Goal: Task Accomplishment & Management: Use online tool/utility

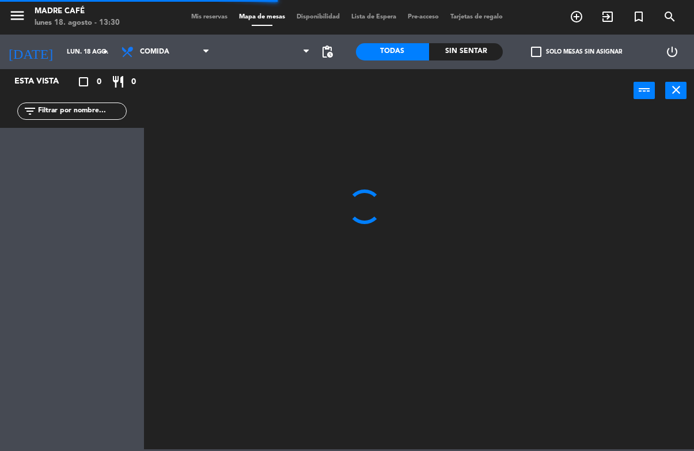
click at [605, 26] on span "exit_to_app" at bounding box center [607, 17] width 31 height 20
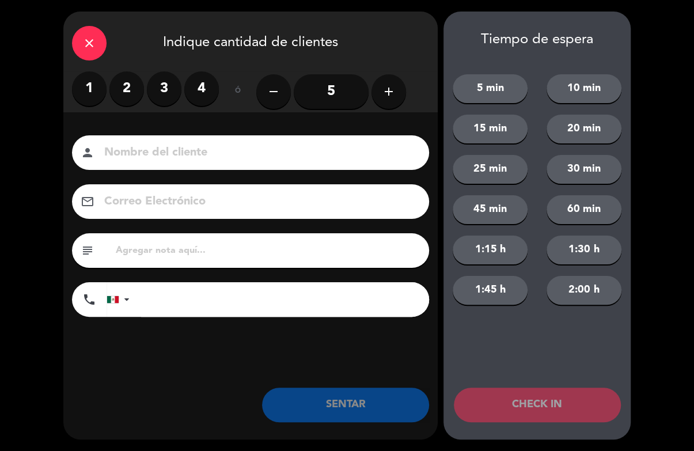
click at [170, 94] on label "3" at bounding box center [164, 88] width 35 height 35
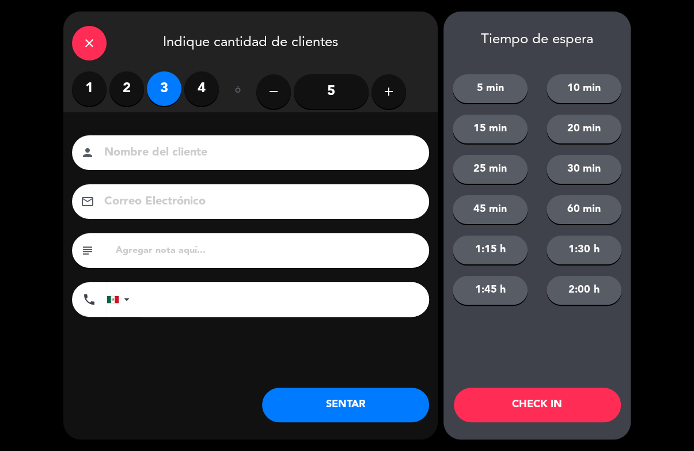
click at [199, 155] on input at bounding box center [258, 153] width 311 height 20
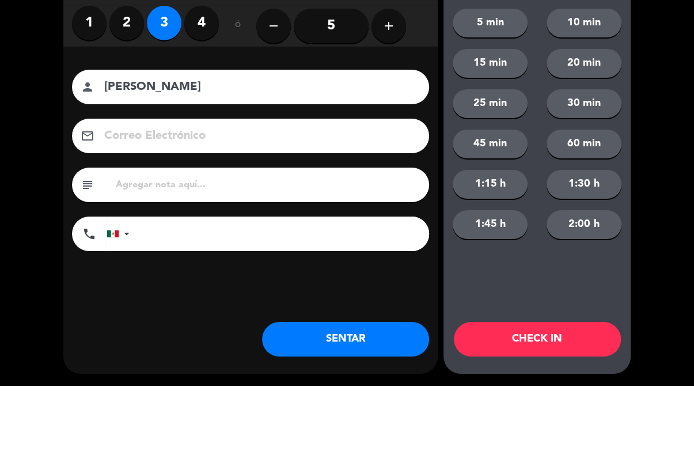
type input "[PERSON_NAME]"
click at [659, 144] on div "close Indique cantidad de clientes 1 2 3 4 ó remove 5 add Nombre del cliente pe…" at bounding box center [347, 225] width 694 height 451
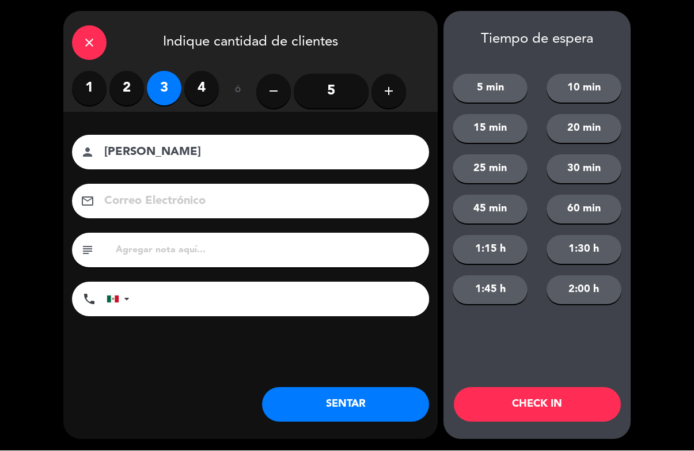
click at [573, 415] on button "CHECK IN" at bounding box center [537, 405] width 167 height 35
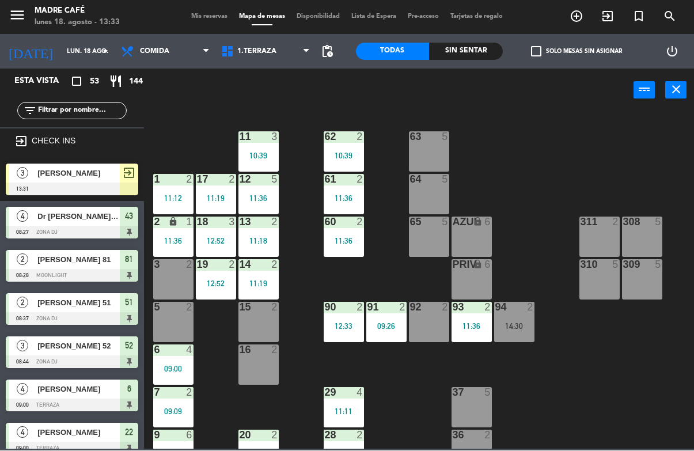
click at [328, 153] on div "10:39" at bounding box center [344, 156] width 40 height 8
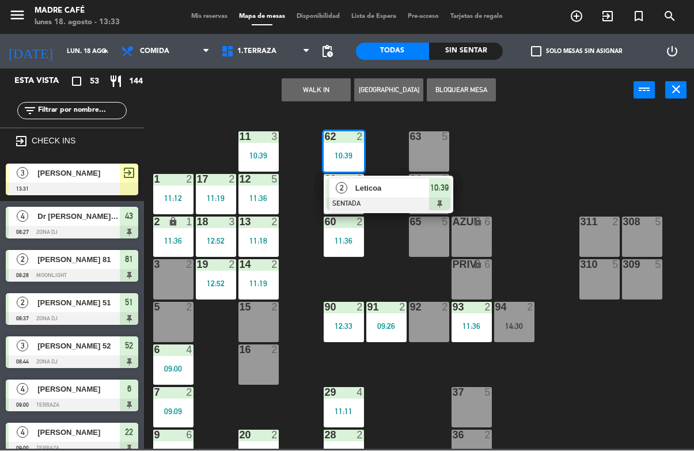
click at [392, 203] on div at bounding box center [389, 204] width 124 height 13
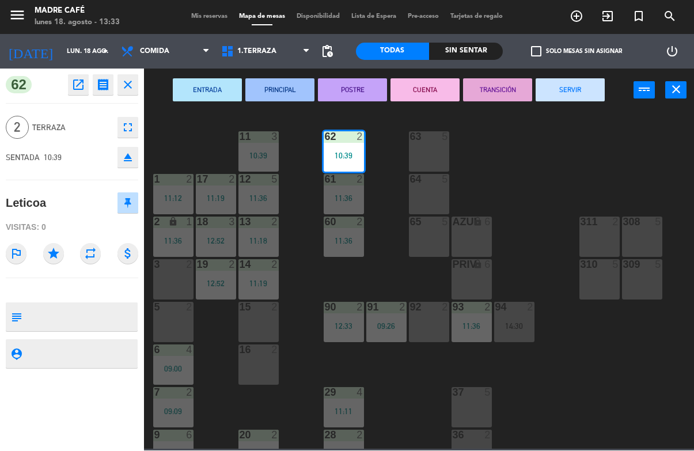
click at [561, 91] on button "SERVIR" at bounding box center [570, 90] width 69 height 23
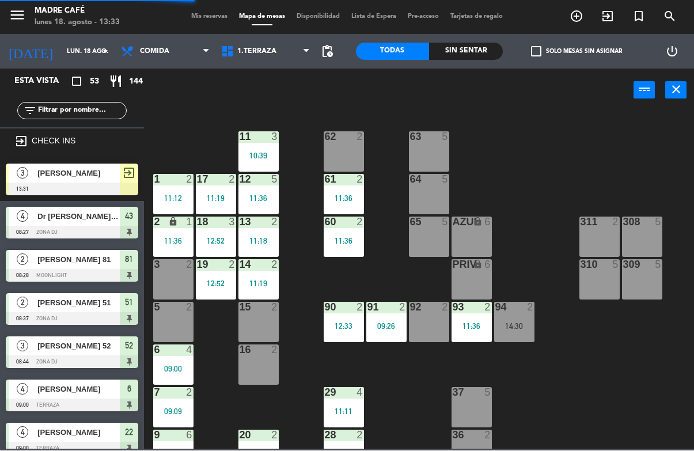
click at [346, 196] on div "11:36" at bounding box center [344, 199] width 40 height 8
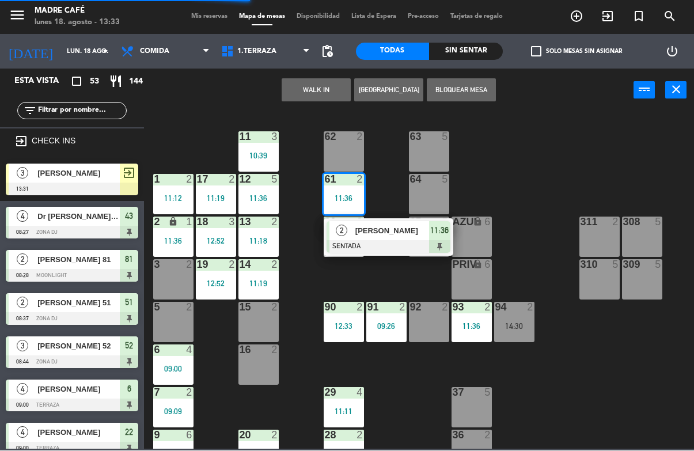
click at [411, 241] on div at bounding box center [389, 247] width 124 height 13
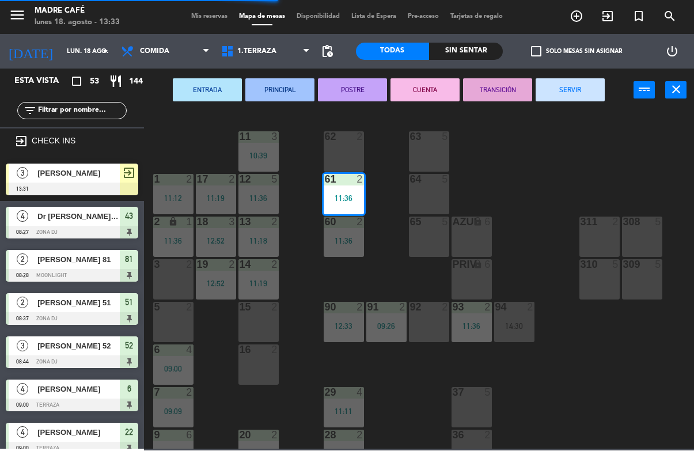
click at [573, 84] on button "SERVIR" at bounding box center [570, 90] width 69 height 23
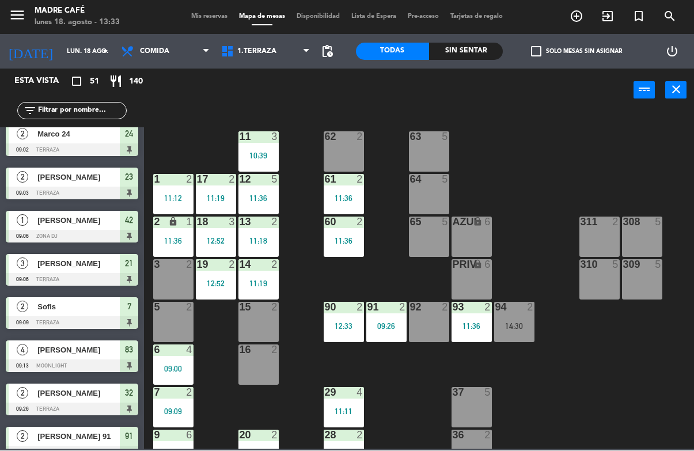
click at [459, 325] on div "11:36" at bounding box center [471, 326] width 40 height 8
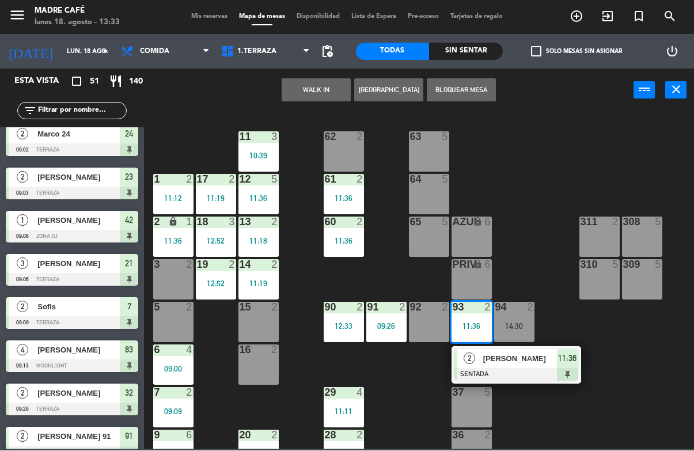
click at [515, 366] on div "[PERSON_NAME]" at bounding box center [519, 359] width 75 height 19
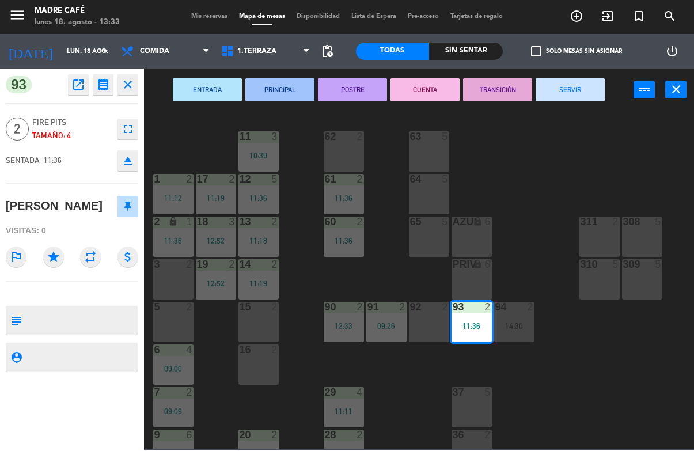
click at [575, 94] on button "SERVIR" at bounding box center [570, 90] width 69 height 23
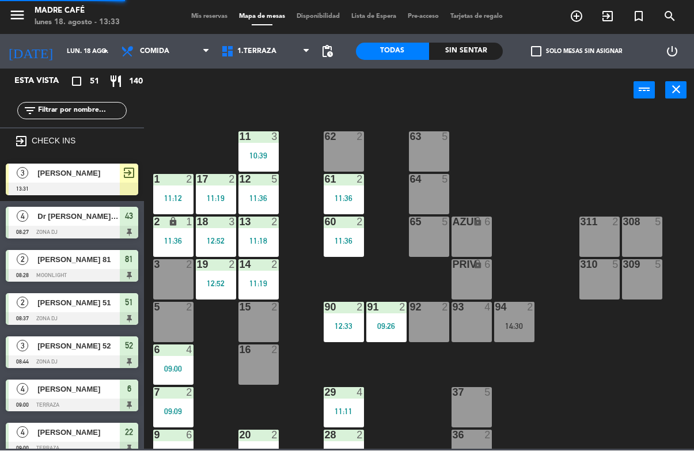
scroll to position [355, 0]
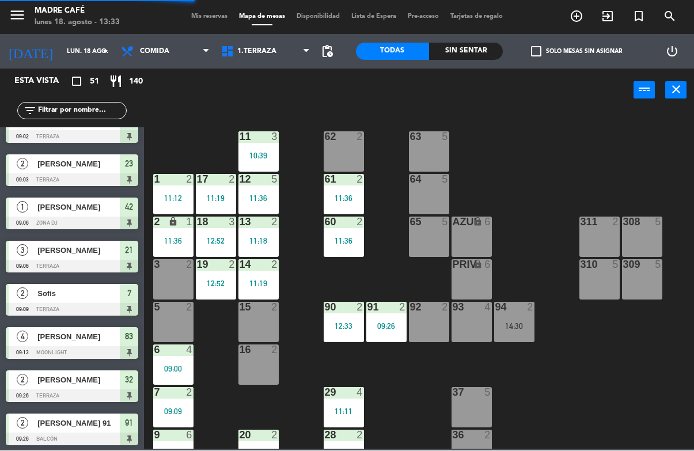
click at [342, 195] on div "11:36" at bounding box center [344, 199] width 40 height 8
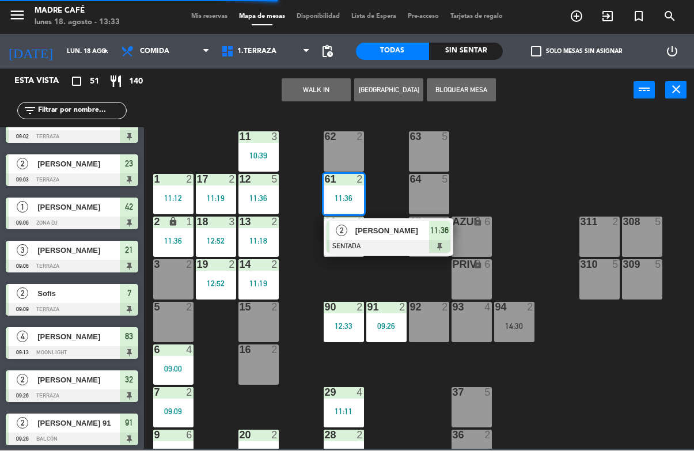
click at [389, 245] on div at bounding box center [389, 247] width 124 height 13
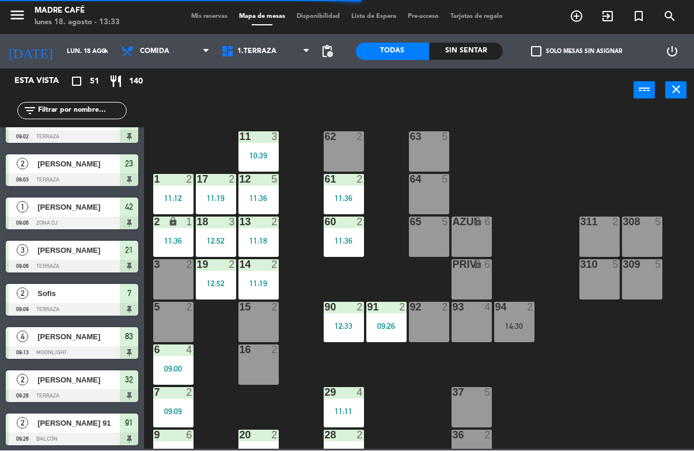
click at [386, 229] on div "11 3 10:39 63 5 62 2 12 5 11:36 1 2 11:12 61 2 11:36 64 5 17 2 11:19 13 2 11:18…" at bounding box center [422, 280] width 543 height 338
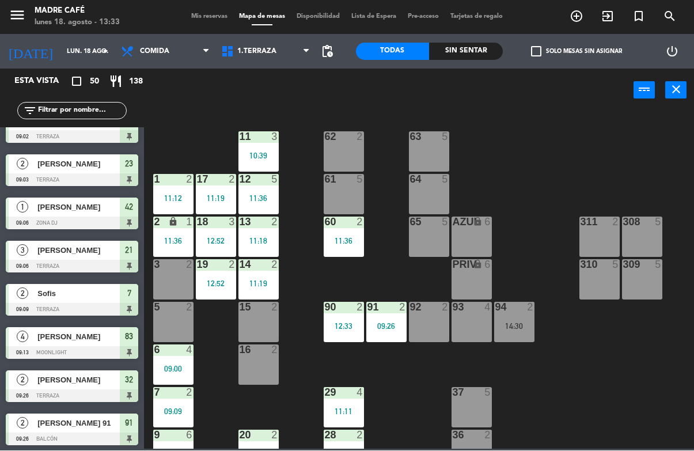
click at [352, 191] on div "61 5" at bounding box center [344, 194] width 40 height 40
click at [391, 267] on div "11 3 10:39 63 5 62 2 12 5 11:36 1 2 11:12 61 5 64 5 17 2 11:19 13 2 11:18 2 loc…" at bounding box center [422, 280] width 543 height 338
click at [360, 242] on div "11:36" at bounding box center [344, 241] width 40 height 8
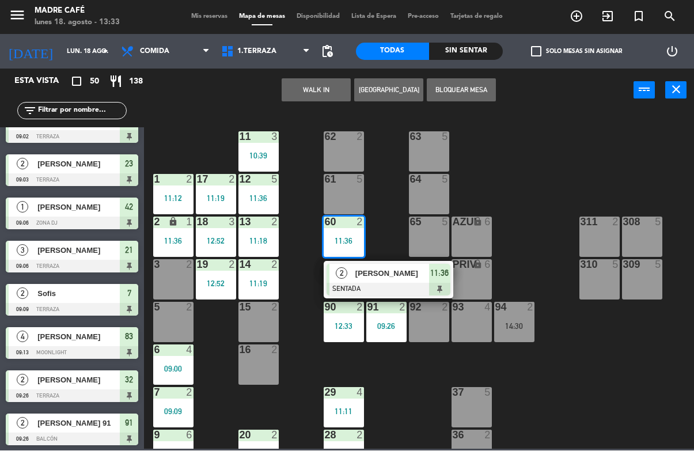
click at [377, 283] on div at bounding box center [389, 289] width 124 height 13
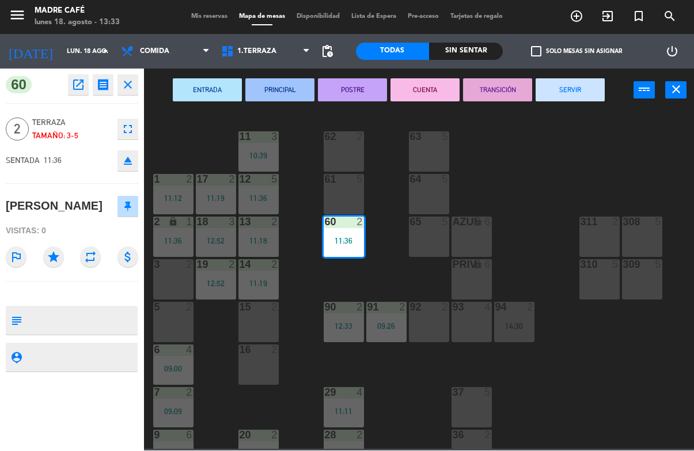
click at [578, 81] on button "SERVIR" at bounding box center [570, 90] width 69 height 23
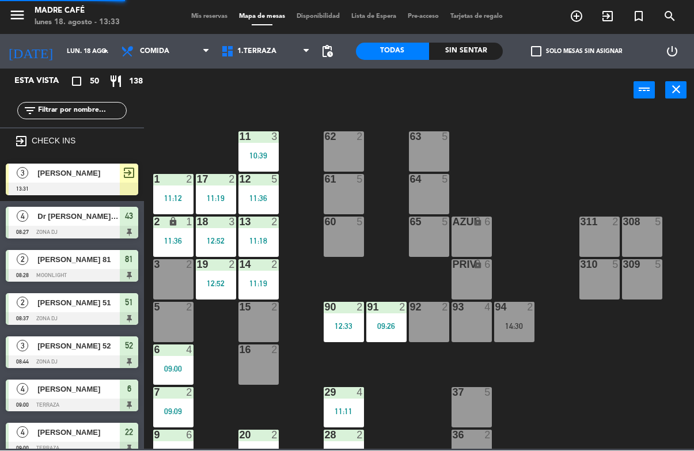
scroll to position [296, 0]
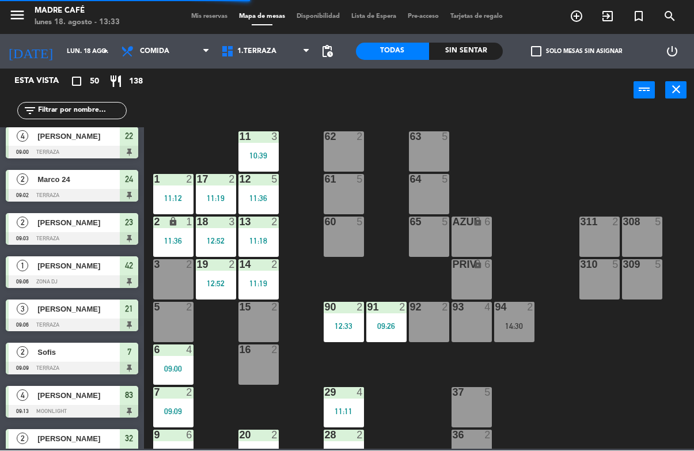
click at [250, 158] on div "10:39" at bounding box center [258, 156] width 40 height 8
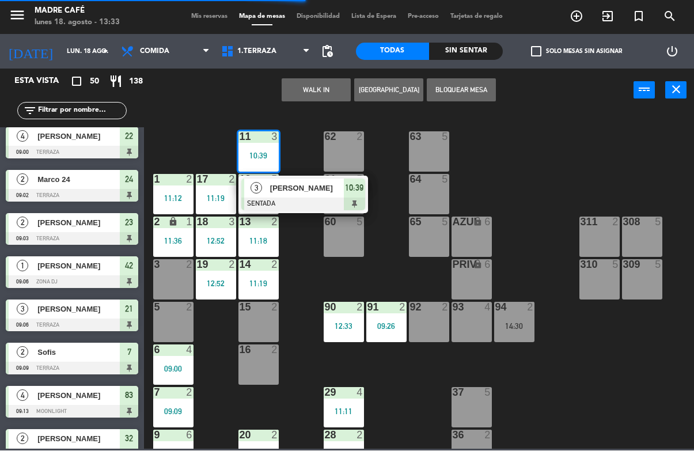
click at [294, 203] on div at bounding box center [303, 204] width 124 height 13
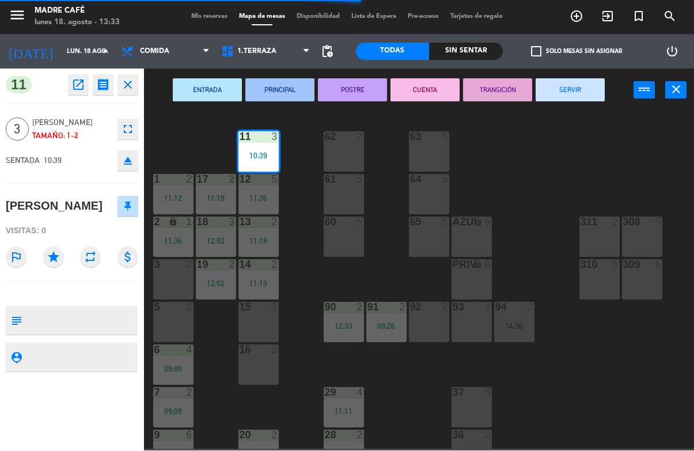
click at [578, 101] on button "SERVIR" at bounding box center [570, 90] width 69 height 23
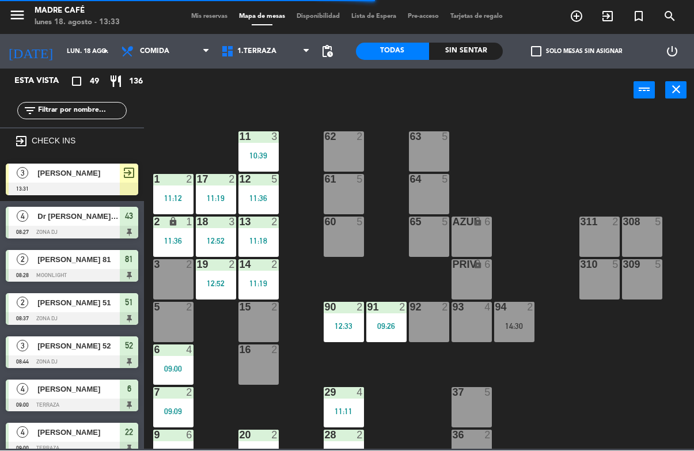
scroll to position [0, 0]
click at [278, 200] on div "11:36" at bounding box center [258, 199] width 40 height 8
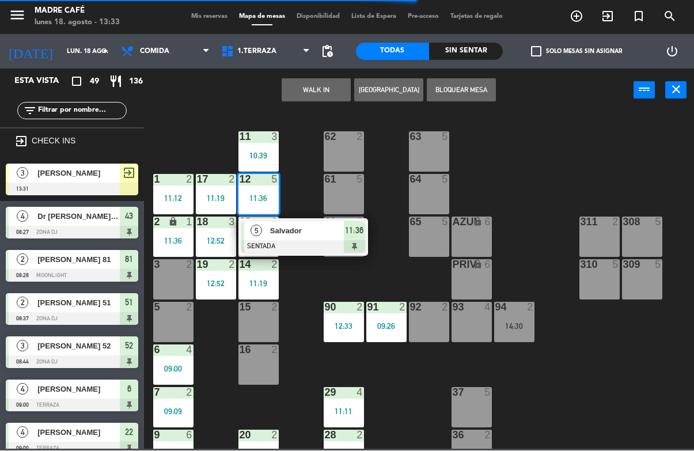
click at [312, 241] on div at bounding box center [303, 247] width 124 height 13
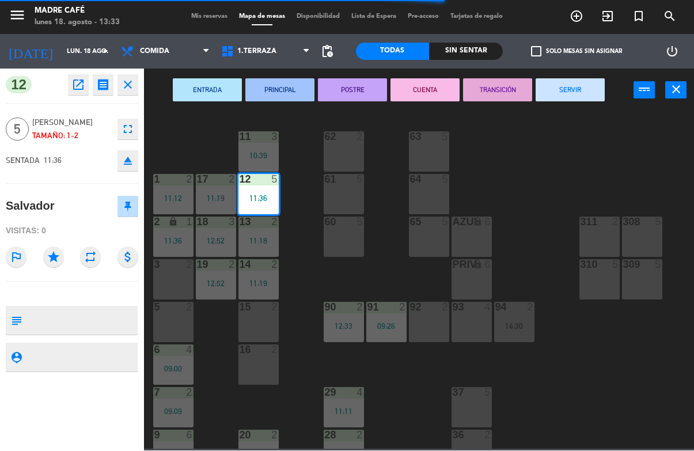
click at [585, 99] on button "SERVIR" at bounding box center [570, 90] width 69 height 23
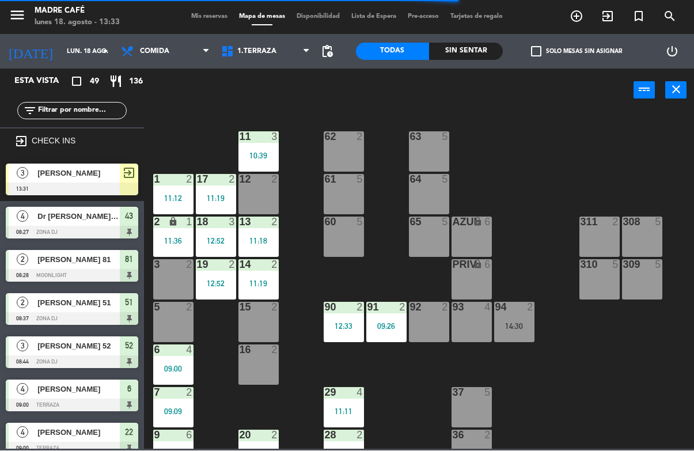
scroll to position [367, 0]
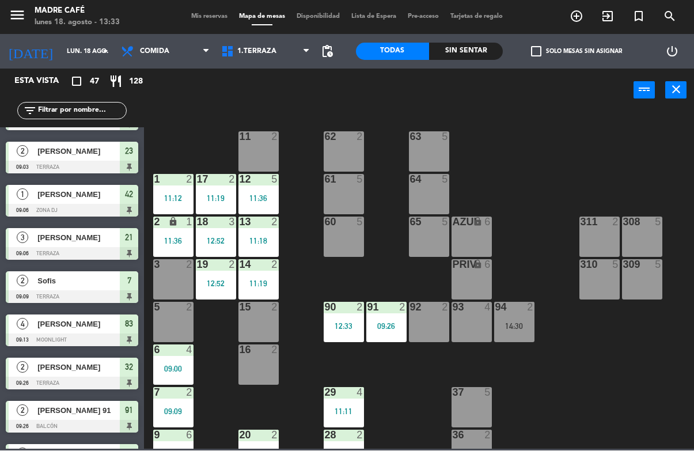
click at [275, 242] on div "11:18" at bounding box center [258, 241] width 40 height 8
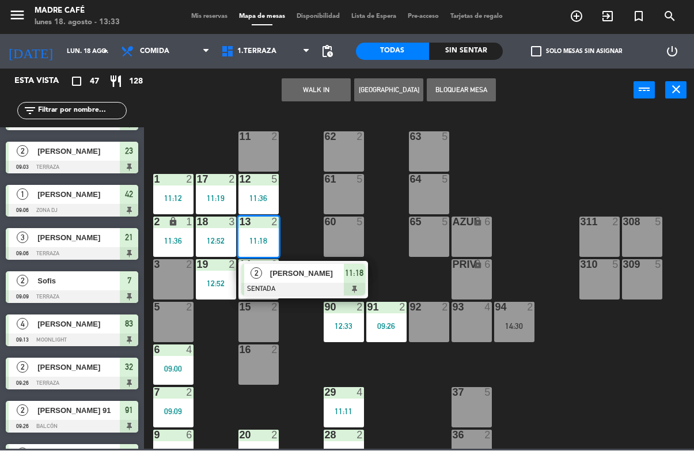
click at [316, 279] on span "[PERSON_NAME]" at bounding box center [307, 274] width 74 height 12
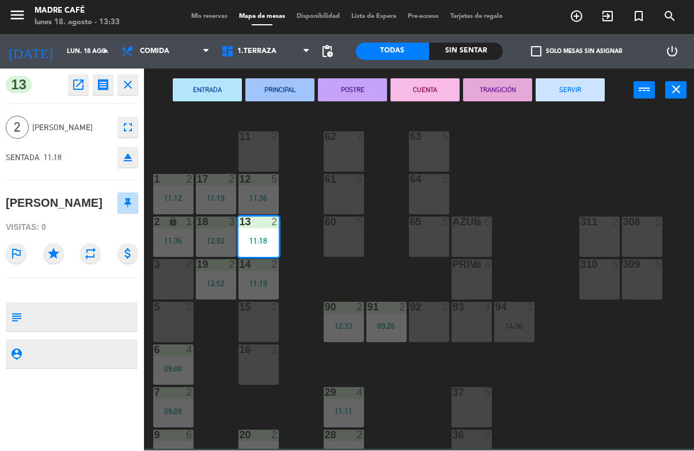
click at [580, 100] on button "SERVIR" at bounding box center [570, 90] width 69 height 23
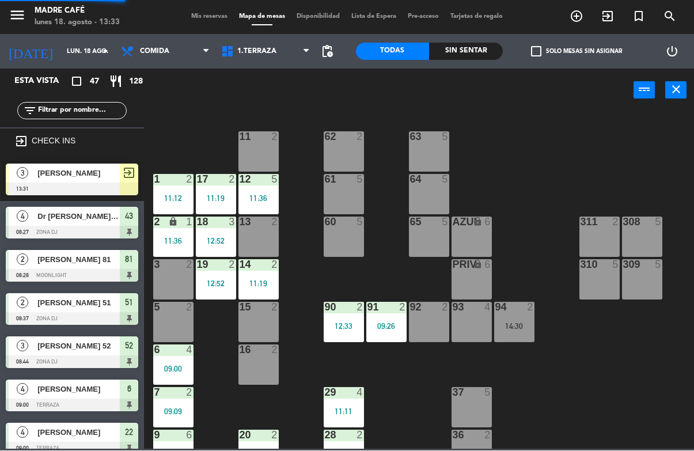
scroll to position [208, 0]
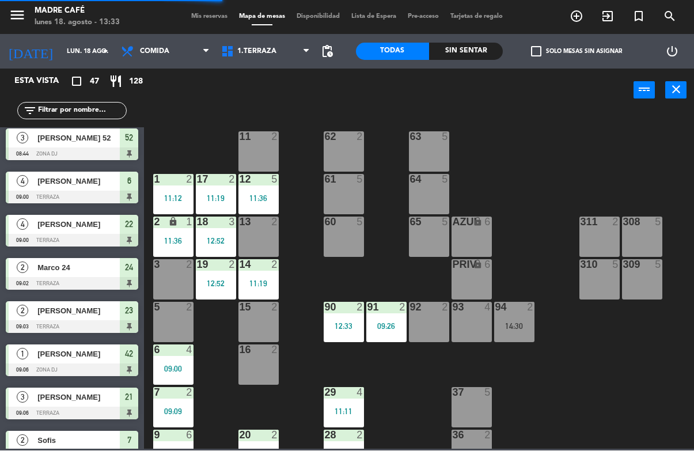
click at [261, 275] on div "14 2 11:19" at bounding box center [258, 280] width 40 height 40
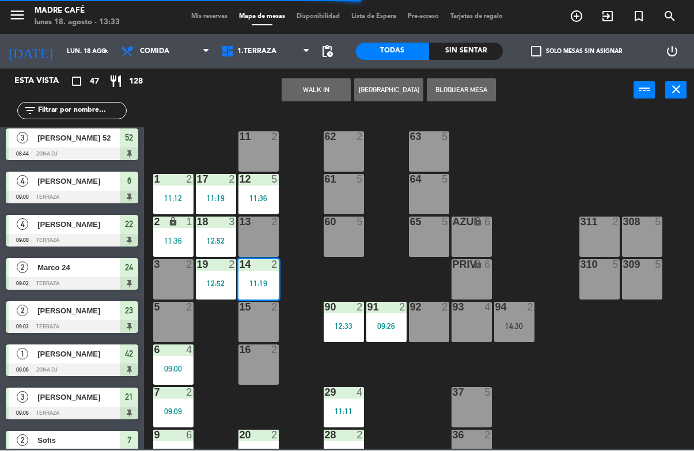
click at [316, 305] on div "90" at bounding box center [324, 307] width 19 height 10
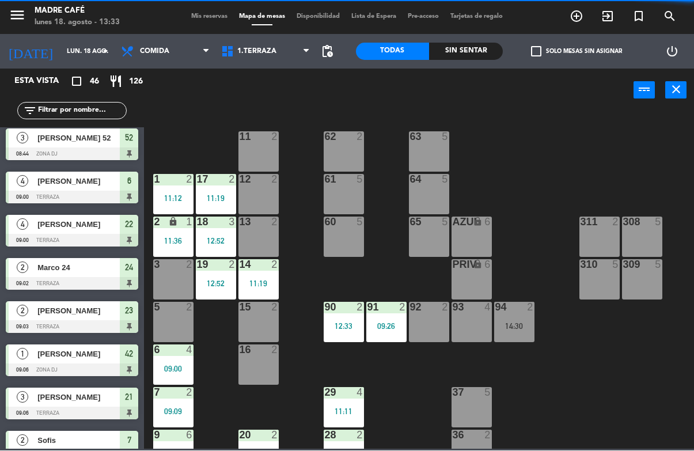
click at [267, 203] on div "12 2" at bounding box center [258, 194] width 40 height 40
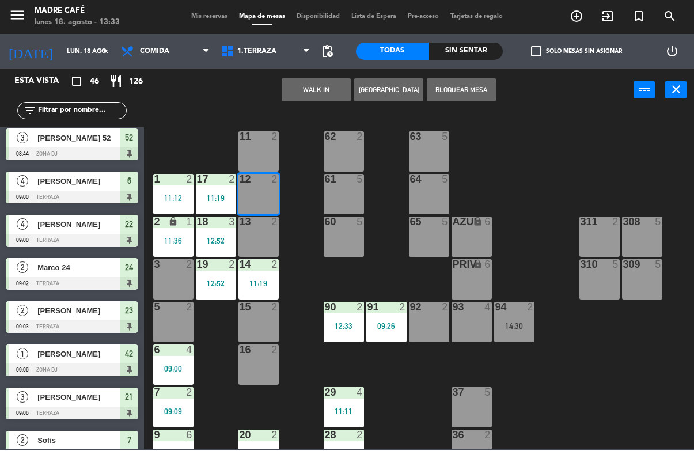
click at [271, 282] on div "11:19" at bounding box center [258, 284] width 40 height 8
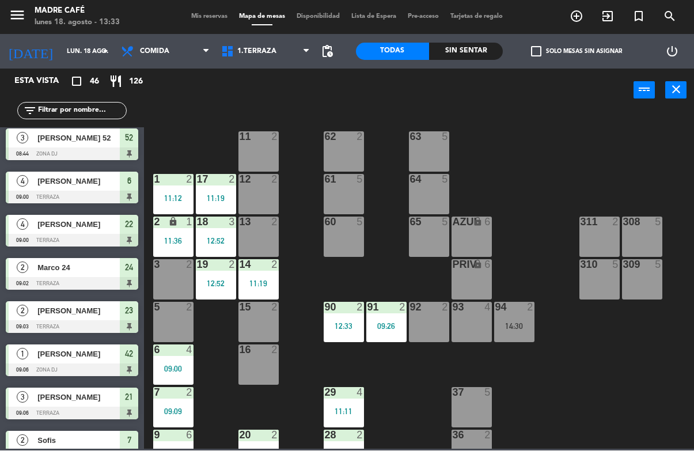
click at [334, 292] on div "11 2 63 5 62 2 12 2 1 2 11:12 61 5 64 5 17 2 11:19 13 2 2 lock 1 11:36 60 5 65 …" at bounding box center [422, 280] width 543 height 338
click at [263, 286] on div "11:19" at bounding box center [258, 284] width 40 height 8
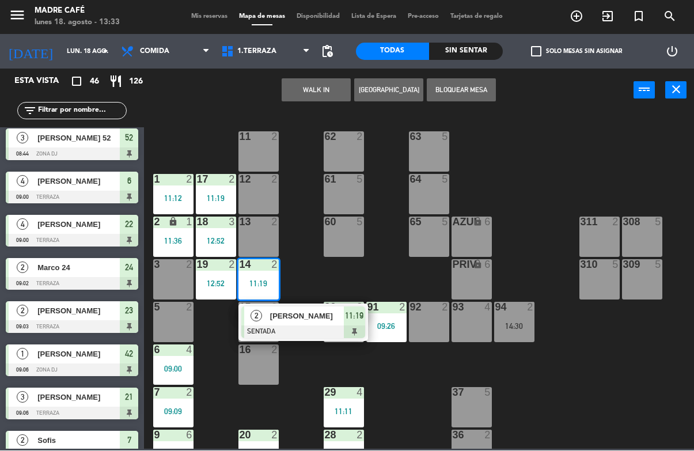
click at [293, 324] on div "[PERSON_NAME]" at bounding box center [306, 316] width 75 height 19
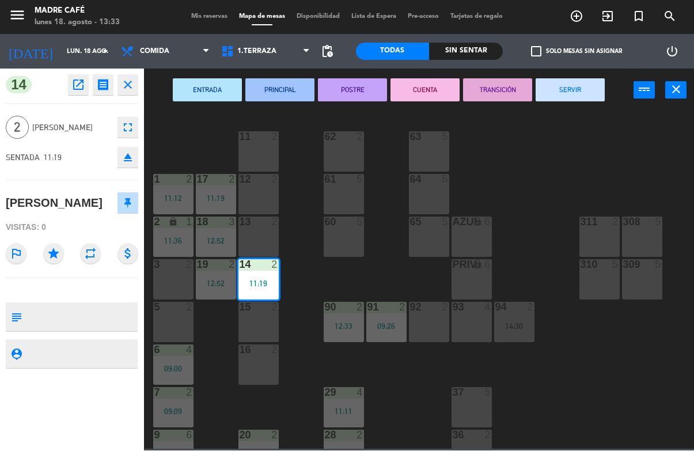
click at [587, 87] on button "SERVIR" at bounding box center [570, 90] width 69 height 23
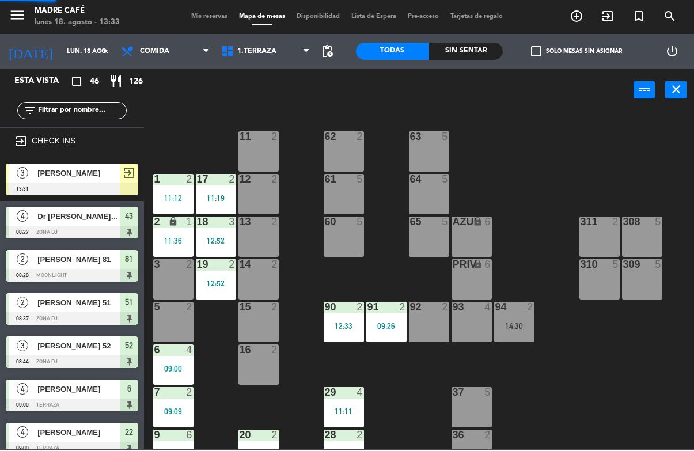
scroll to position [0, 0]
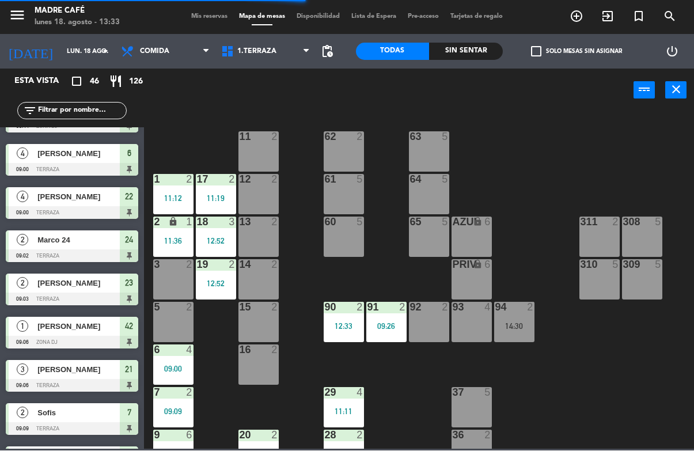
click at [174, 198] on div "11:12" at bounding box center [173, 199] width 40 height 8
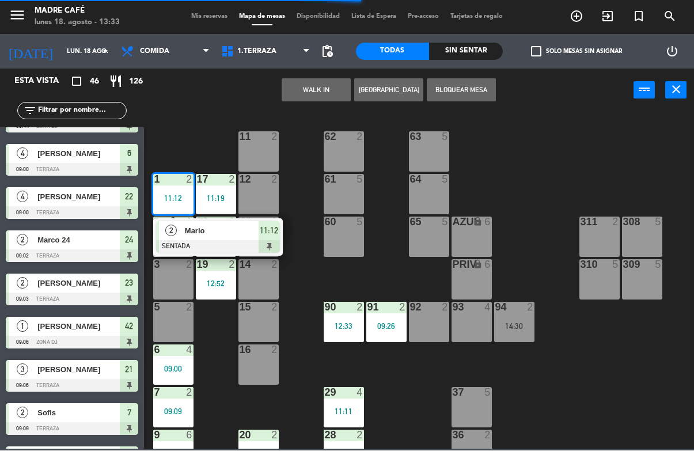
click at [237, 227] on span "Mario" at bounding box center [222, 231] width 74 height 12
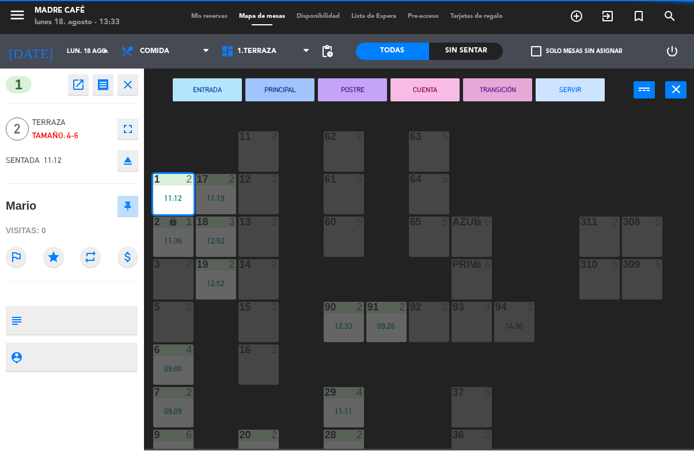
click at [572, 96] on button "SERVIR" at bounding box center [570, 90] width 69 height 23
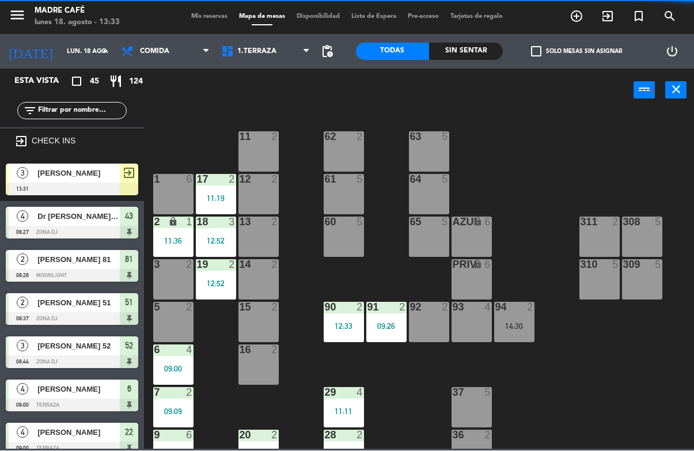
scroll to position [221, 0]
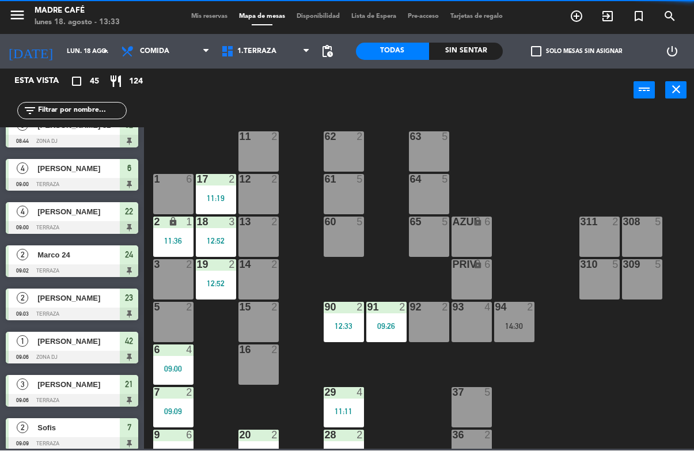
click at [182, 237] on div "11:36" at bounding box center [173, 241] width 40 height 9
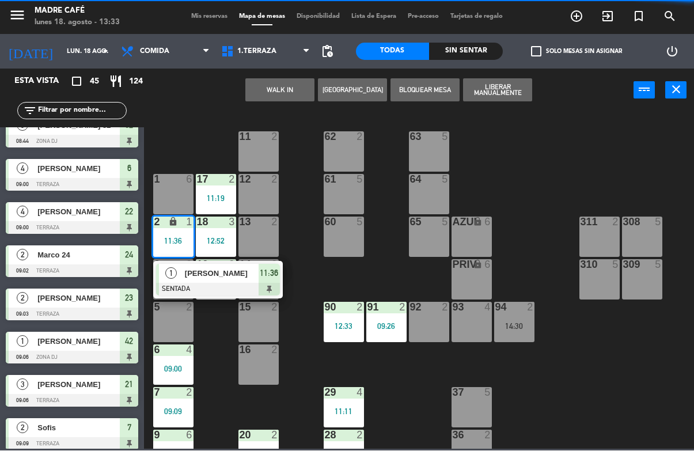
click at [226, 284] on div at bounding box center [218, 289] width 124 height 13
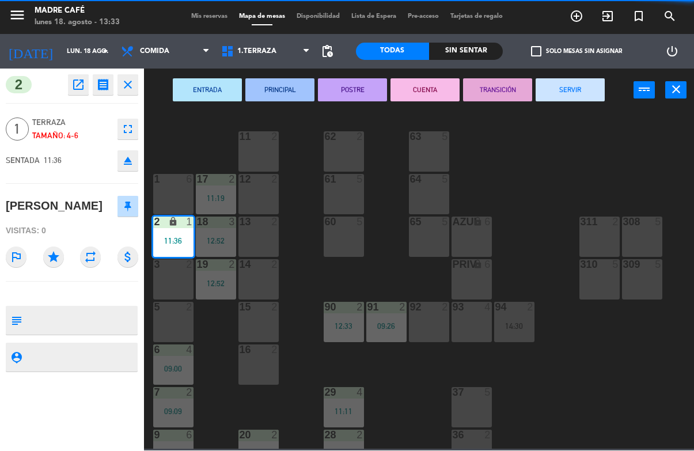
click at [567, 98] on button "SERVIR" at bounding box center [570, 90] width 69 height 23
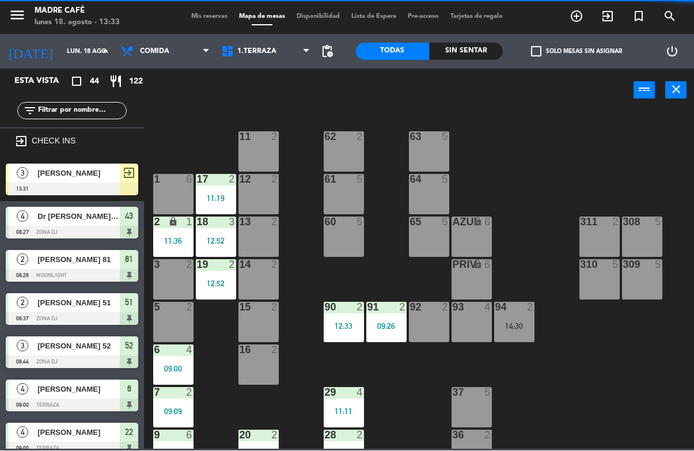
scroll to position [307, 0]
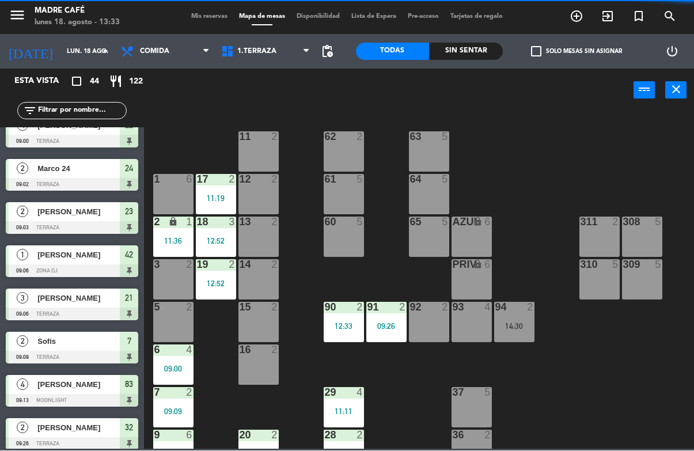
click at [223, 206] on div "17 2 11:19" at bounding box center [216, 194] width 40 height 40
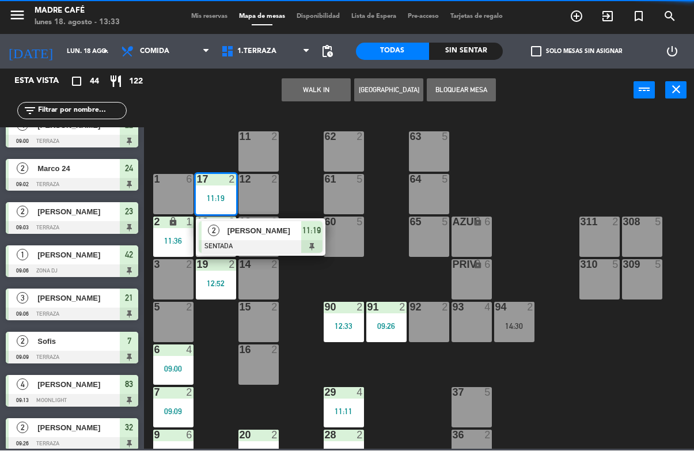
click at [271, 238] on div "[PERSON_NAME]" at bounding box center [263, 231] width 75 height 19
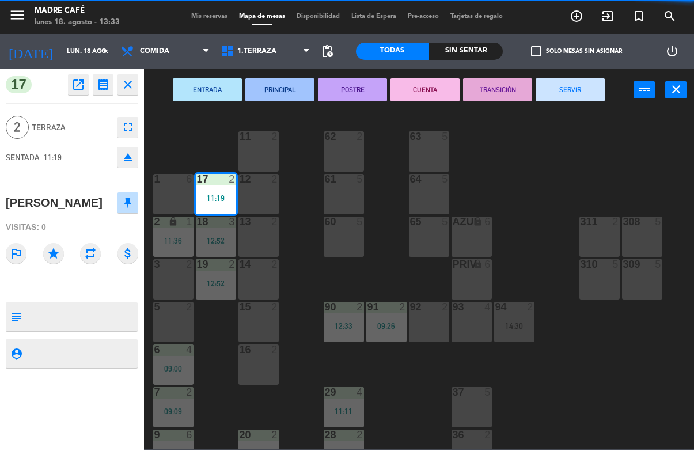
click at [575, 98] on button "SERVIR" at bounding box center [570, 90] width 69 height 23
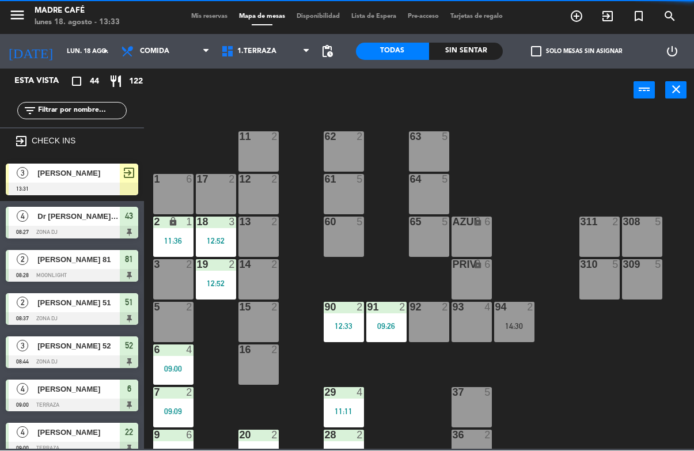
scroll to position [249, 0]
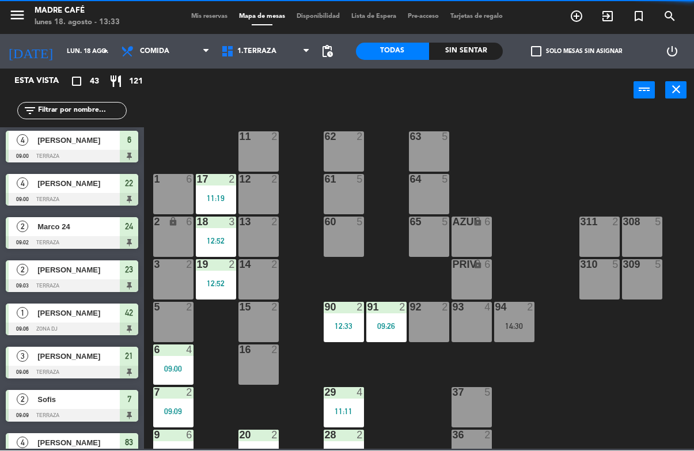
click at [229, 246] on div "18 3 12:52" at bounding box center [216, 237] width 40 height 40
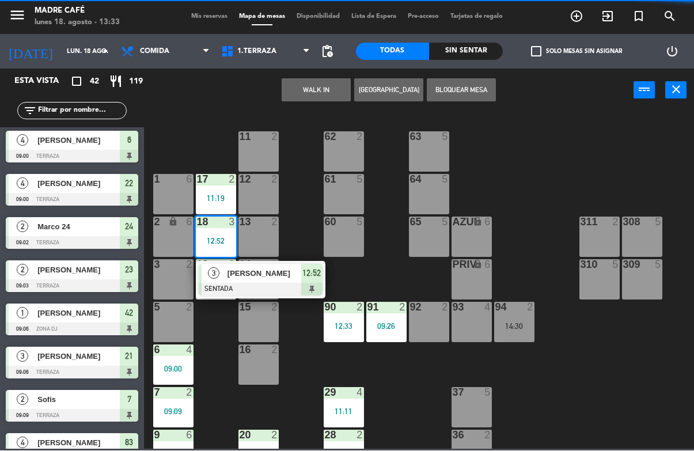
click at [270, 287] on div at bounding box center [261, 289] width 124 height 13
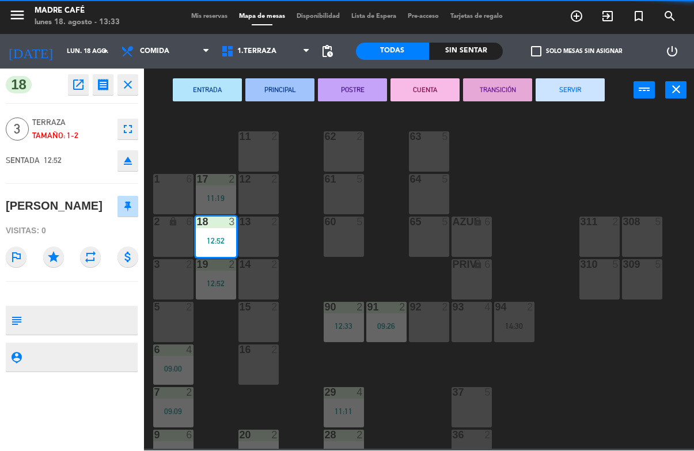
click at [566, 89] on button "SERVIR" at bounding box center [570, 90] width 69 height 23
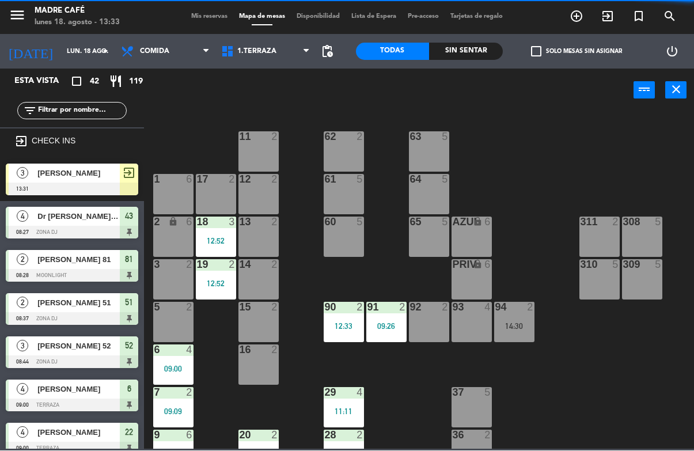
scroll to position [391, 0]
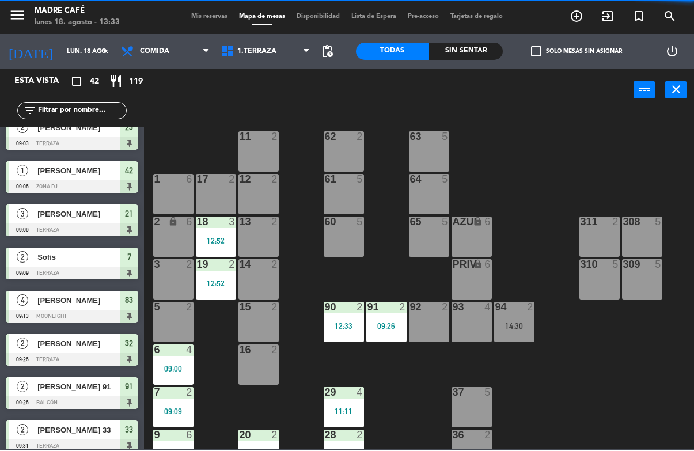
click at [229, 268] on div "2" at bounding box center [232, 265] width 7 height 10
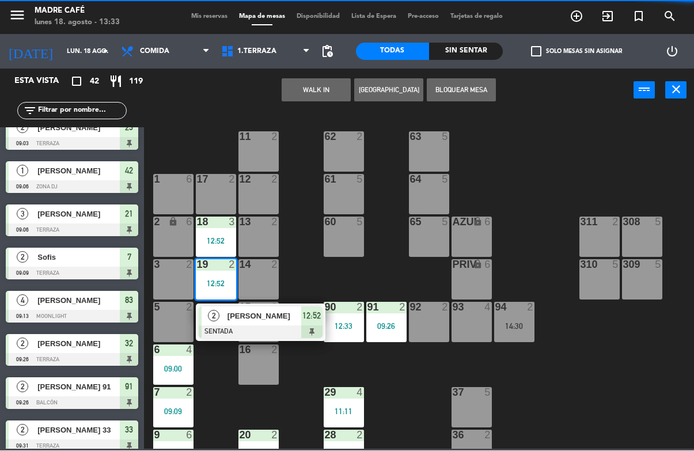
click at [255, 323] on div "[PERSON_NAME]" at bounding box center [263, 316] width 75 height 19
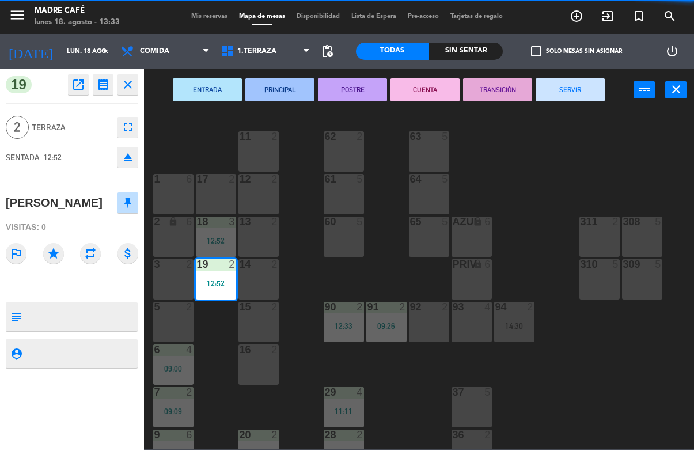
click at [576, 96] on button "SERVIR" at bounding box center [570, 90] width 69 height 23
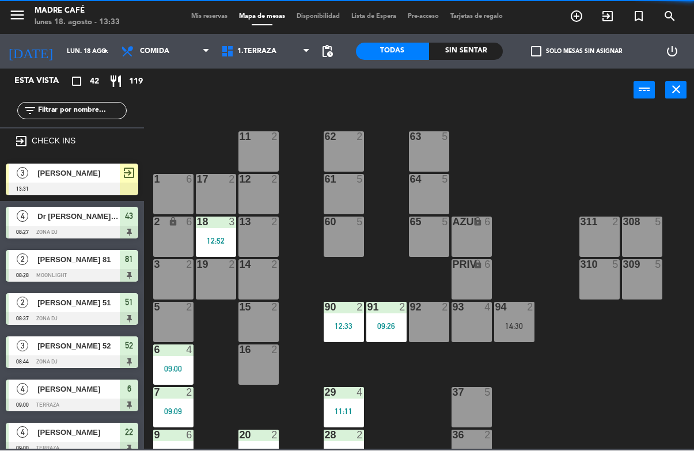
scroll to position [434, 0]
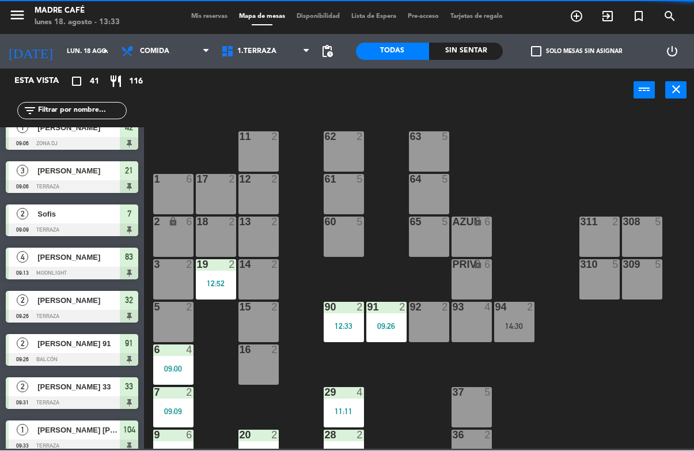
click at [335, 331] on div "12:33" at bounding box center [344, 326] width 40 height 8
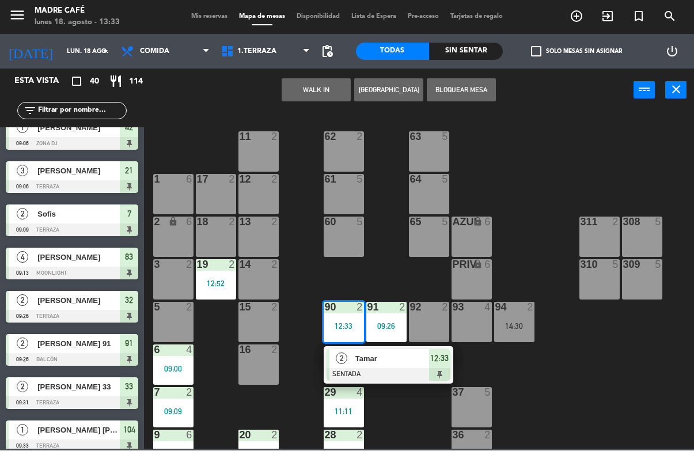
click at [393, 370] on div at bounding box center [389, 375] width 124 height 13
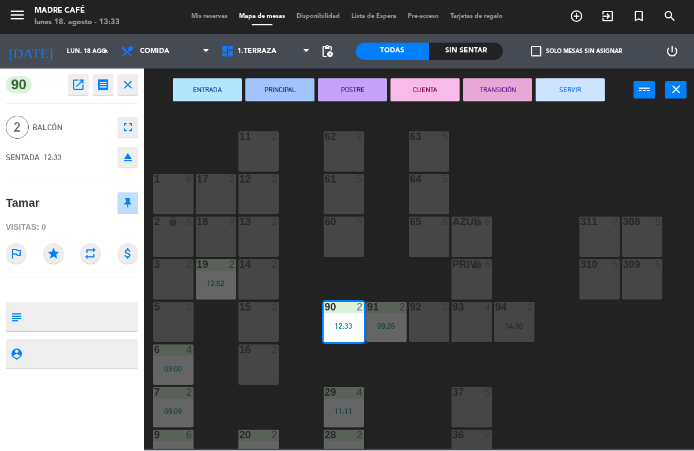
click at [575, 98] on button "SERVIR" at bounding box center [570, 90] width 69 height 23
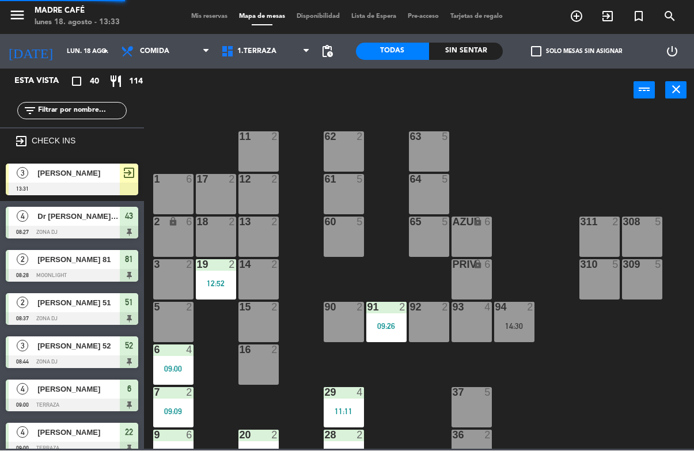
scroll to position [361, 0]
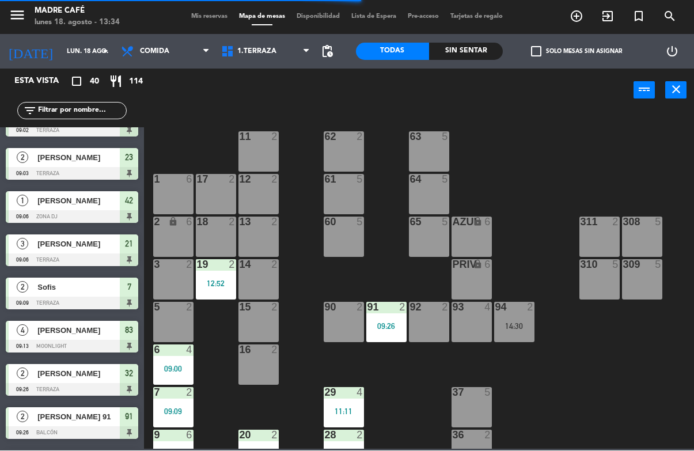
click at [409, 325] on div "92 2" at bounding box center [429, 322] width 40 height 40
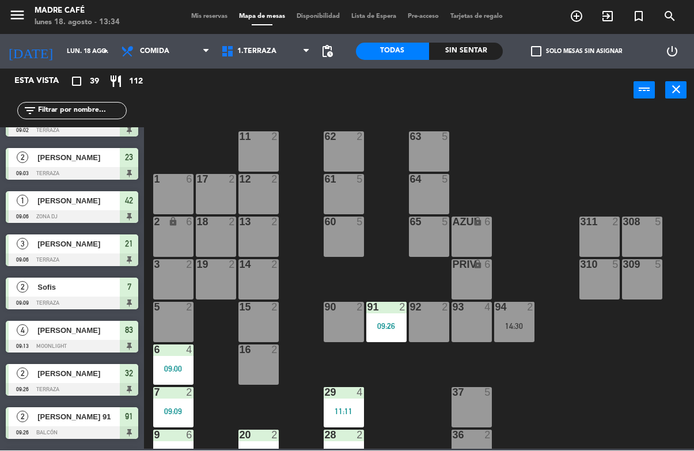
click at [414, 383] on div "11 2 63 5 62 2 12 2 1 6 61 5 64 5 17 2 13 2 2 lock 6 60 5 65 5 308 5 18 2 311 2…" at bounding box center [422, 280] width 543 height 338
click at [389, 332] on div "91 2 09:26" at bounding box center [386, 322] width 40 height 40
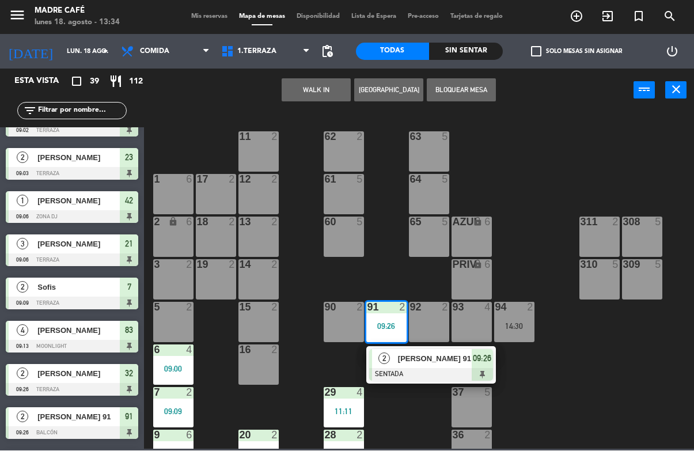
click at [431, 373] on div at bounding box center [431, 375] width 124 height 13
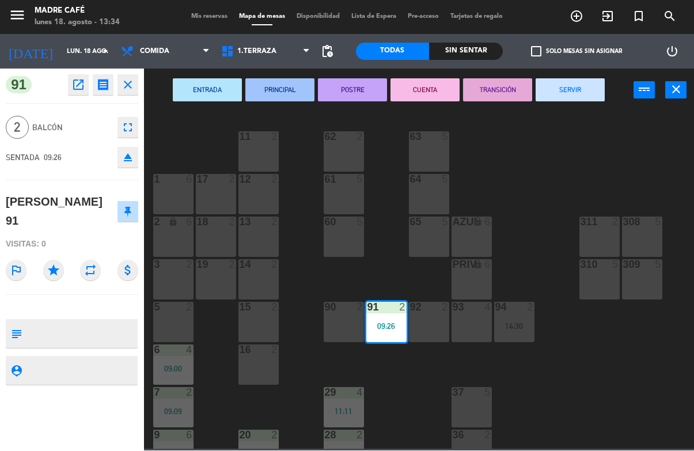
click at [556, 86] on button "SERVIR" at bounding box center [570, 90] width 69 height 23
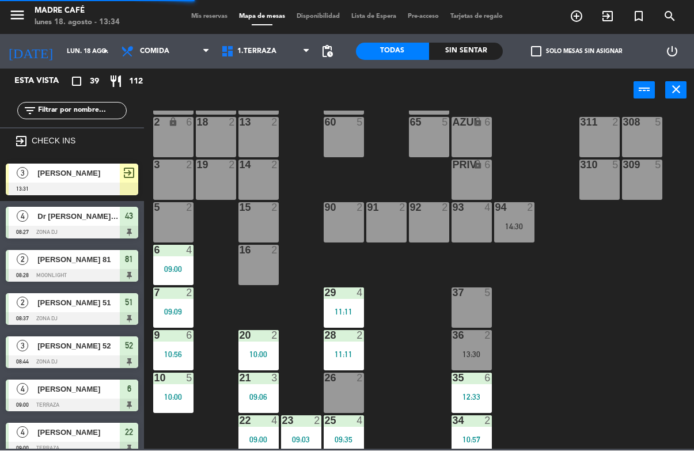
scroll to position [129, 0]
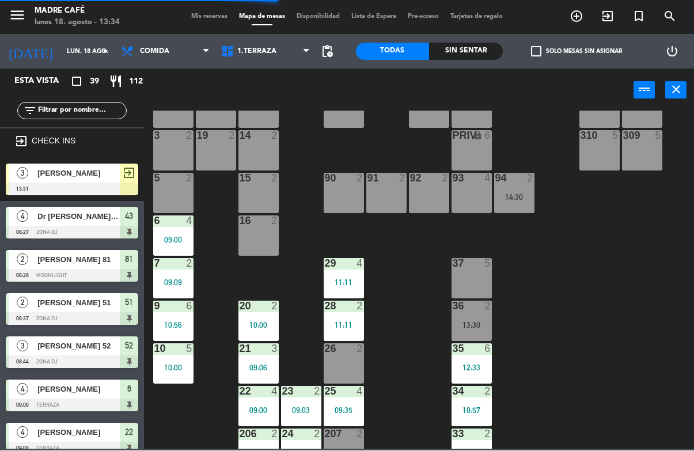
click at [179, 246] on div "6 4 09:00" at bounding box center [173, 236] width 40 height 40
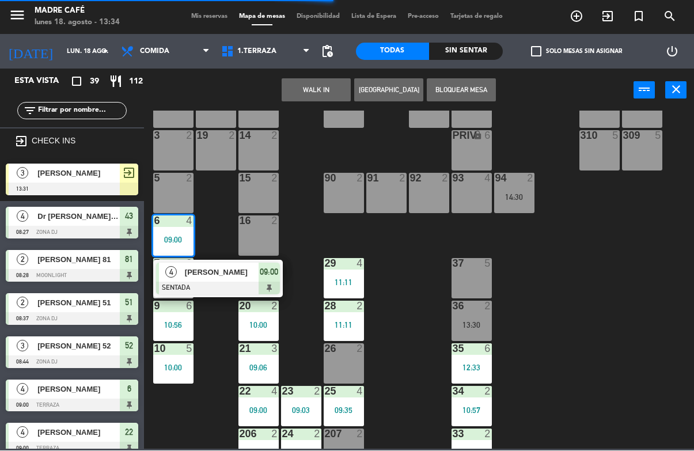
click at [240, 279] on div "[PERSON_NAME]" at bounding box center [221, 272] width 75 height 19
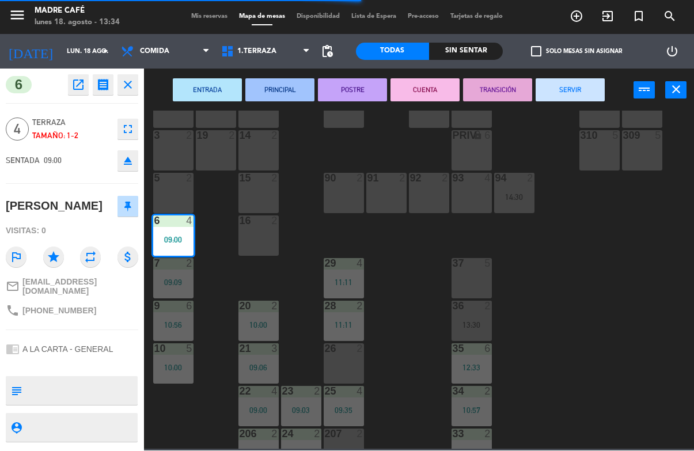
click at [570, 100] on button "SERVIR" at bounding box center [570, 90] width 69 height 23
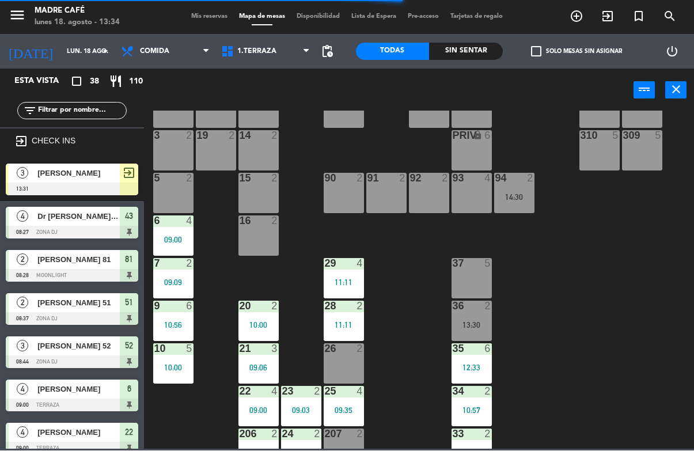
click at [183, 279] on div "09:09" at bounding box center [173, 283] width 40 height 8
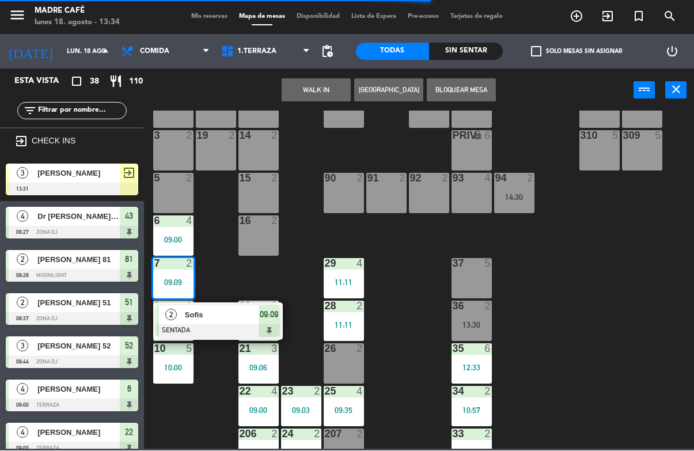
click at [230, 330] on div at bounding box center [218, 331] width 124 height 13
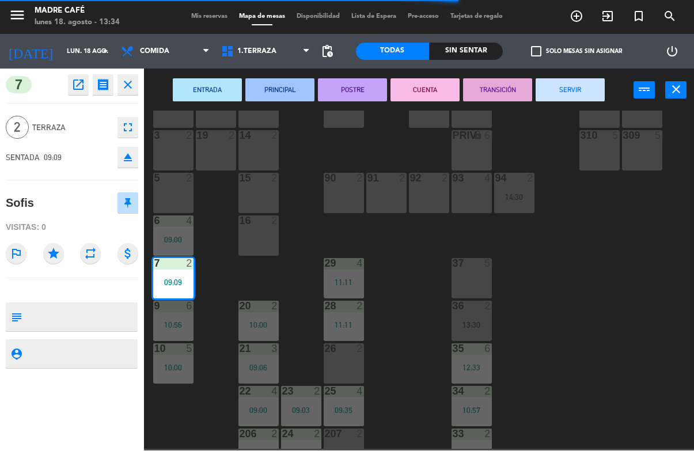
click at [570, 100] on button "SERVIR" at bounding box center [570, 90] width 69 height 23
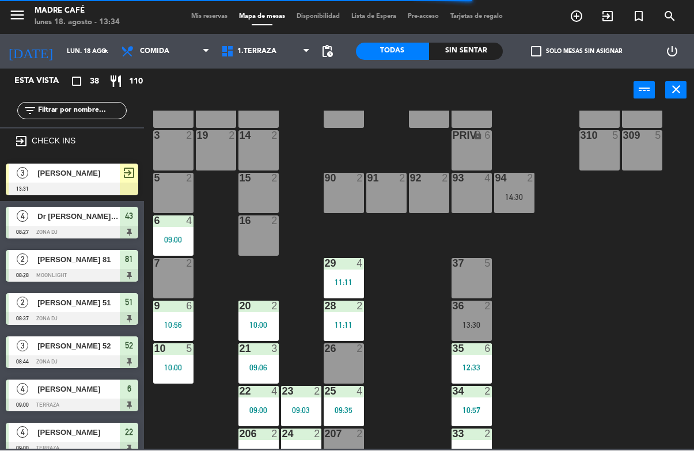
scroll to position [0, 0]
click at [184, 329] on div "9 6 10:56" at bounding box center [173, 321] width 40 height 40
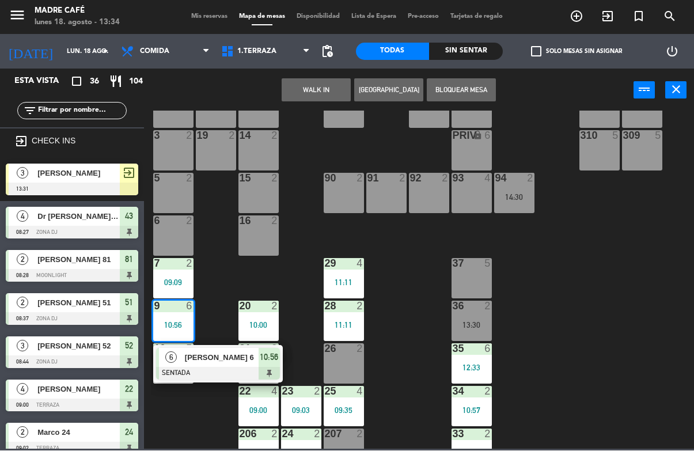
click at [219, 369] on div at bounding box center [218, 373] width 124 height 13
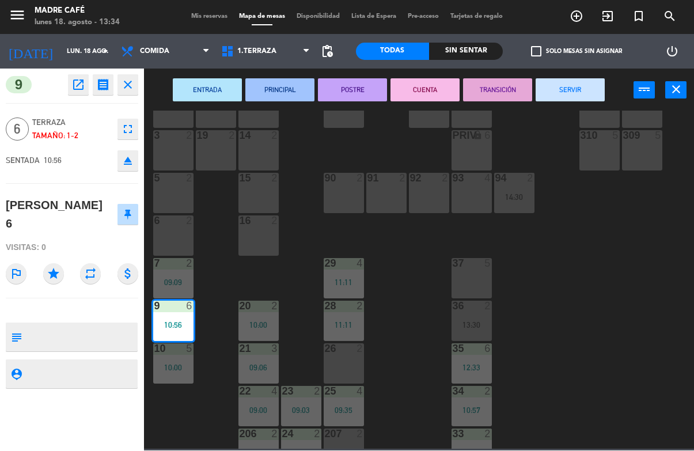
click at [585, 87] on button "SERVIR" at bounding box center [570, 90] width 69 height 23
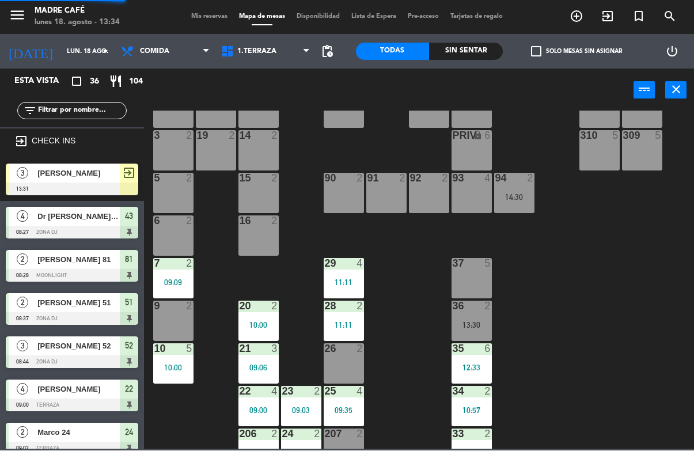
scroll to position [128, 0]
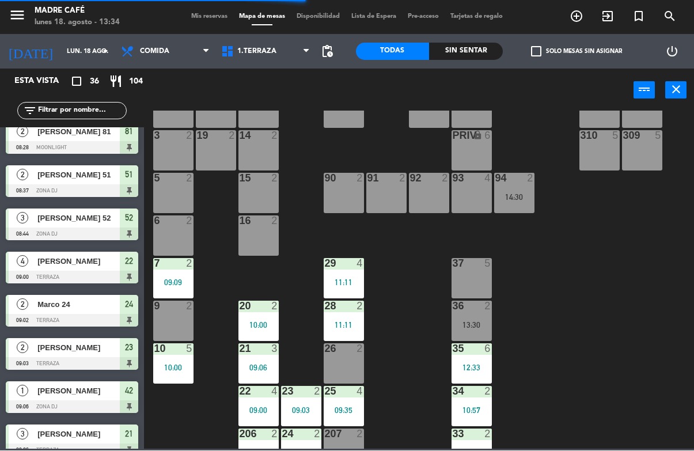
click at [166, 365] on div "10:00" at bounding box center [173, 368] width 40 height 8
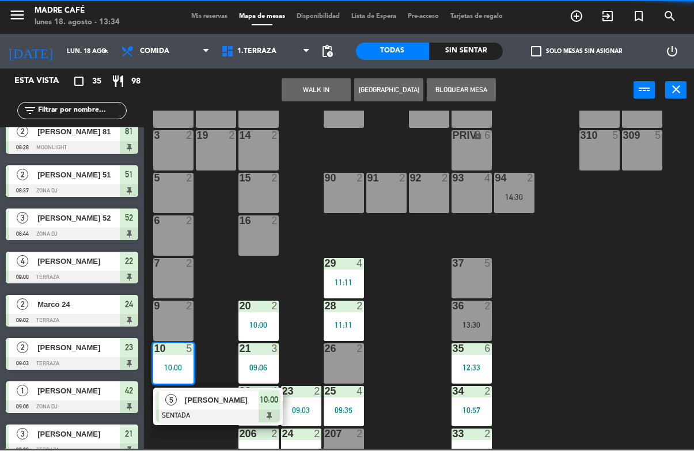
click at [235, 401] on span "[PERSON_NAME]" at bounding box center [222, 400] width 74 height 12
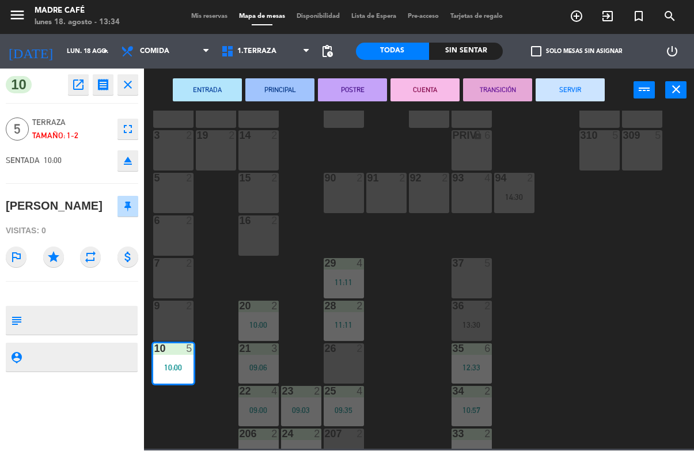
click at [576, 100] on button "SERVIR" at bounding box center [570, 90] width 69 height 23
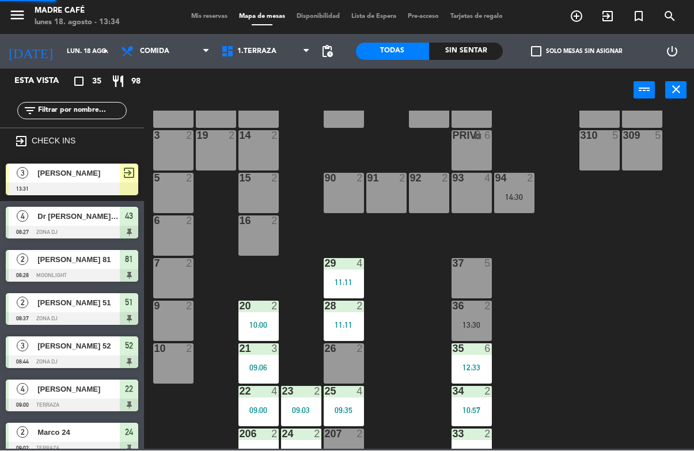
scroll to position [0, 0]
click at [270, 318] on div "20 2 10:00" at bounding box center [258, 321] width 40 height 40
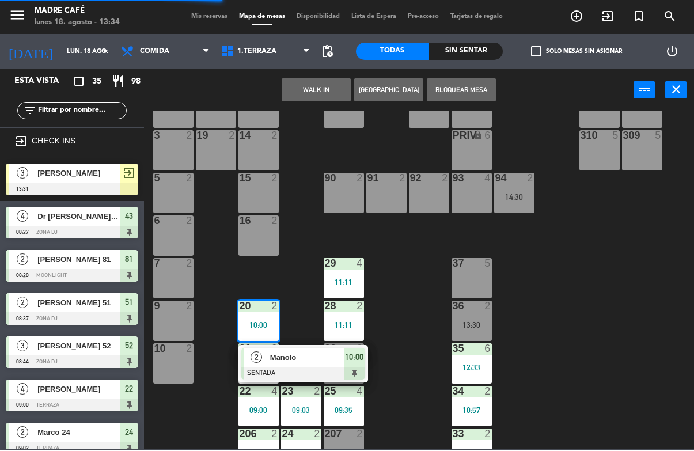
click at [304, 355] on span "Manolo" at bounding box center [307, 358] width 74 height 12
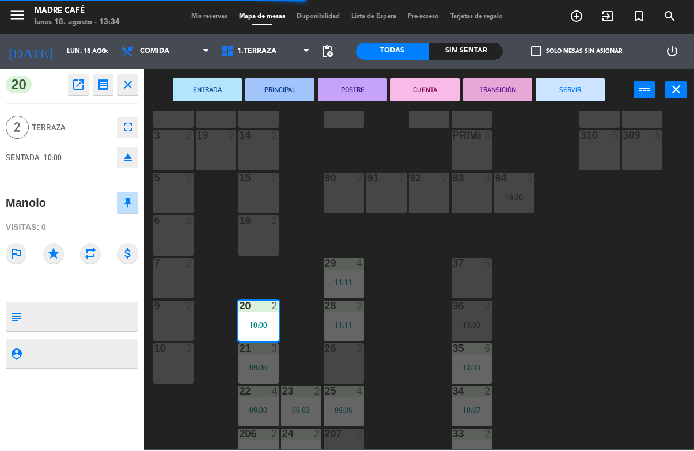
click at [590, 100] on button "SERVIR" at bounding box center [570, 90] width 69 height 23
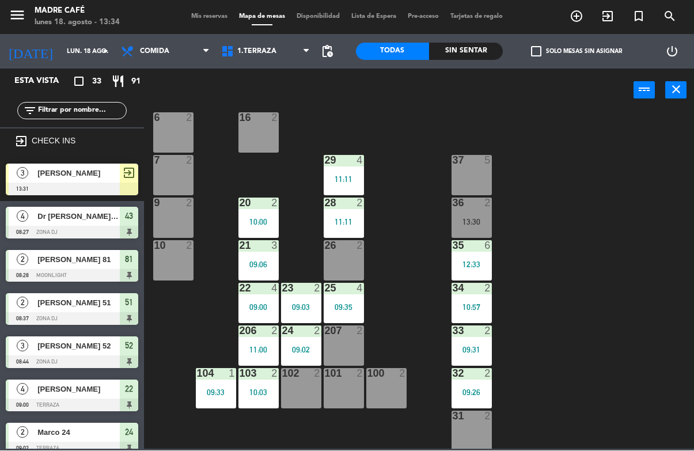
click at [253, 272] on div "21 3 09:06" at bounding box center [258, 261] width 40 height 40
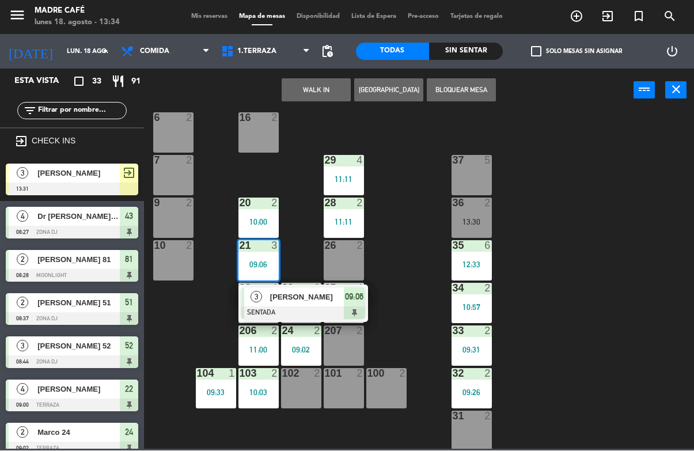
click at [298, 311] on div at bounding box center [303, 313] width 124 height 13
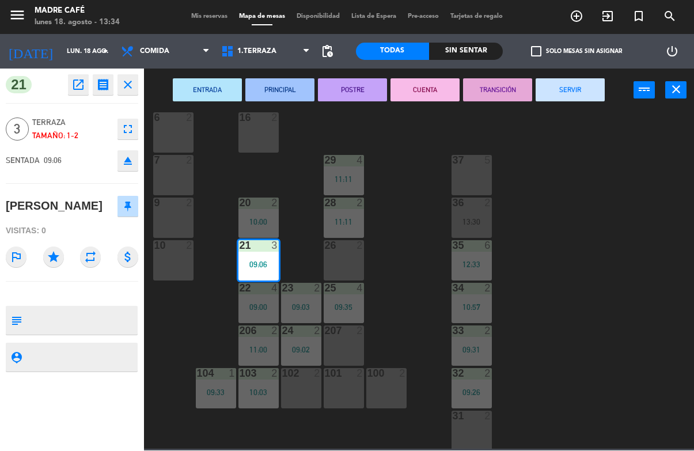
click at [582, 100] on button "SERVIR" at bounding box center [570, 90] width 69 height 23
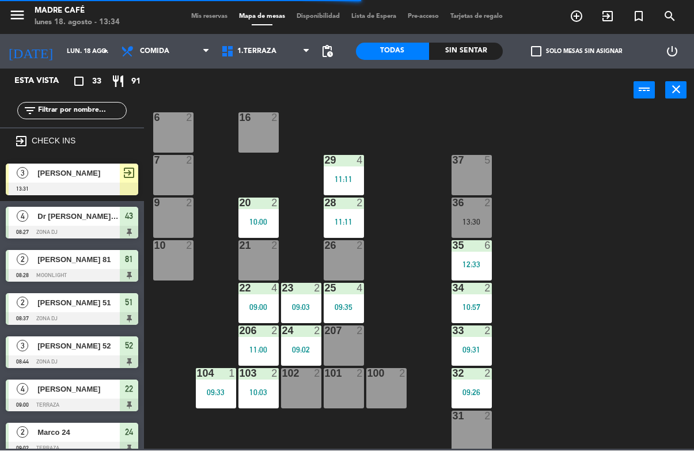
click at [259, 322] on div "22 4 09:00" at bounding box center [258, 303] width 40 height 40
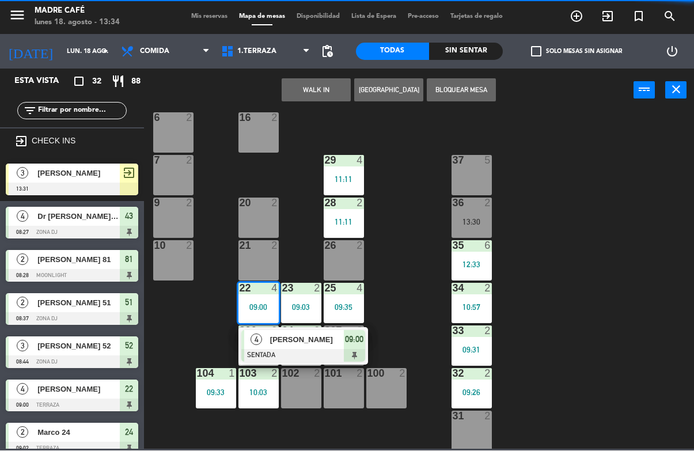
click at [306, 345] on span "[PERSON_NAME]" at bounding box center [307, 340] width 74 height 12
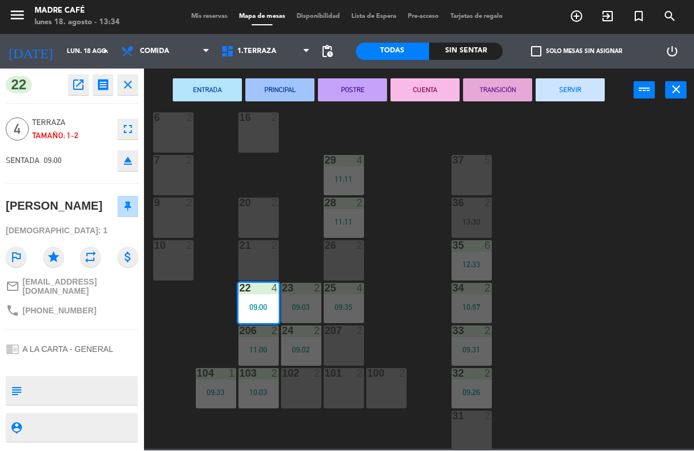
click at [578, 99] on button "SERVIR" at bounding box center [570, 90] width 69 height 23
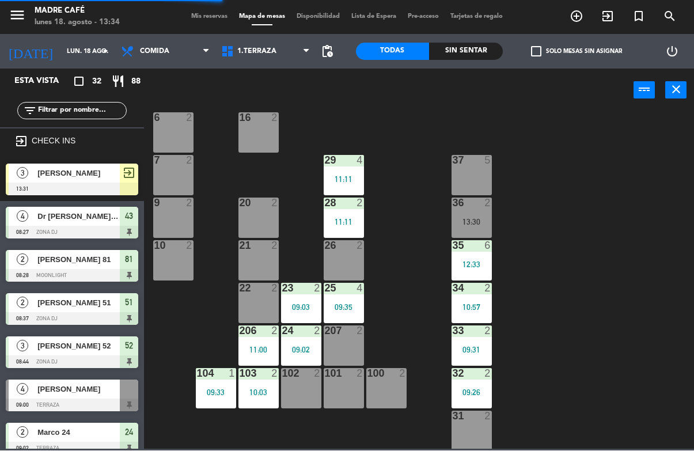
click at [262, 396] on div "10:03" at bounding box center [258, 393] width 40 height 8
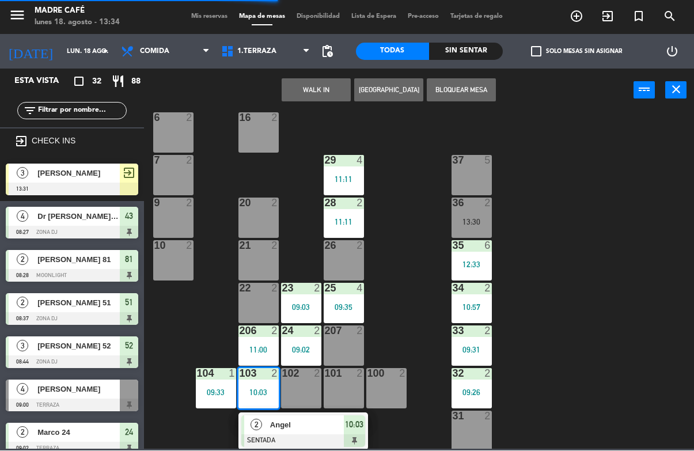
click at [289, 432] on div "Angel" at bounding box center [306, 425] width 75 height 19
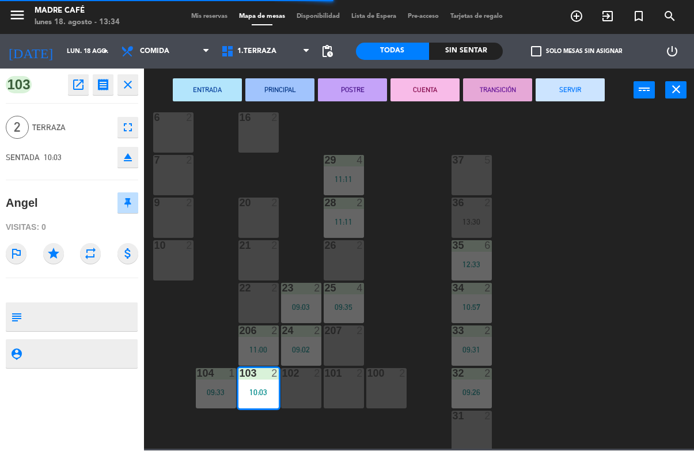
click at [564, 97] on button "SERVIR" at bounding box center [570, 90] width 69 height 23
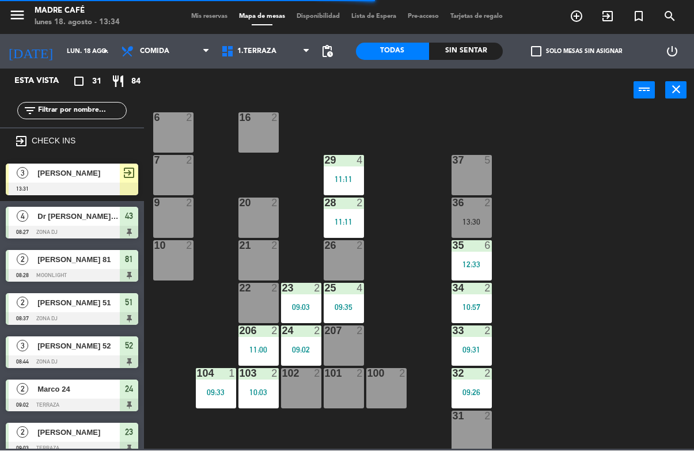
click at [219, 394] on div "09:33" at bounding box center [216, 393] width 40 height 8
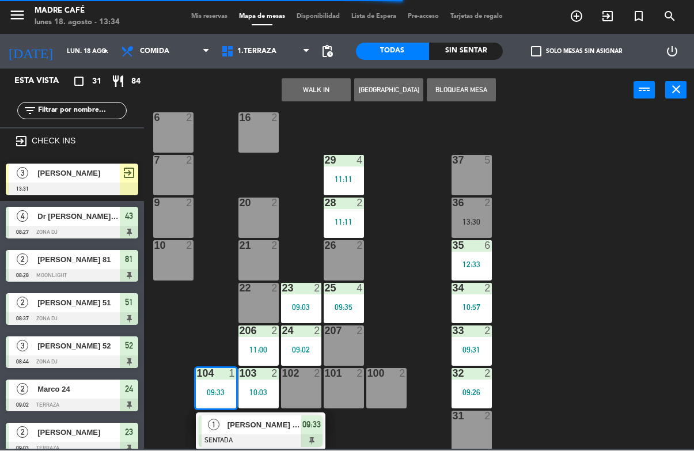
click at [245, 425] on span "[PERSON_NAME] [PERSON_NAME]" at bounding box center [264, 425] width 74 height 12
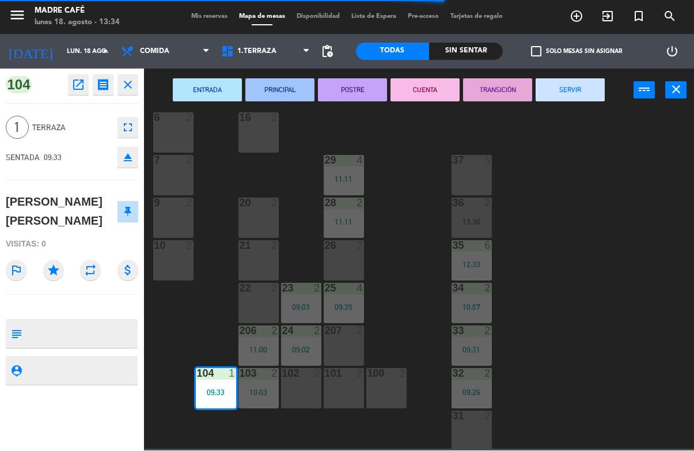
click at [578, 98] on button "SERVIR" at bounding box center [570, 90] width 69 height 23
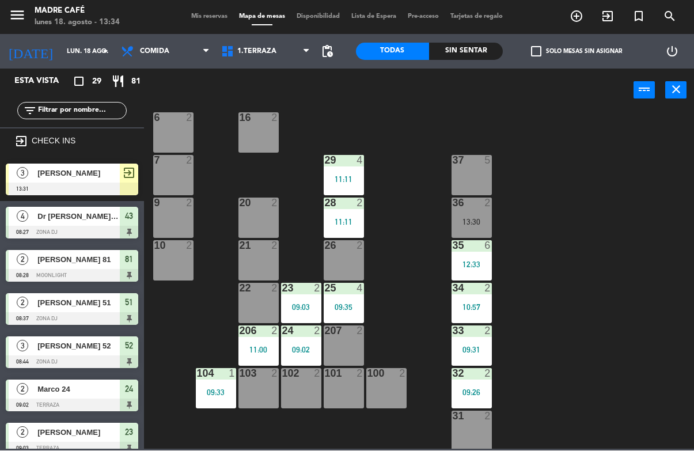
click at [265, 370] on div at bounding box center [258, 374] width 19 height 10
click at [411, 336] on div "11 2 63 5 62 2 12 2 1 6 61 5 64 5 17 2 13 2 2 lock 6 60 5 65 5 308 5 18 2 311 2…" at bounding box center [422, 280] width 543 height 338
click at [248, 355] on div "206 2 11:00" at bounding box center [258, 346] width 40 height 40
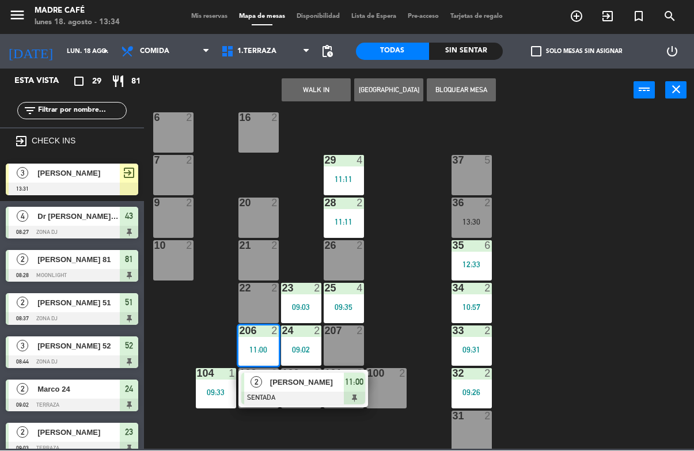
click at [288, 388] on span "[PERSON_NAME]" at bounding box center [307, 383] width 74 height 12
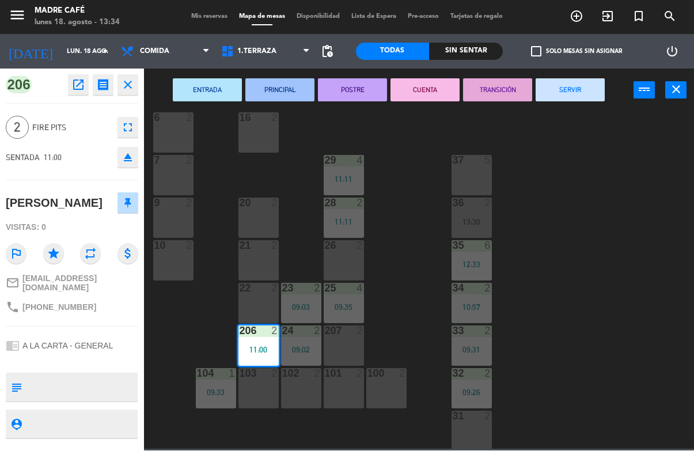
click at [595, 80] on button "SERVIR" at bounding box center [570, 90] width 69 height 23
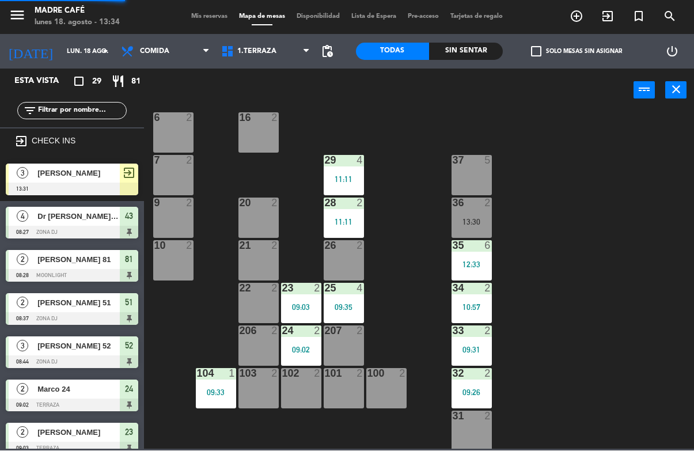
scroll to position [108, 0]
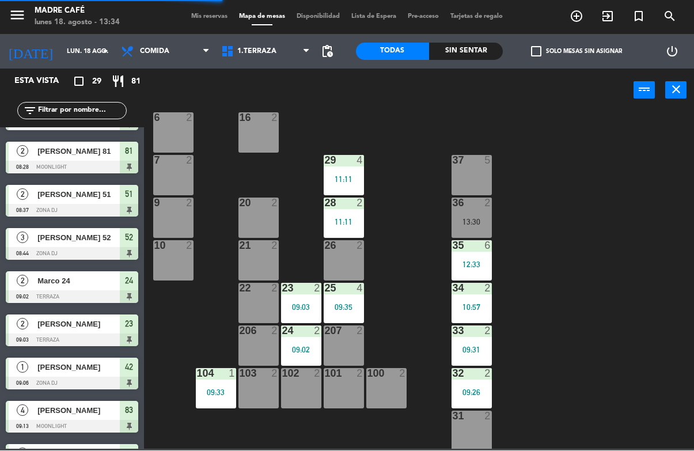
click at [304, 332] on div at bounding box center [300, 331] width 19 height 10
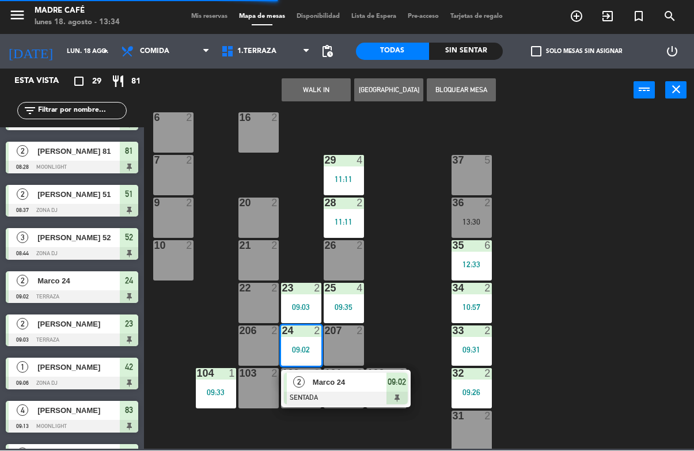
click at [323, 381] on span "Marco 24" at bounding box center [350, 383] width 74 height 12
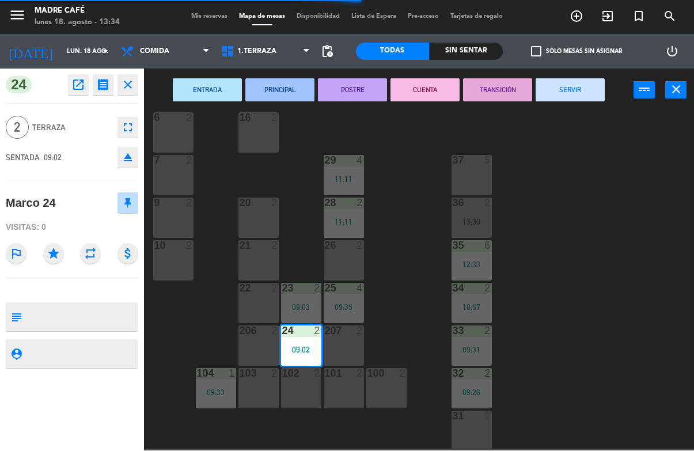
click at [572, 91] on button "SERVIR" at bounding box center [570, 90] width 69 height 23
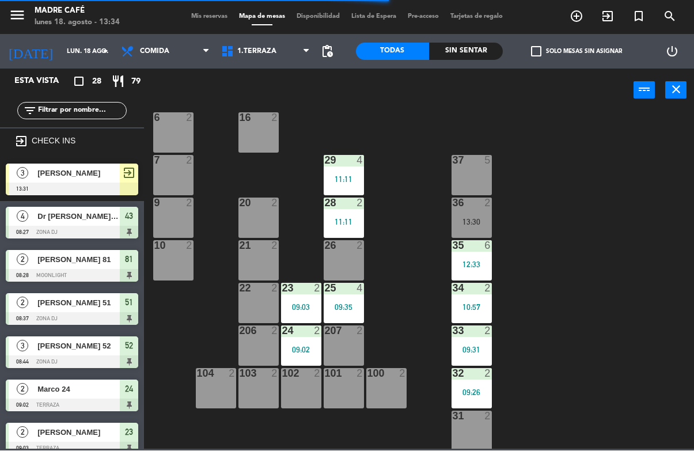
click at [309, 303] on div "09:03" at bounding box center [301, 307] width 40 height 8
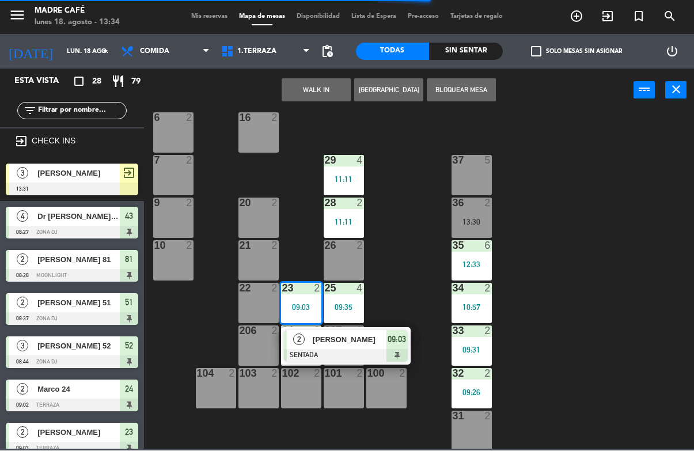
click at [360, 341] on span "[PERSON_NAME]" at bounding box center [350, 340] width 74 height 12
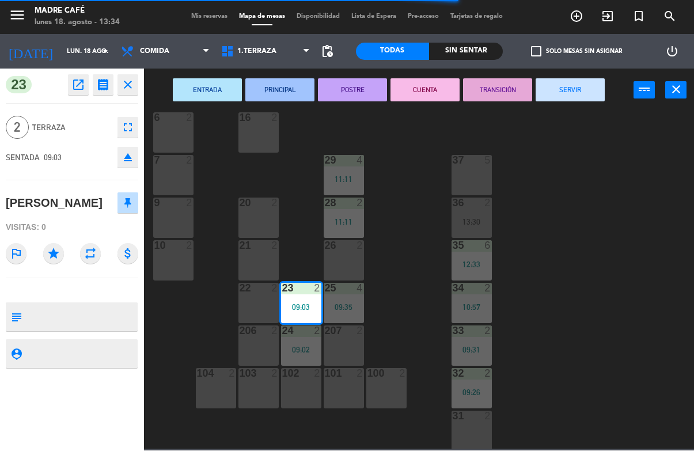
click at [594, 98] on button "SERVIR" at bounding box center [570, 90] width 69 height 23
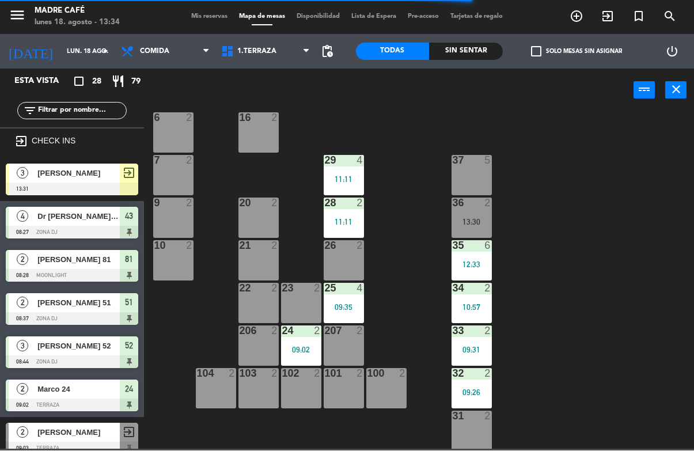
scroll to position [0, 0]
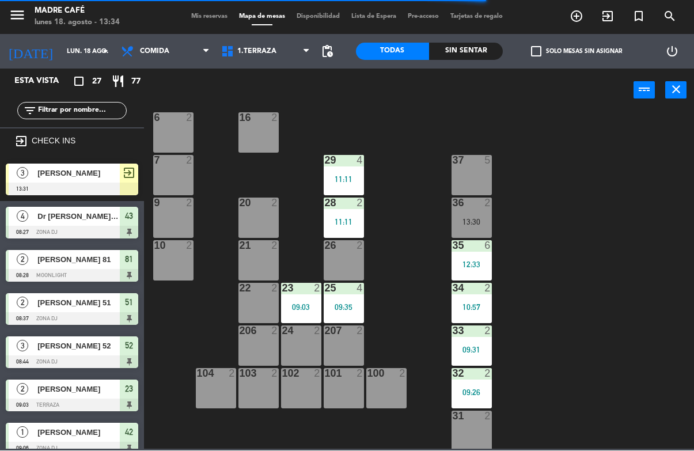
click at [359, 305] on div "09:35" at bounding box center [344, 307] width 40 height 8
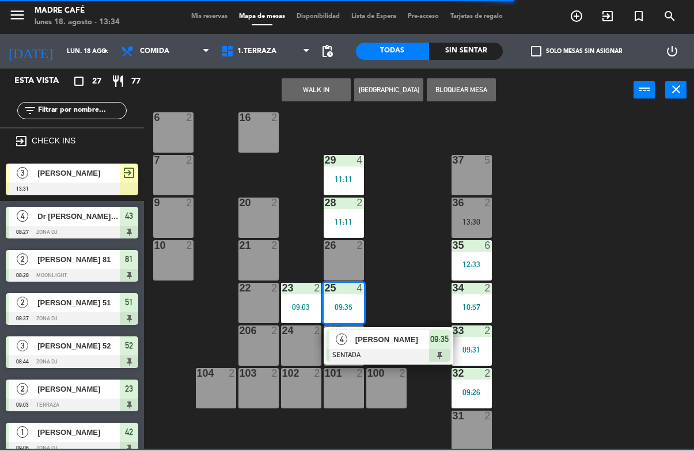
click at [400, 341] on span "[PERSON_NAME]" at bounding box center [392, 340] width 74 height 12
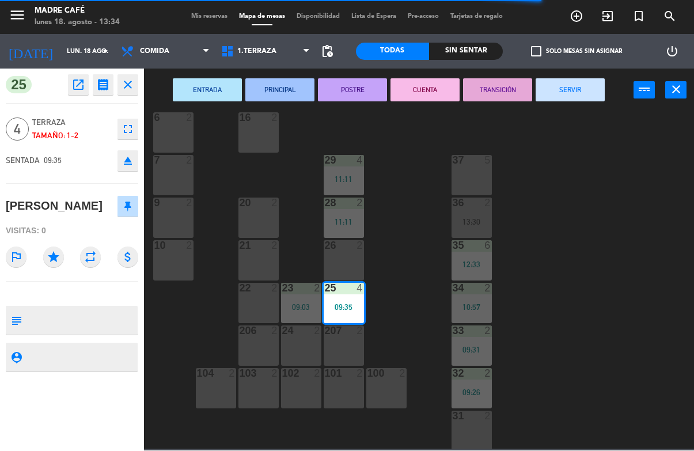
click at [593, 98] on button "SERVIR" at bounding box center [570, 90] width 69 height 23
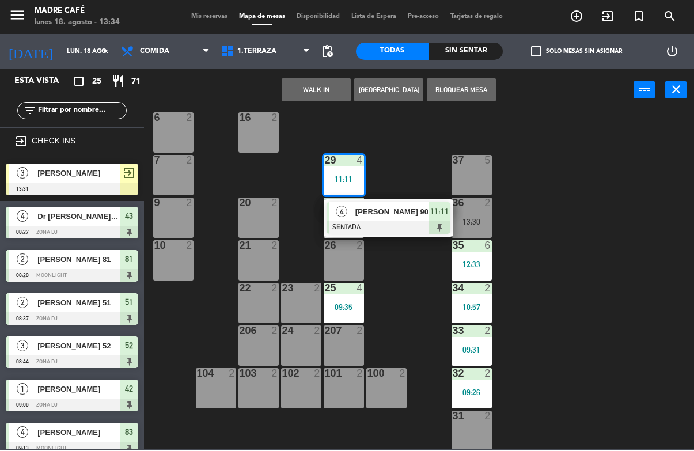
click at [418, 219] on div "[PERSON_NAME] 90" at bounding box center [391, 212] width 75 height 19
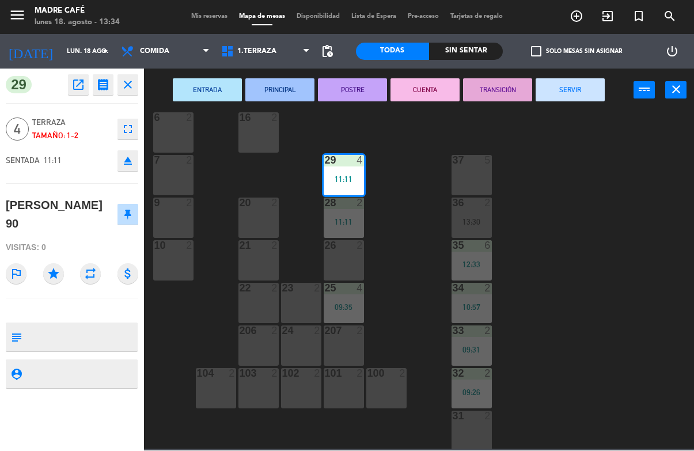
click at [597, 98] on button "SERVIR" at bounding box center [570, 90] width 69 height 23
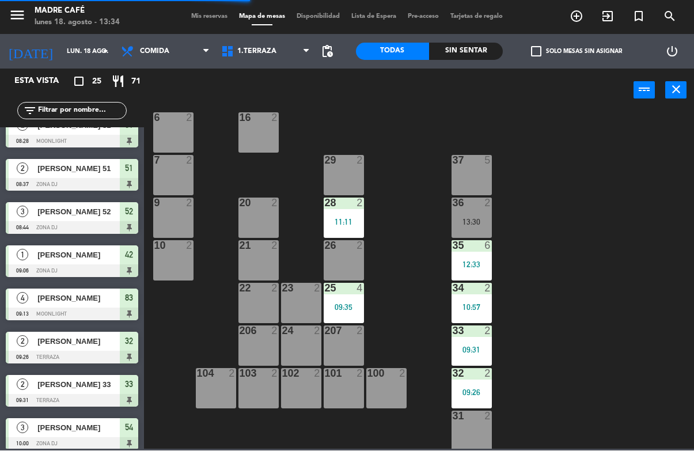
click at [355, 221] on div "11:11" at bounding box center [344, 222] width 40 height 8
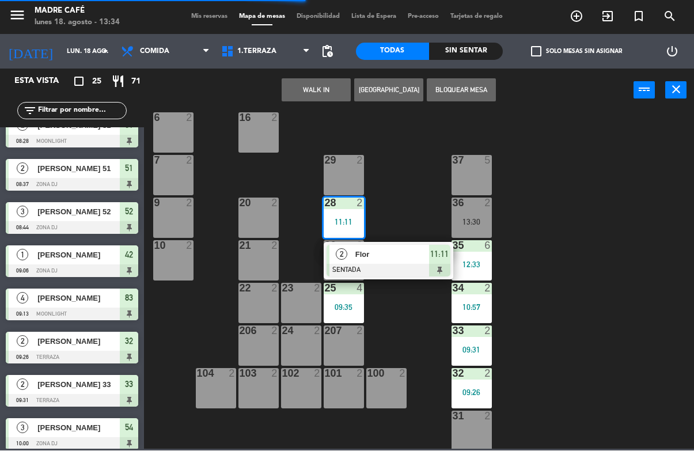
click at [397, 260] on span "Flor" at bounding box center [392, 255] width 74 height 12
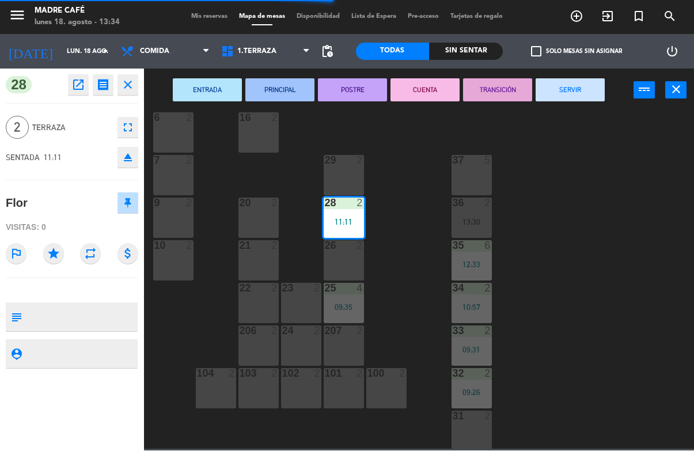
click at [579, 101] on button "SERVIR" at bounding box center [570, 90] width 69 height 23
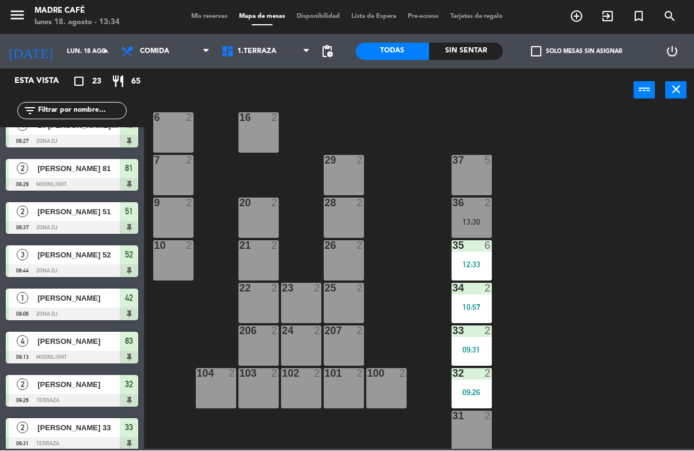
click at [485, 258] on div "35 6 12:33" at bounding box center [471, 261] width 40 height 40
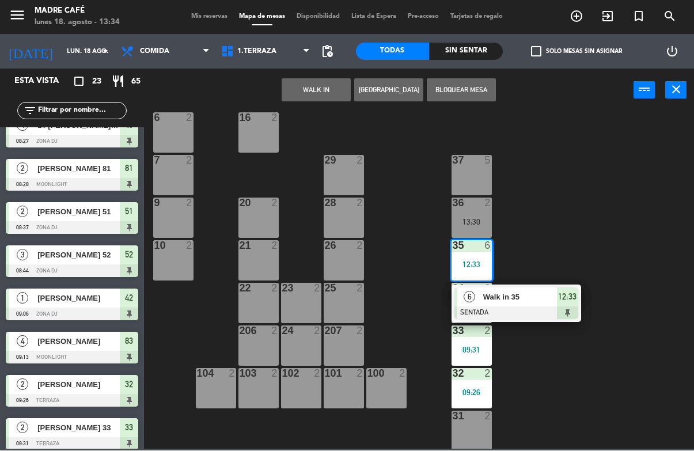
click at [545, 297] on span "Walk in 35" at bounding box center [520, 297] width 74 height 12
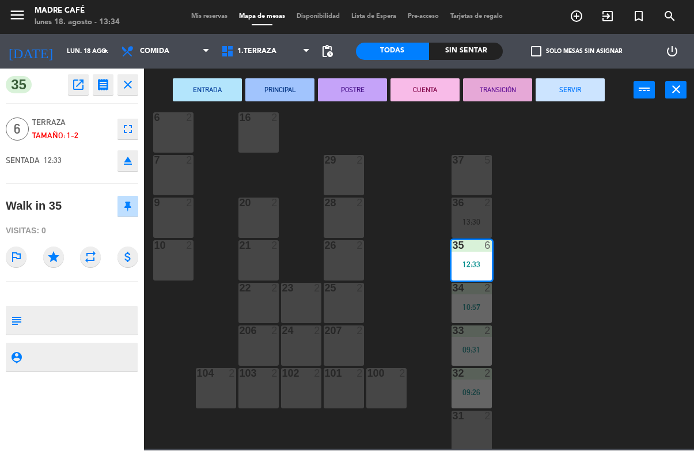
click at [571, 94] on button "SERVIR" at bounding box center [570, 90] width 69 height 23
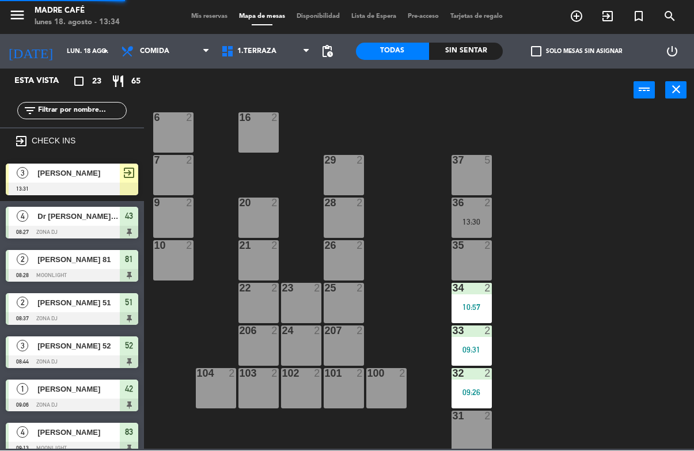
scroll to position [147, 0]
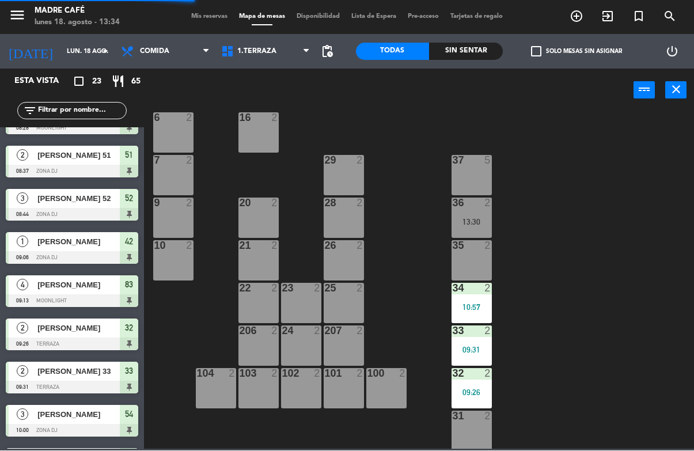
click at [481, 310] on div "10:57" at bounding box center [471, 307] width 40 height 8
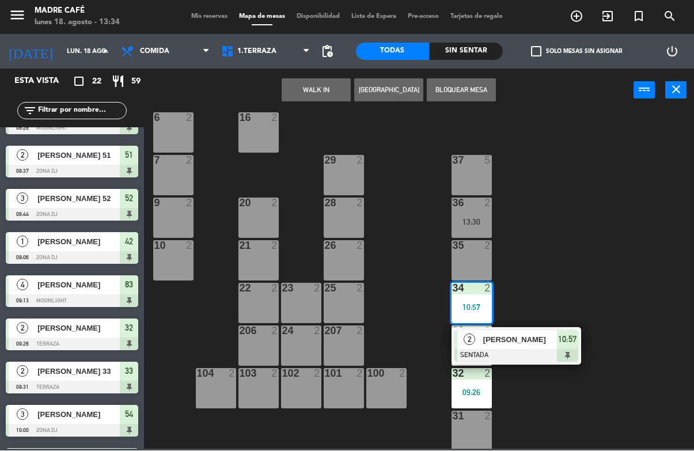
click at [502, 344] on span "[PERSON_NAME]" at bounding box center [520, 340] width 74 height 12
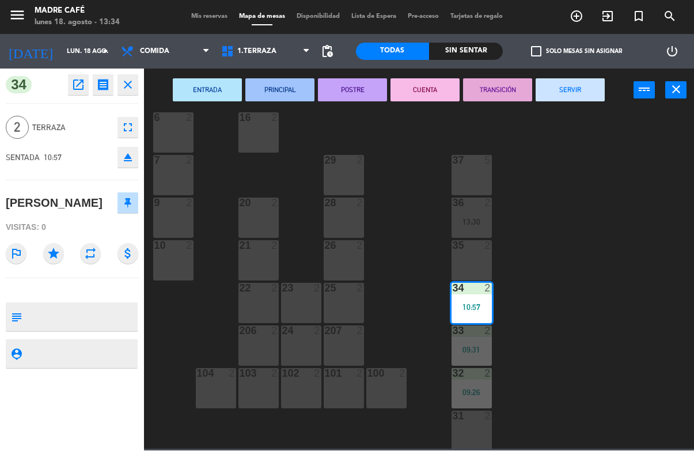
click at [566, 94] on button "SERVIR" at bounding box center [570, 90] width 69 height 23
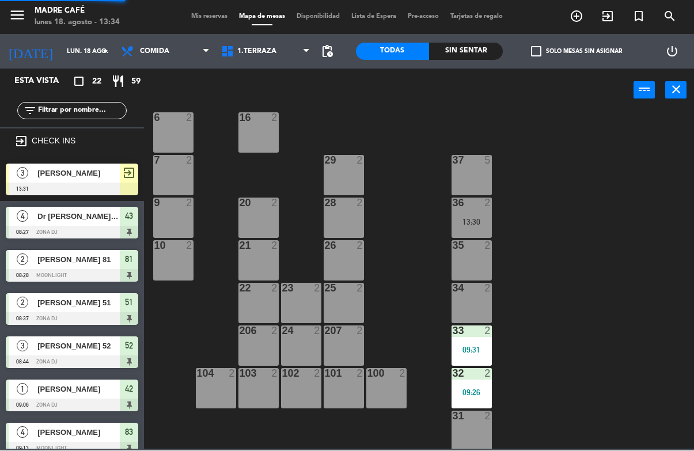
scroll to position [132, 0]
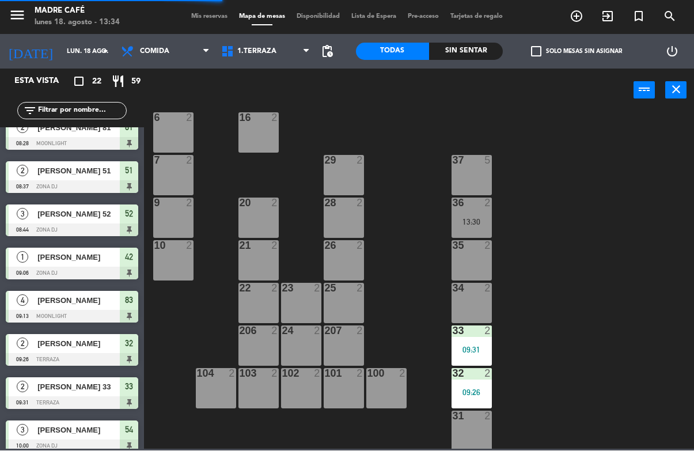
click at [486, 341] on div "33 2 09:31" at bounding box center [471, 346] width 40 height 40
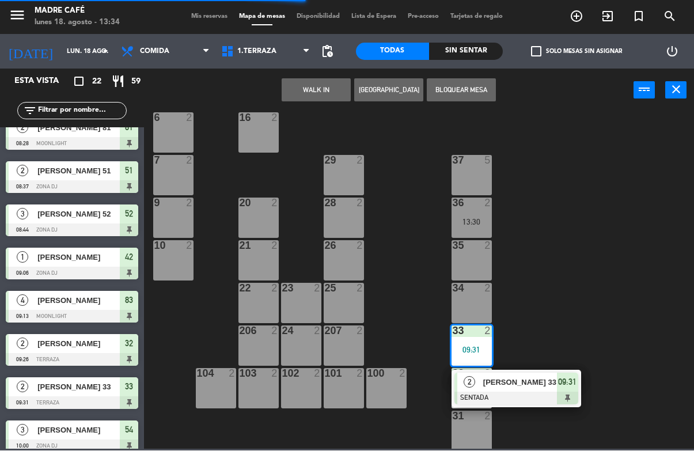
click at [538, 380] on span "[PERSON_NAME] 33" at bounding box center [520, 383] width 74 height 12
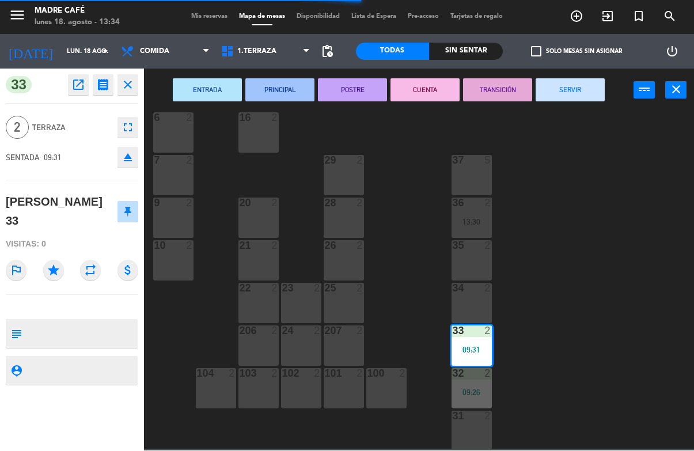
click at [578, 96] on button "SERVIR" at bounding box center [570, 90] width 69 height 23
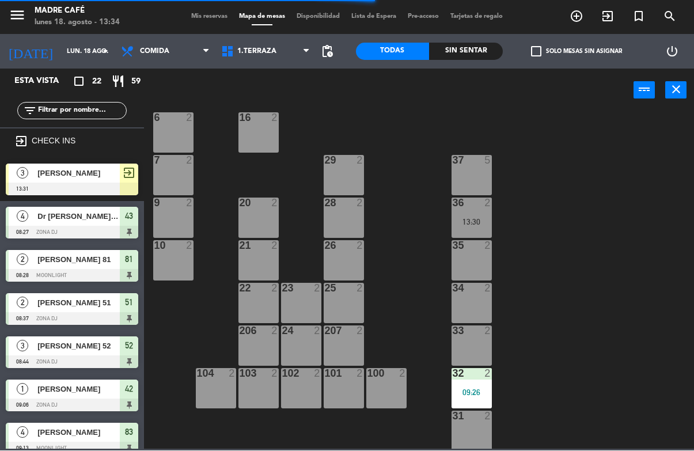
scroll to position [0, 0]
click at [482, 383] on div "32 2 09:26" at bounding box center [471, 389] width 40 height 40
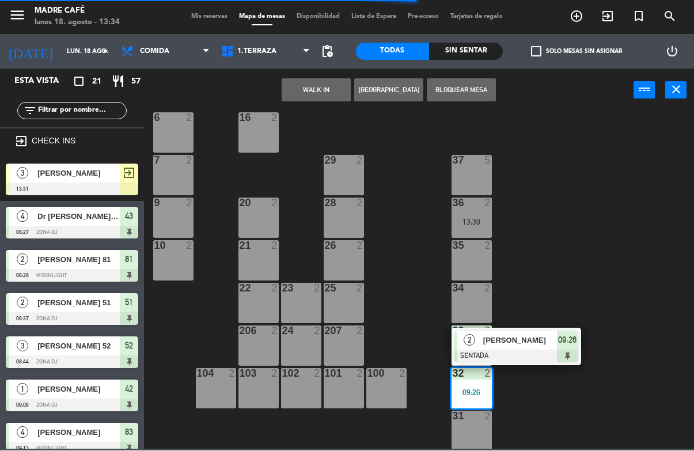
click at [559, 343] on span "09:26" at bounding box center [567, 340] width 18 height 14
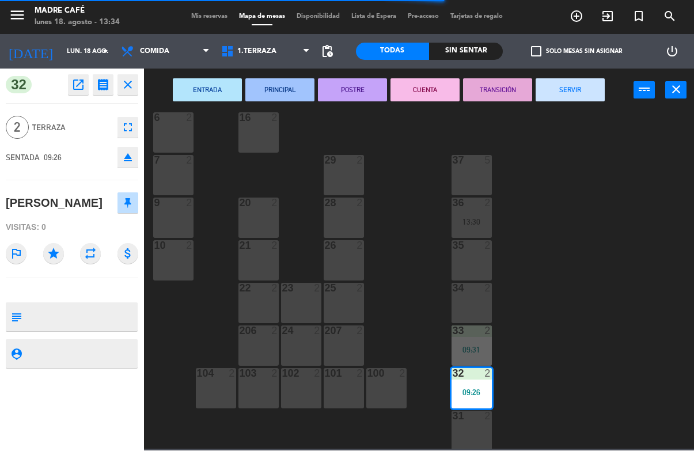
click at [568, 100] on button "SERVIR" at bounding box center [570, 90] width 69 height 23
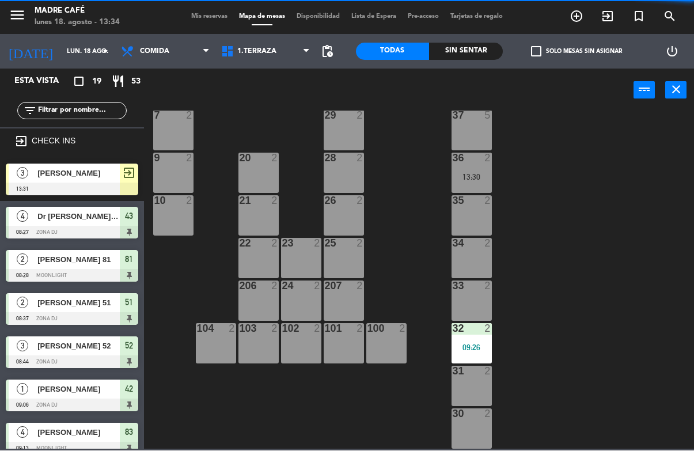
scroll to position [277, 0]
click at [479, 347] on div "09:26" at bounding box center [471, 348] width 40 height 8
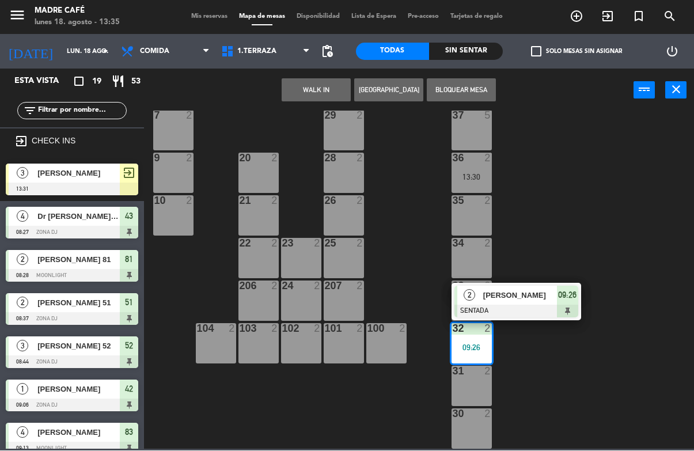
click at [529, 298] on span "[PERSON_NAME]" at bounding box center [520, 296] width 74 height 12
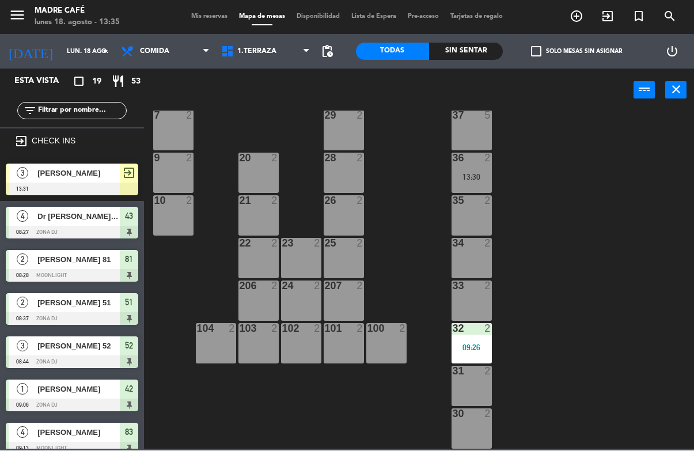
click at [569, 221] on div "11 2 63 5 62 2 12 2 1 6 61 5 64 5 17 2 13 2 2 lock 6 60 5 65 5 308 5 18 2 311 2…" at bounding box center [422, 280] width 543 height 338
click at [479, 344] on div "09:26" at bounding box center [471, 348] width 40 height 8
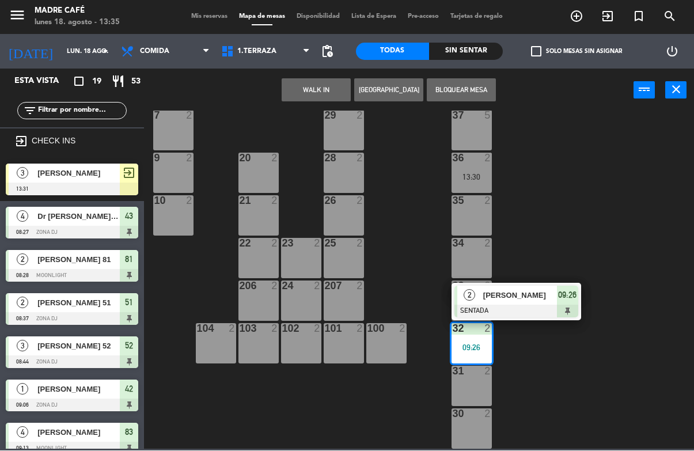
click at [539, 299] on span "[PERSON_NAME]" at bounding box center [520, 296] width 74 height 12
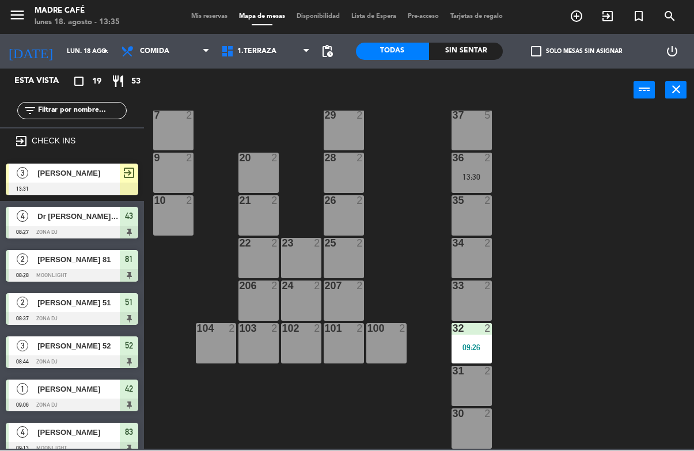
click at [595, 243] on div "11 2 63 5 62 2 12 2 1 6 61 5 64 5 17 2 13 2 2 lock 6 60 5 65 5 308 5 18 2 311 2…" at bounding box center [422, 280] width 543 height 338
click at [483, 334] on div "32 2" at bounding box center [471, 330] width 40 height 12
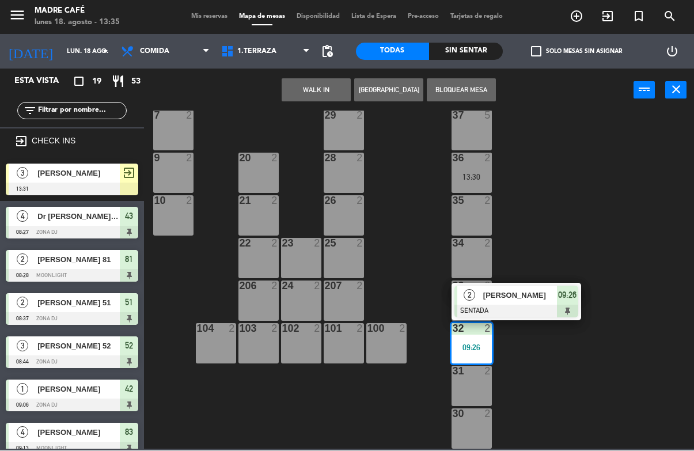
click at [536, 301] on span "[PERSON_NAME]" at bounding box center [520, 296] width 74 height 12
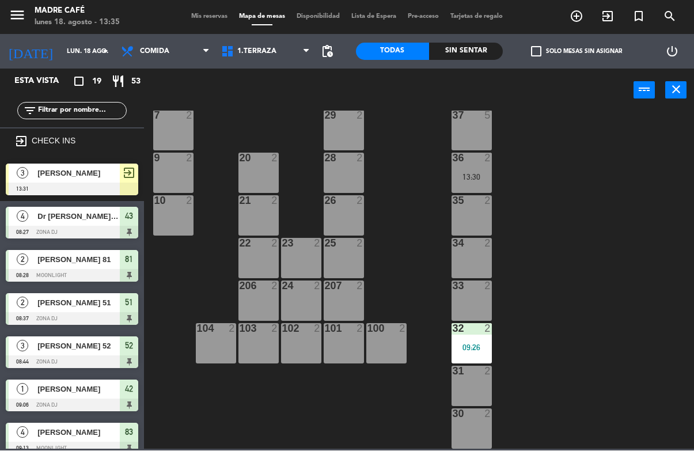
click at [551, 290] on div "11 2 63 5 62 2 12 2 1 6 61 5 64 5 17 2 13 2 2 lock 6 60 5 65 5 308 5 18 2 311 2…" at bounding box center [422, 280] width 543 height 338
click at [279, 47] on span "1.Terraza" at bounding box center [265, 51] width 100 height 25
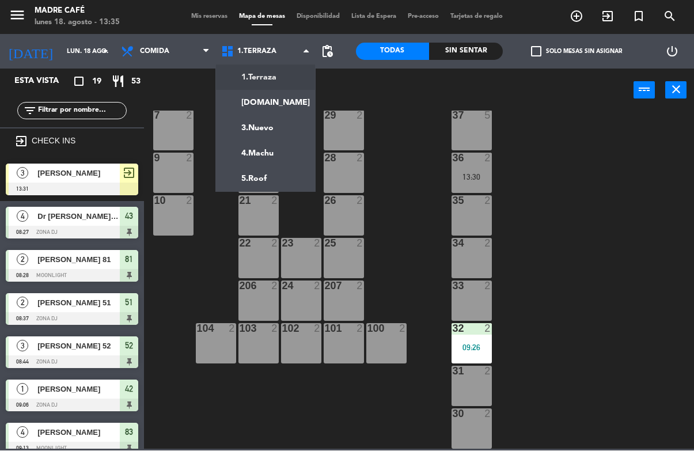
click at [295, 54] on span "1.Terraza" at bounding box center [265, 51] width 100 height 25
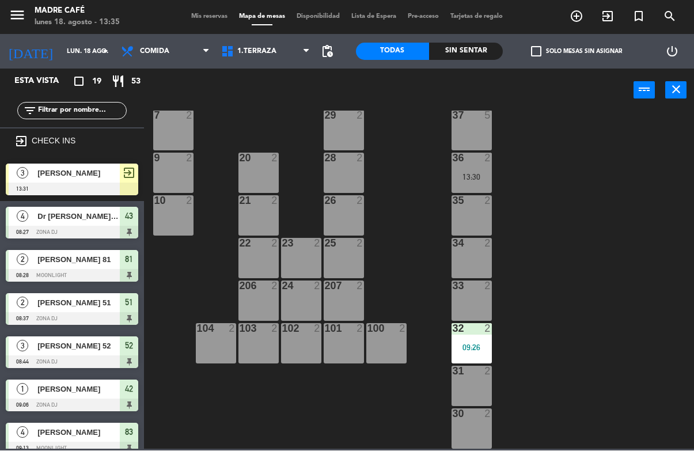
click at [297, 49] on span "1.Terraza" at bounding box center [265, 51] width 100 height 25
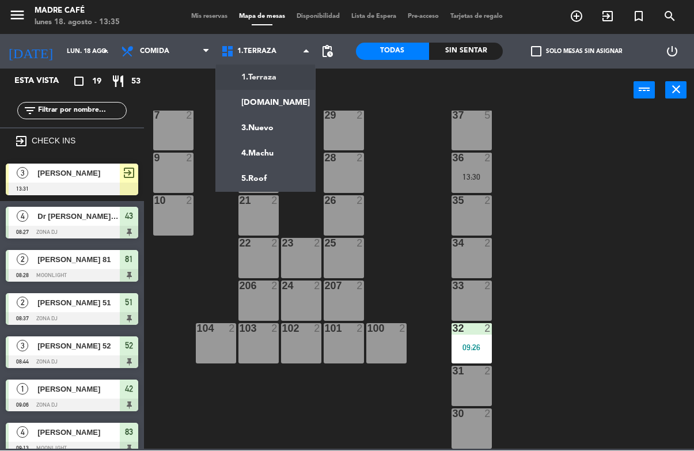
click at [289, 106] on ng-component "menu Madre Café lunes 18. agosto - 13:35 Mis reservas Mapa de mesas Disponibili…" at bounding box center [347, 224] width 694 height 449
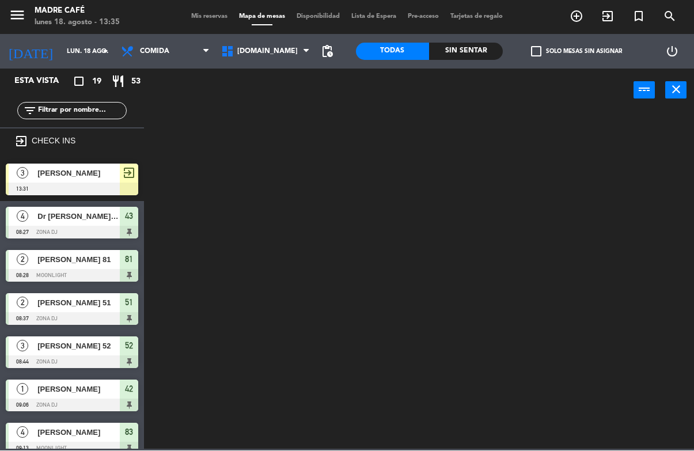
scroll to position [0, 0]
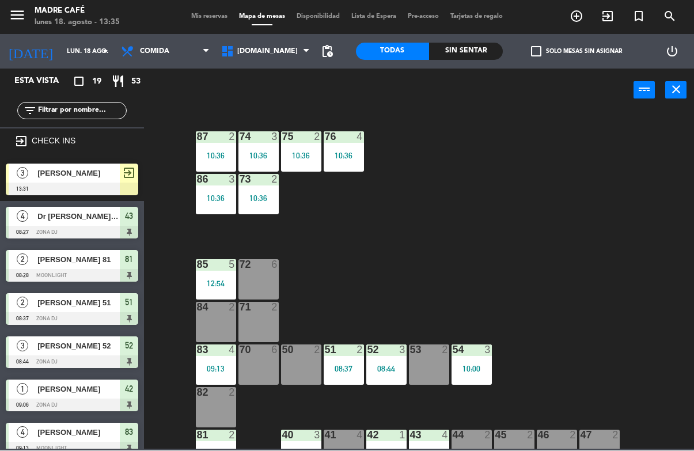
click at [206, 155] on div "10:36" at bounding box center [216, 156] width 40 height 8
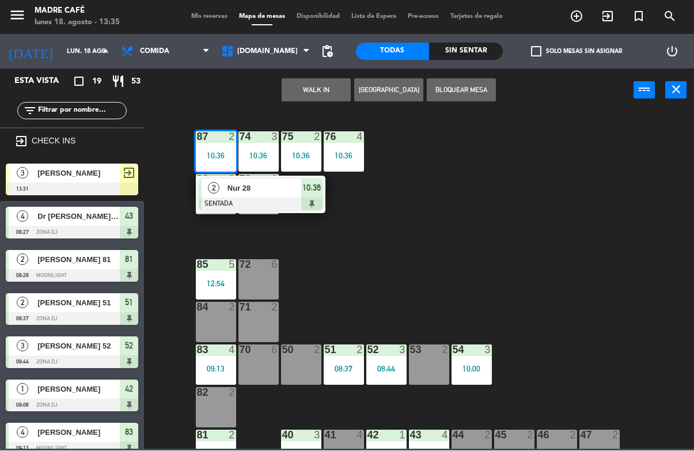
click at [299, 192] on span "Nur 28" at bounding box center [264, 189] width 74 height 12
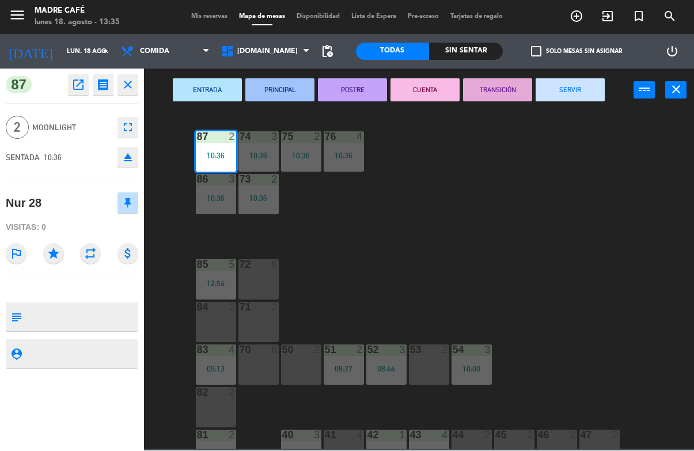
click at [592, 96] on button "SERVIR" at bounding box center [570, 90] width 69 height 23
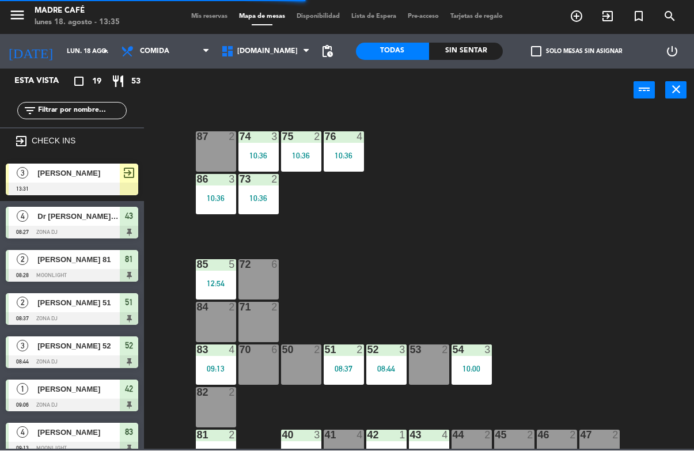
click at [251, 160] on div "10:36" at bounding box center [258, 156] width 40 height 8
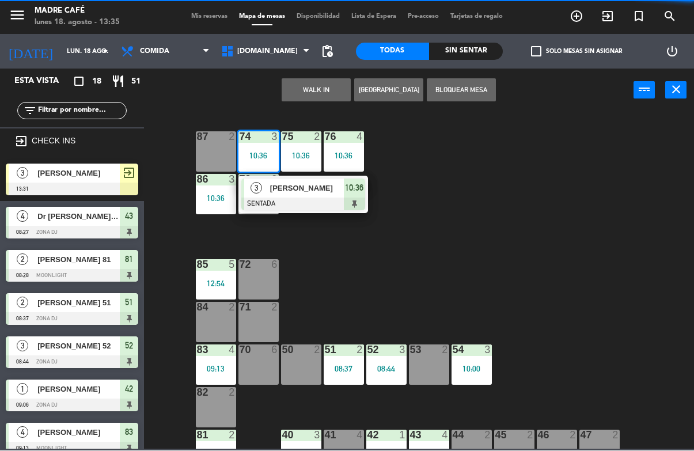
click at [290, 192] on span "[PERSON_NAME]" at bounding box center [307, 189] width 74 height 12
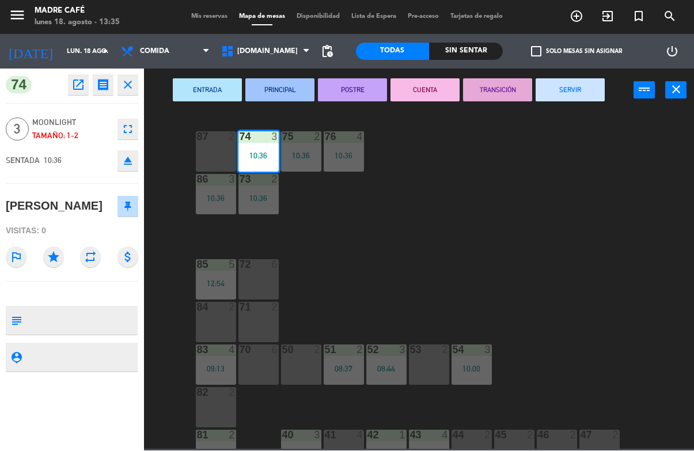
click at [582, 88] on button "SERVIR" at bounding box center [570, 90] width 69 height 23
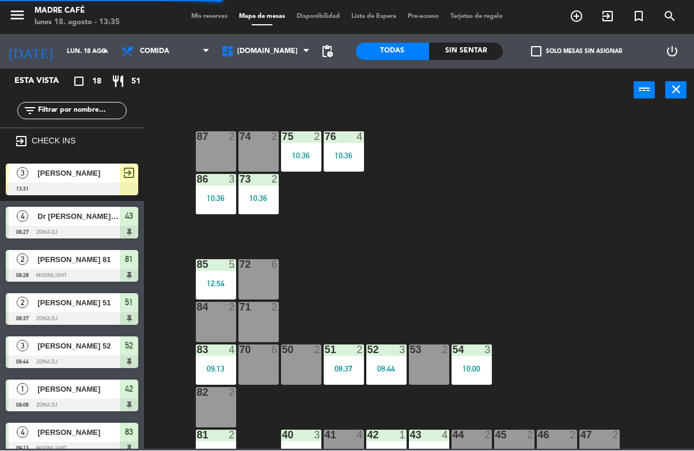
click at [302, 160] on div "10:36" at bounding box center [301, 156] width 40 height 8
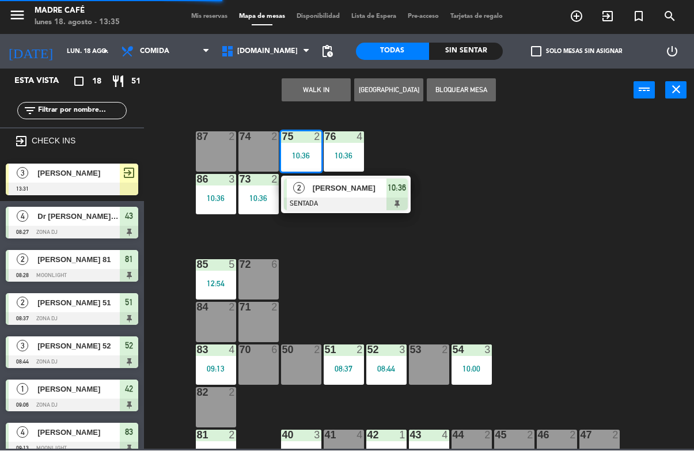
click at [327, 189] on span "[PERSON_NAME]" at bounding box center [350, 189] width 74 height 12
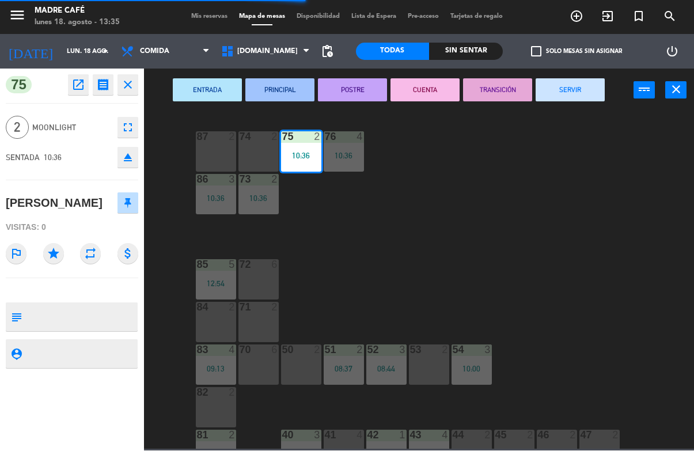
click at [577, 96] on button "SERVIR" at bounding box center [570, 90] width 69 height 23
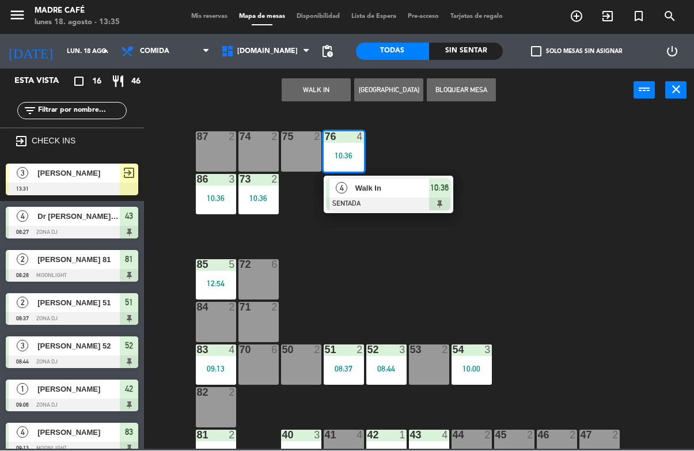
click at [385, 192] on span "Walk In" at bounding box center [392, 189] width 74 height 12
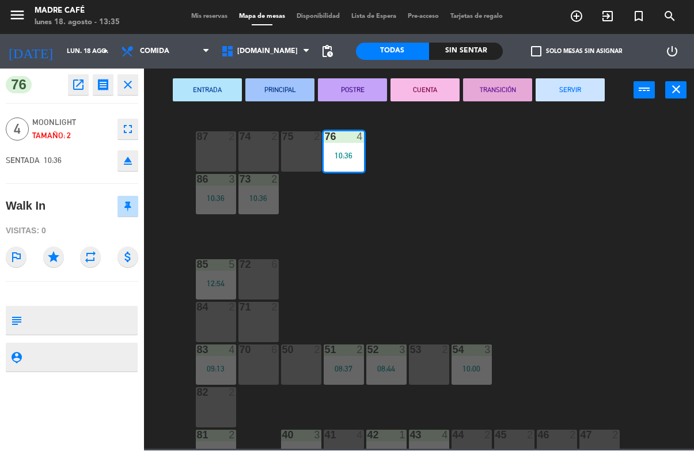
click at [587, 101] on button "SERVIR" at bounding box center [570, 90] width 69 height 23
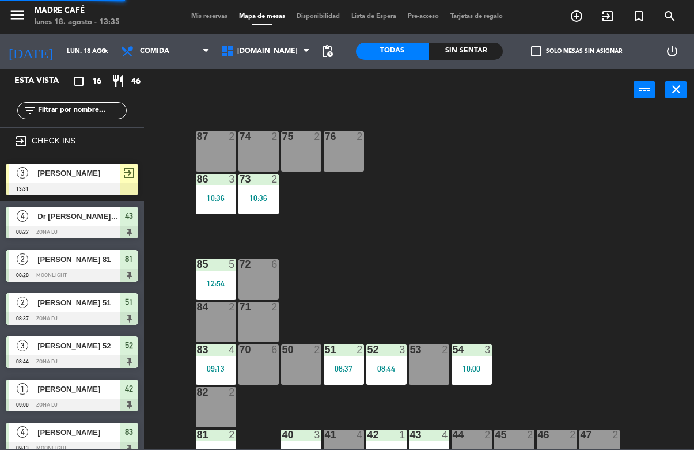
scroll to position [41, 0]
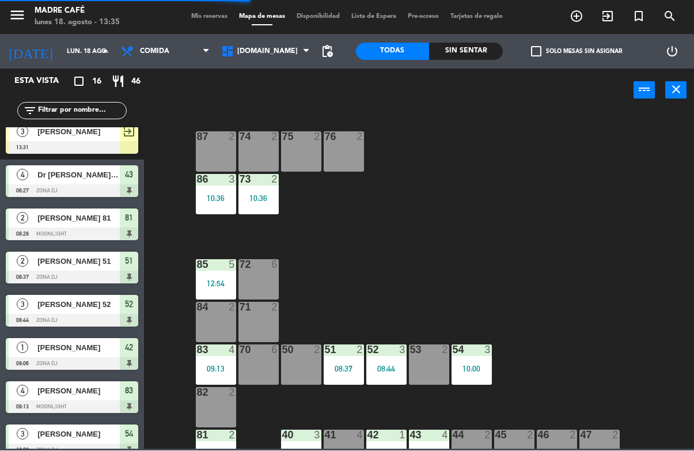
click at [264, 206] on div "73 2 10:36" at bounding box center [258, 194] width 40 height 40
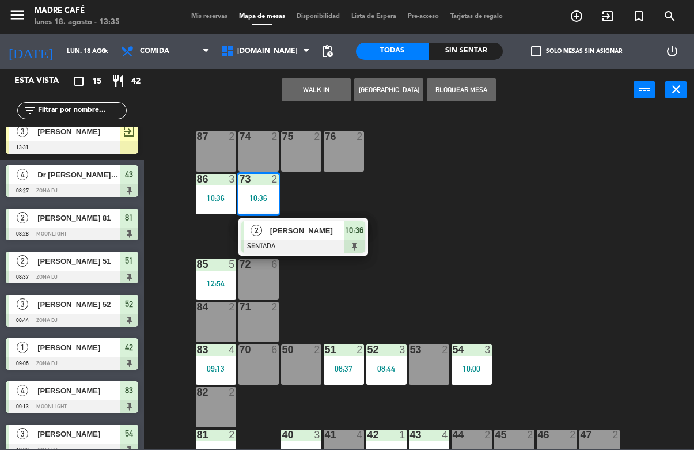
click at [347, 234] on span "10:36" at bounding box center [354, 231] width 18 height 14
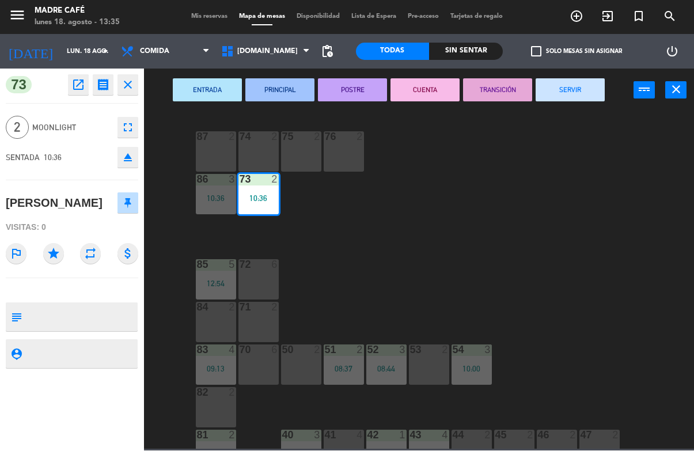
click at [591, 101] on button "SERVIR" at bounding box center [570, 90] width 69 height 23
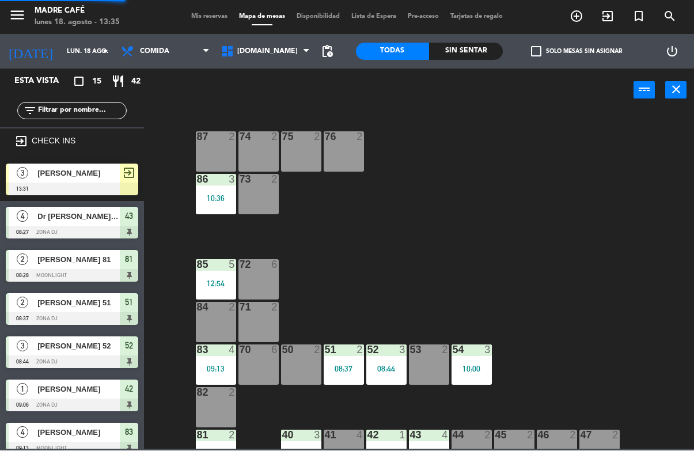
scroll to position [26, 0]
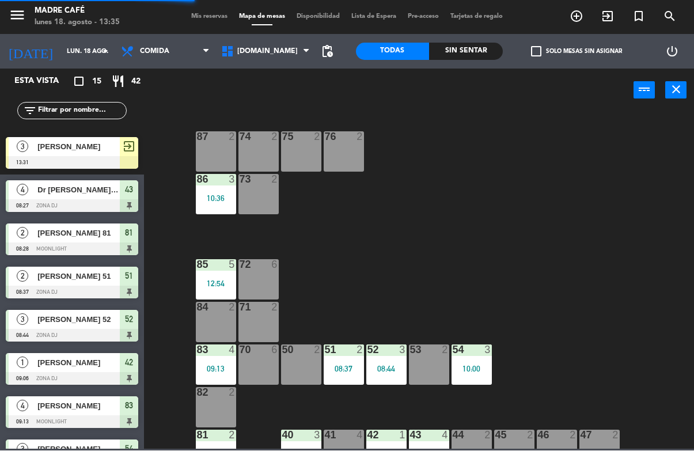
click at [220, 211] on div "86 3 10:36" at bounding box center [216, 194] width 40 height 40
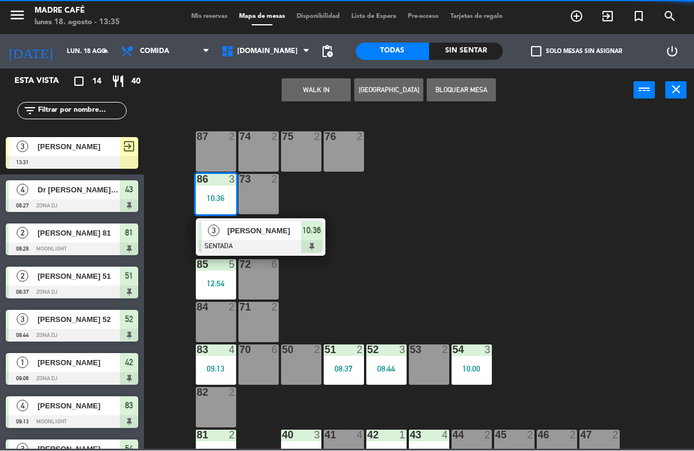
click at [289, 234] on span "[PERSON_NAME]" at bounding box center [264, 231] width 74 height 12
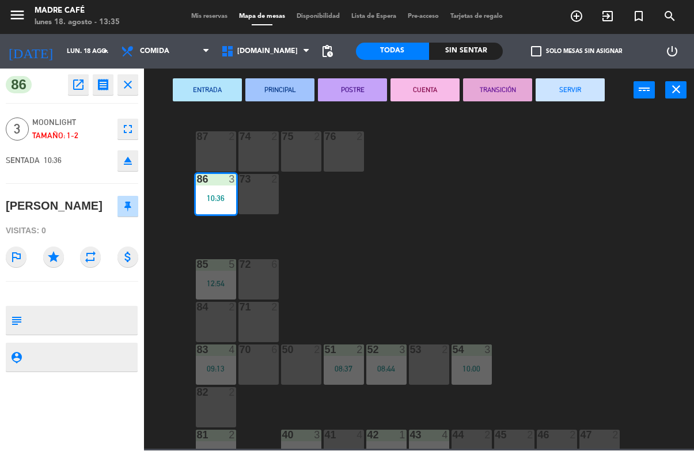
click at [591, 86] on button "SERVIR" at bounding box center [570, 90] width 69 height 23
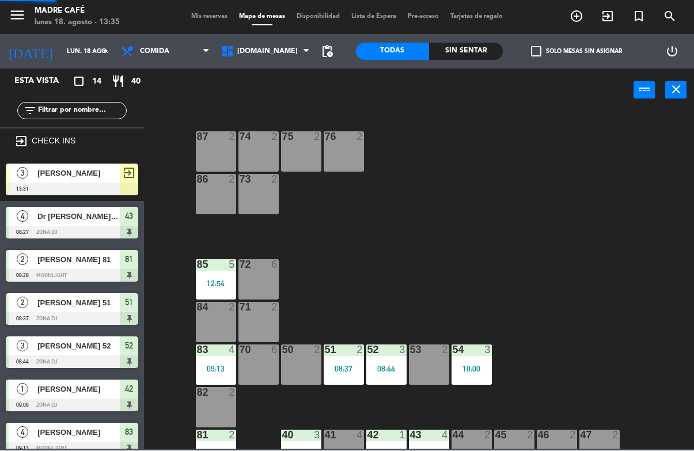
scroll to position [11, 0]
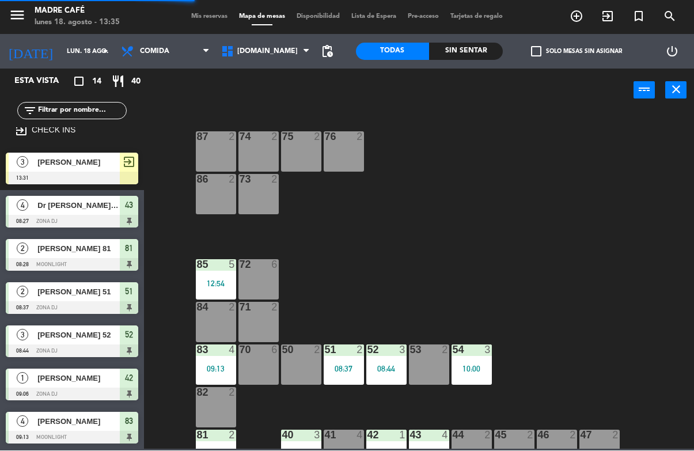
click at [225, 276] on div "85 5 12:54" at bounding box center [216, 280] width 40 height 40
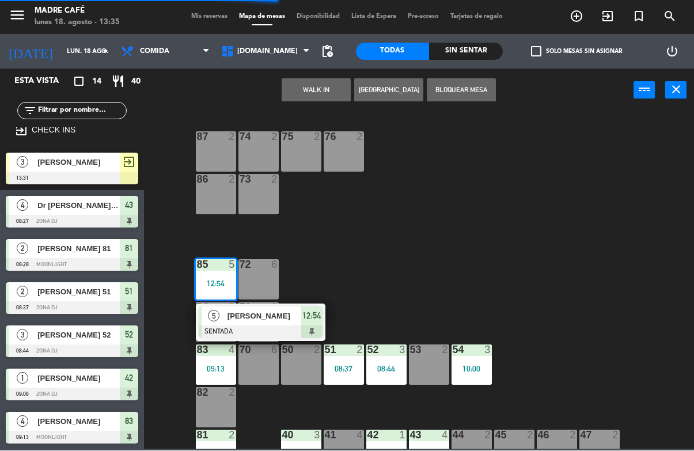
click at [282, 328] on div at bounding box center [261, 332] width 124 height 13
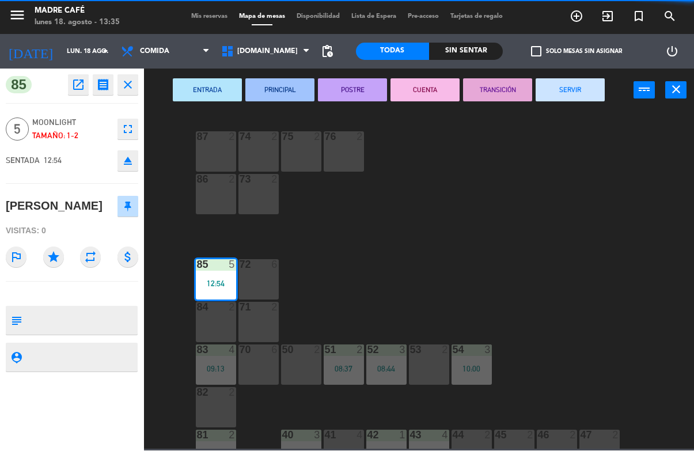
click at [592, 88] on button "SERVIR" at bounding box center [570, 90] width 69 height 23
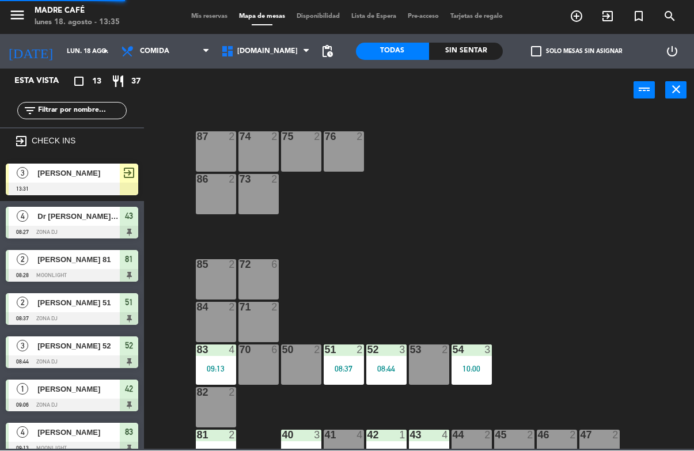
scroll to position [39, 0]
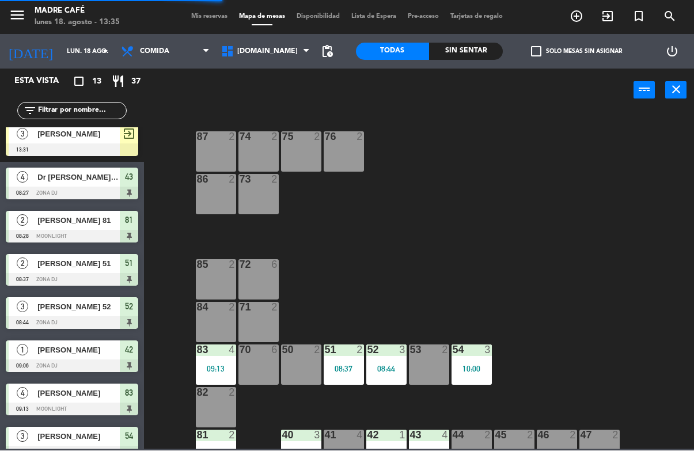
click at [214, 381] on div "83 4 09:13" at bounding box center [216, 365] width 40 height 40
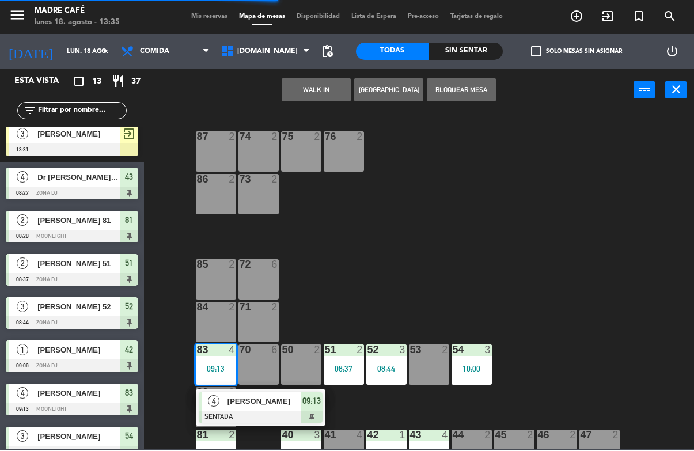
click at [294, 407] on span "[PERSON_NAME]" at bounding box center [264, 402] width 74 height 12
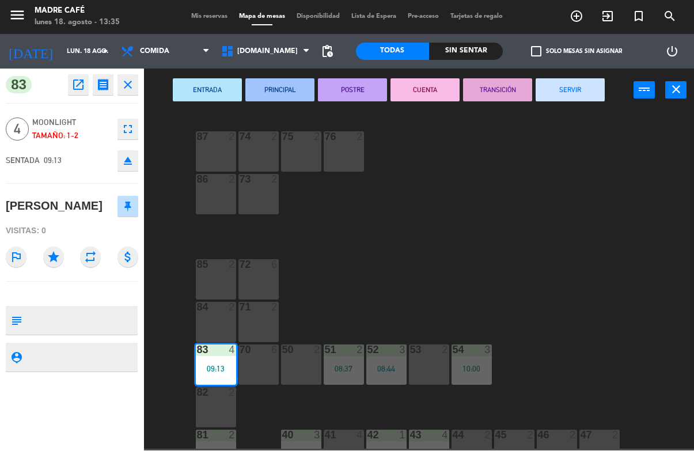
click at [566, 101] on button "SERVIR" at bounding box center [570, 90] width 69 height 23
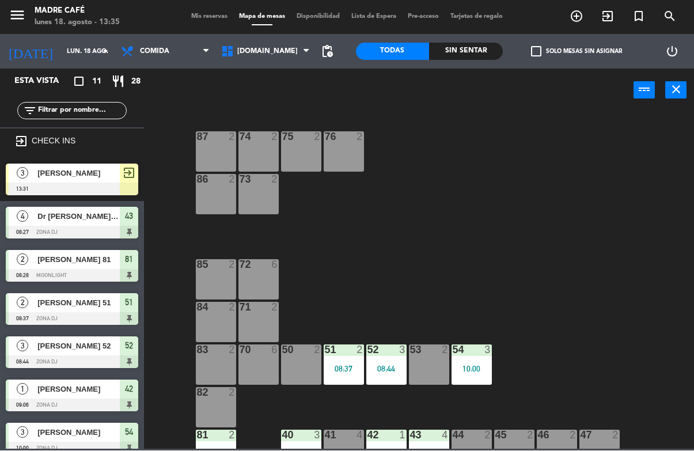
click at [353, 355] on div "51 2" at bounding box center [344, 351] width 40 height 12
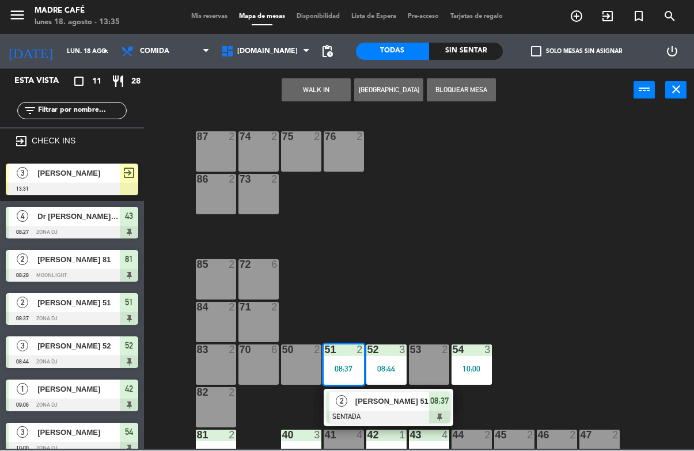
click at [397, 407] on span "[PERSON_NAME] 51" at bounding box center [392, 402] width 74 height 12
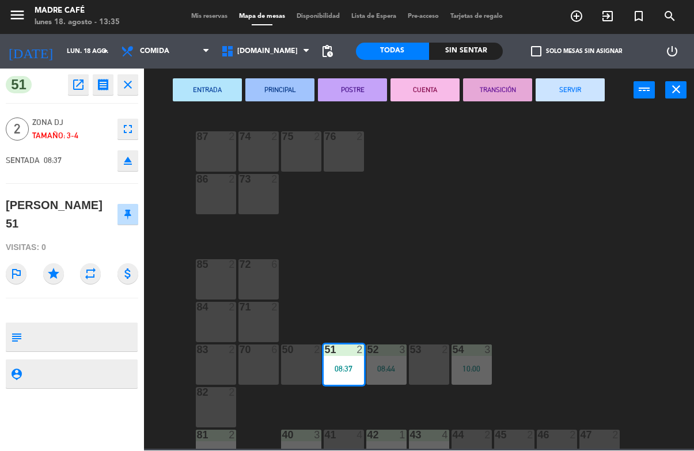
click at [590, 96] on button "SERVIR" at bounding box center [570, 90] width 69 height 23
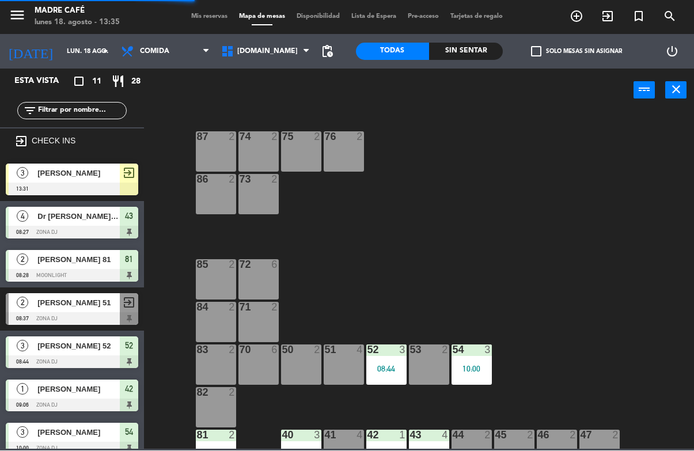
click at [391, 365] on div "08:44" at bounding box center [386, 369] width 40 height 8
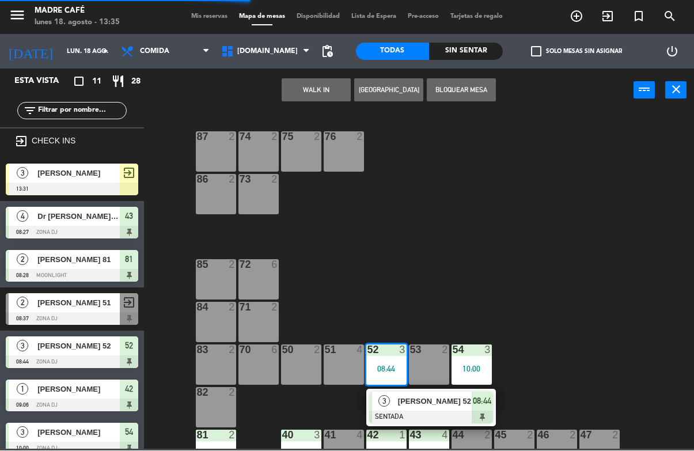
click at [442, 407] on span "[PERSON_NAME] 52" at bounding box center [435, 402] width 74 height 12
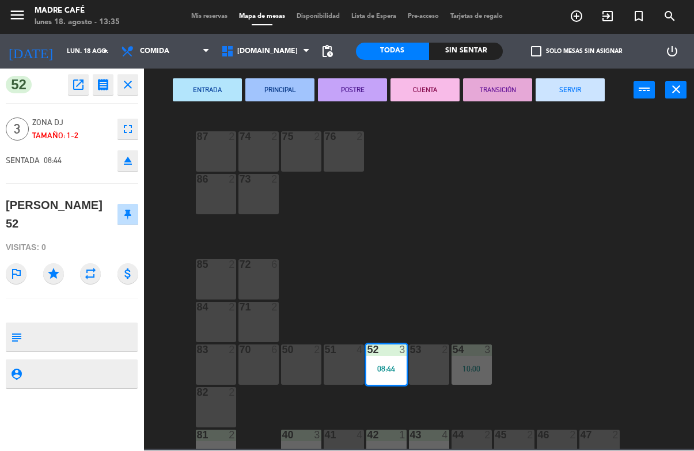
click at [586, 94] on button "SERVIR" at bounding box center [570, 90] width 69 height 23
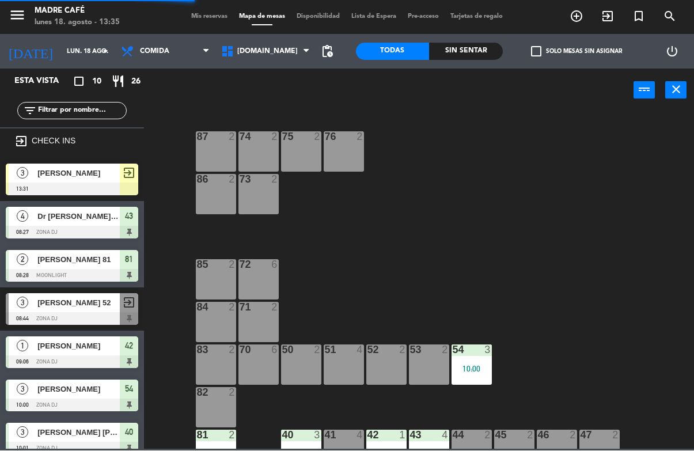
click at [479, 371] on div "10:00" at bounding box center [471, 369] width 40 height 8
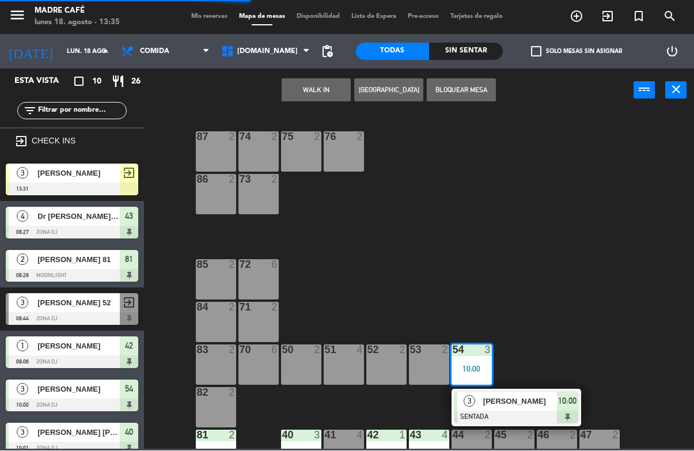
click at [533, 406] on span "[PERSON_NAME]" at bounding box center [520, 402] width 74 height 12
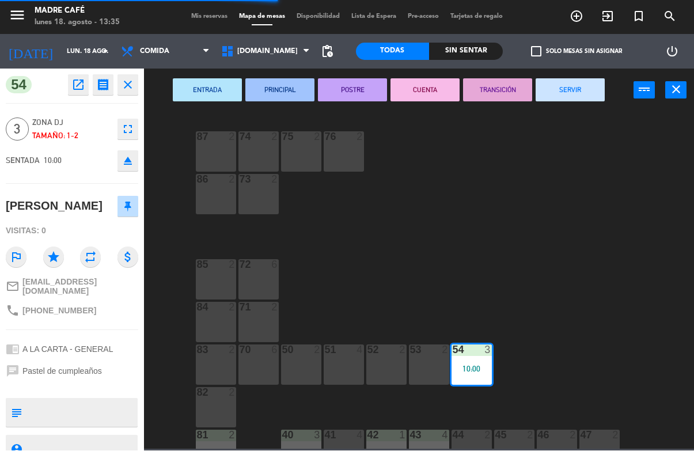
click at [576, 97] on button "SERVIR" at bounding box center [570, 90] width 69 height 23
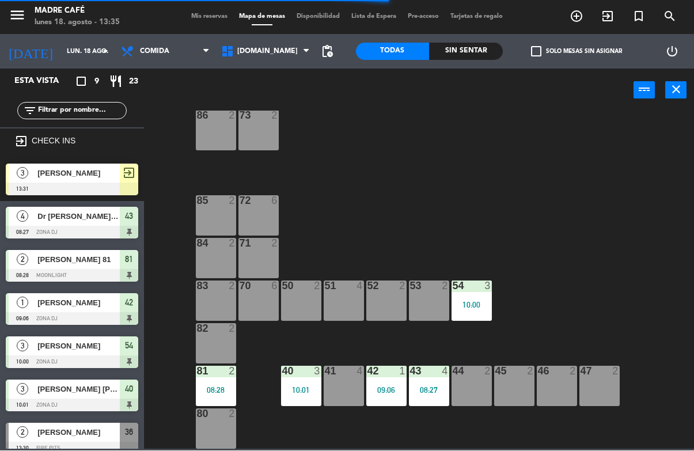
scroll to position [64, 0]
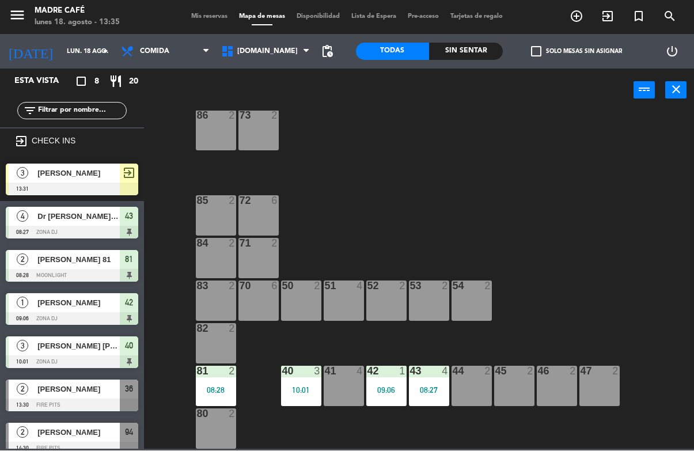
click at [221, 377] on div "81 2" at bounding box center [216, 372] width 40 height 12
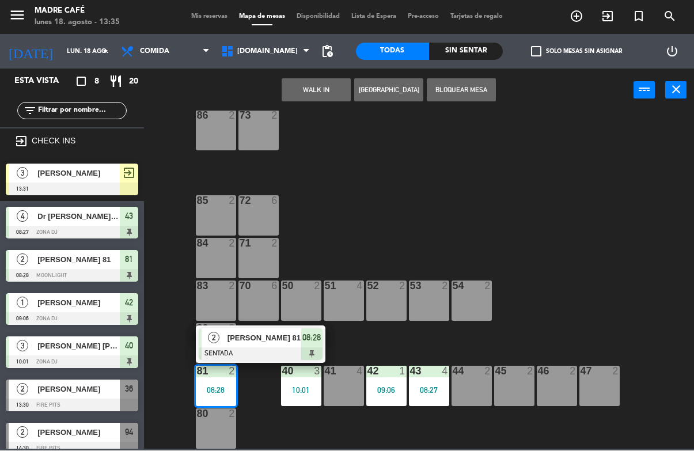
click at [284, 351] on div at bounding box center [261, 354] width 124 height 13
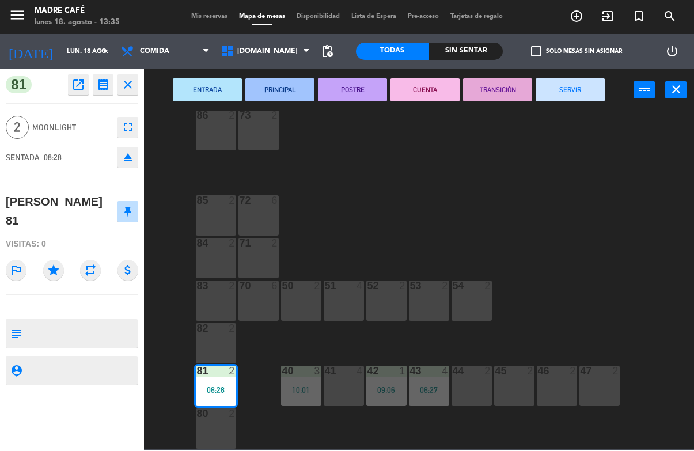
click at [598, 94] on button "SERVIR" at bounding box center [570, 90] width 69 height 23
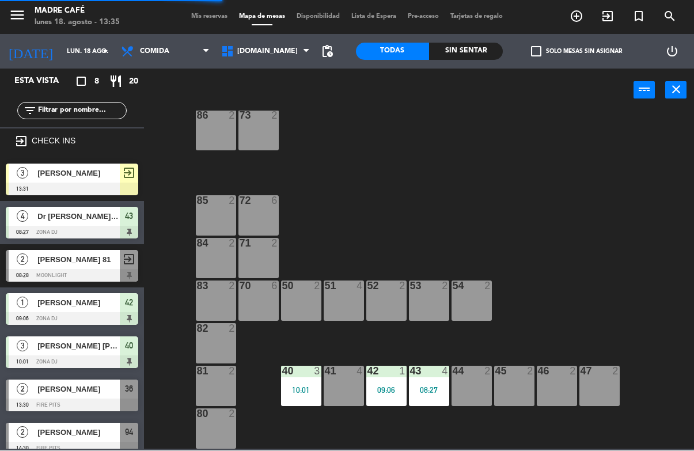
click at [300, 386] on div "10:01" at bounding box center [301, 390] width 40 height 8
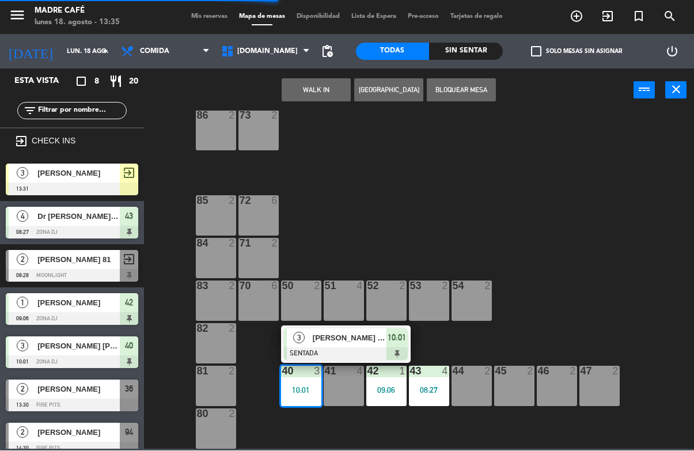
click at [390, 344] on span "10:01" at bounding box center [397, 338] width 18 height 14
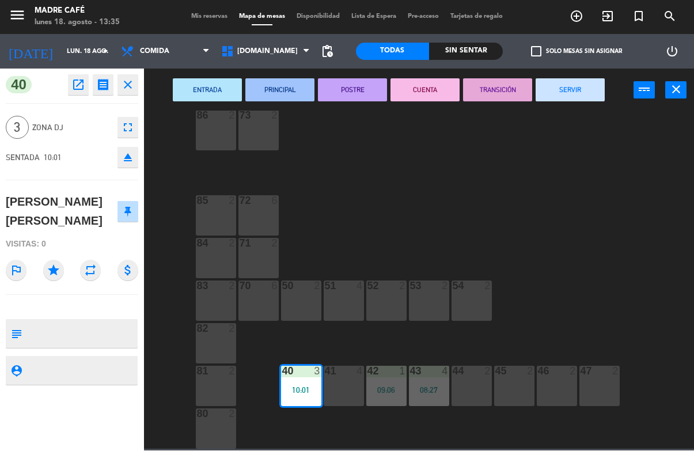
click at [582, 96] on button "SERVIR" at bounding box center [570, 90] width 69 height 23
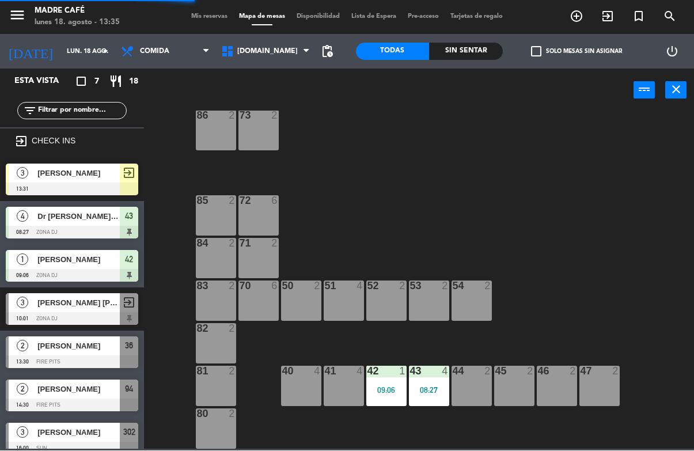
click at [383, 398] on div "42 1 09:06" at bounding box center [386, 386] width 40 height 40
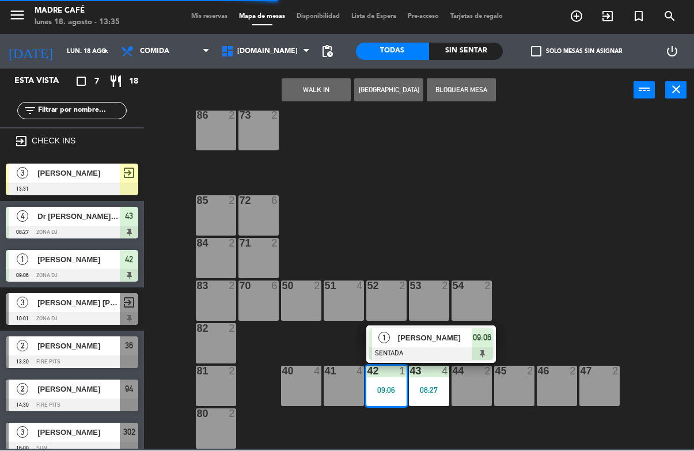
click at [441, 350] on div at bounding box center [431, 354] width 124 height 13
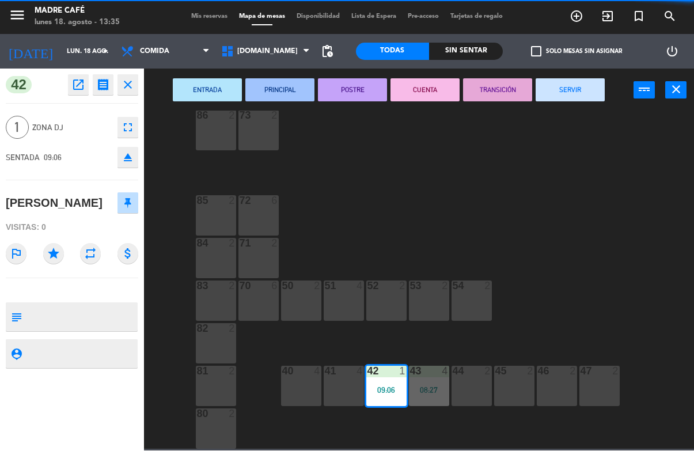
click at [593, 96] on button "SERVIR" at bounding box center [570, 90] width 69 height 23
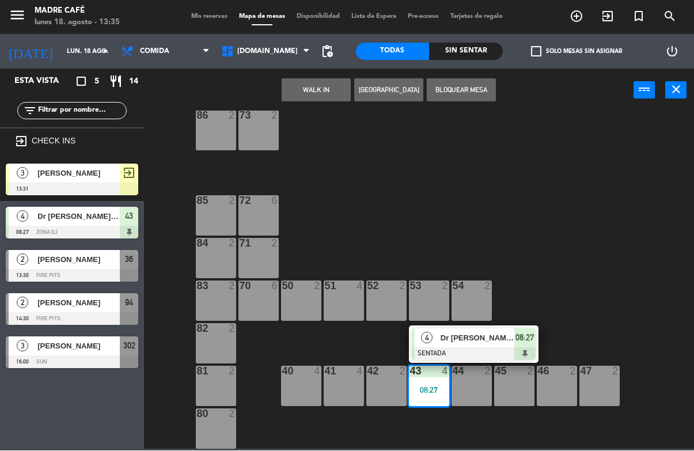
click at [491, 346] on div "Dr [PERSON_NAME] 43" at bounding box center [476, 338] width 75 height 19
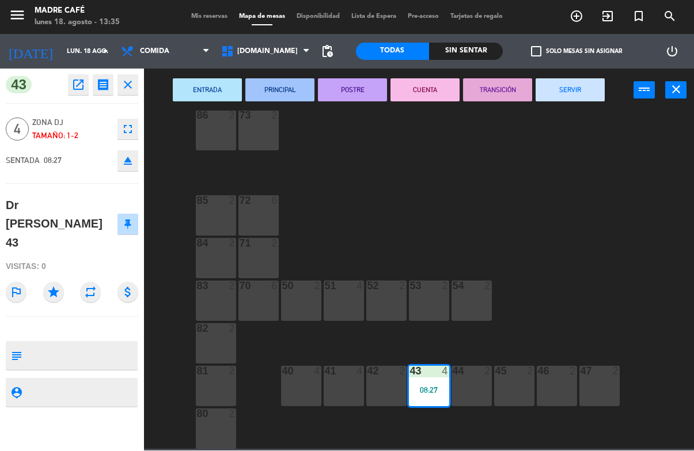
click at [583, 89] on button "SERVIR" at bounding box center [570, 90] width 69 height 23
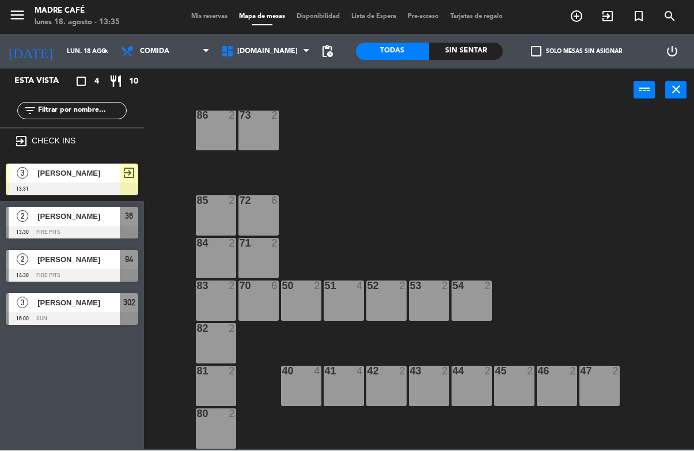
click at [293, 53] on span "[DOMAIN_NAME]" at bounding box center [265, 51] width 100 height 25
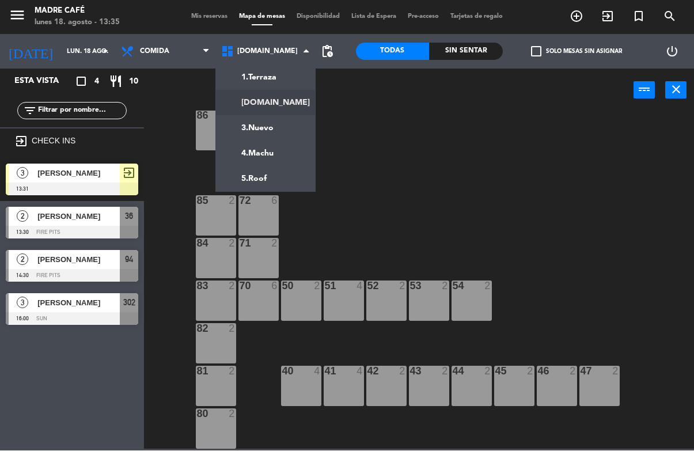
click at [291, 75] on ng-component "menu Madre Café lunes 18. agosto - 13:35 Mis reservas Mapa de mesas Disponibili…" at bounding box center [347, 224] width 694 height 449
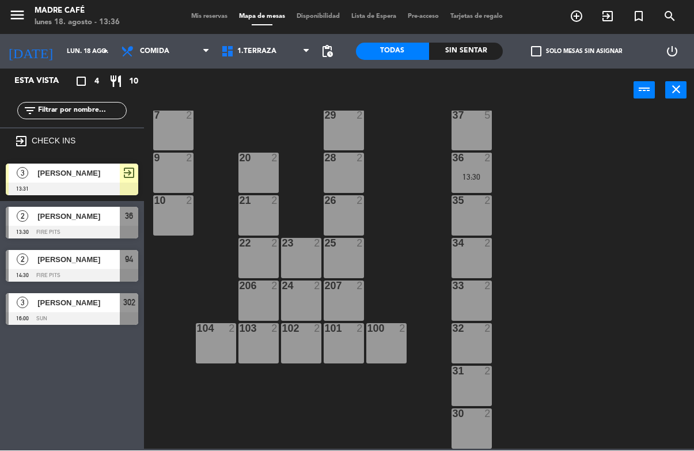
scroll to position [277, 0]
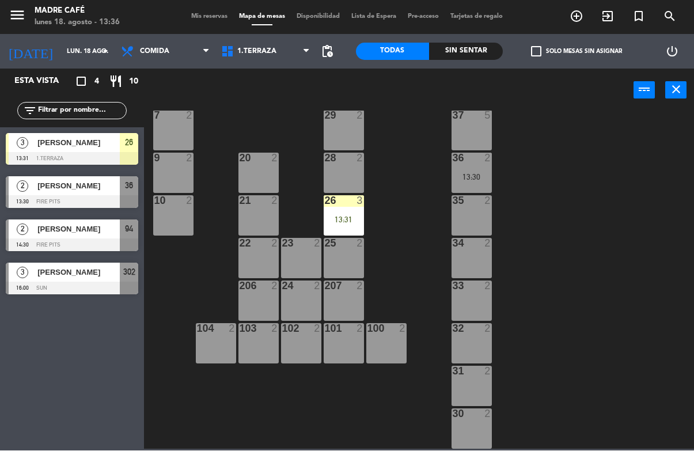
click at [346, 219] on div "13:31" at bounding box center [344, 220] width 40 height 8
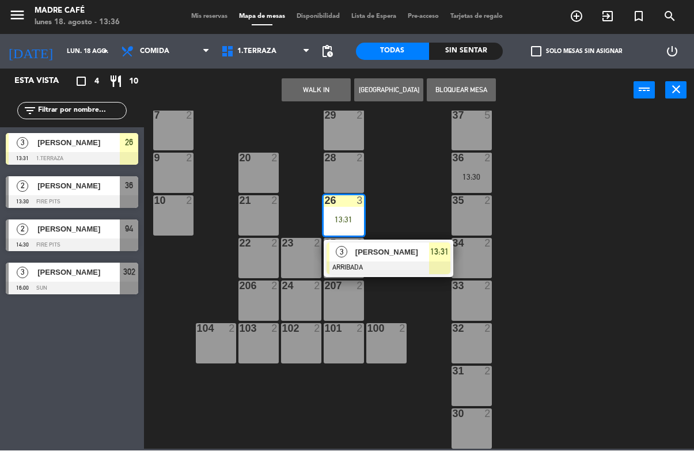
click at [380, 255] on span "[PERSON_NAME]" at bounding box center [392, 252] width 74 height 12
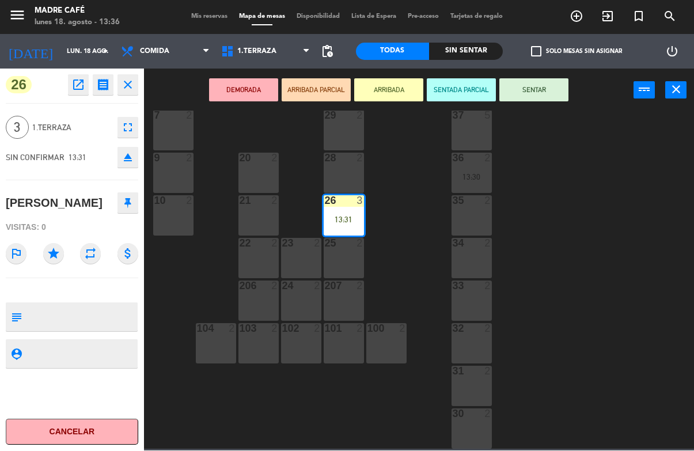
click at [568, 101] on button "SENTAR" at bounding box center [533, 90] width 69 height 23
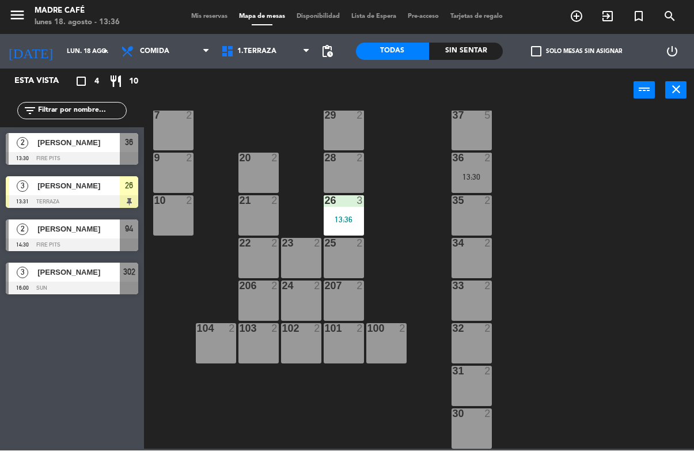
click at [337, 210] on div "26 3 13:36" at bounding box center [344, 216] width 40 height 40
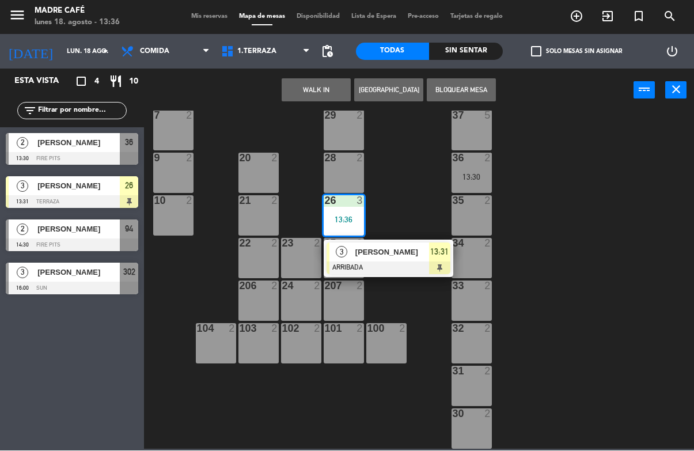
click at [393, 259] on div "[PERSON_NAME]" at bounding box center [391, 252] width 75 height 19
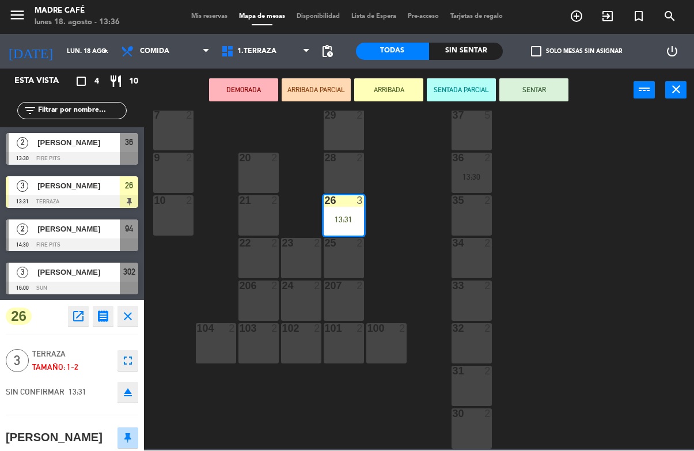
click at [566, 97] on button "SENTAR" at bounding box center [533, 90] width 69 height 23
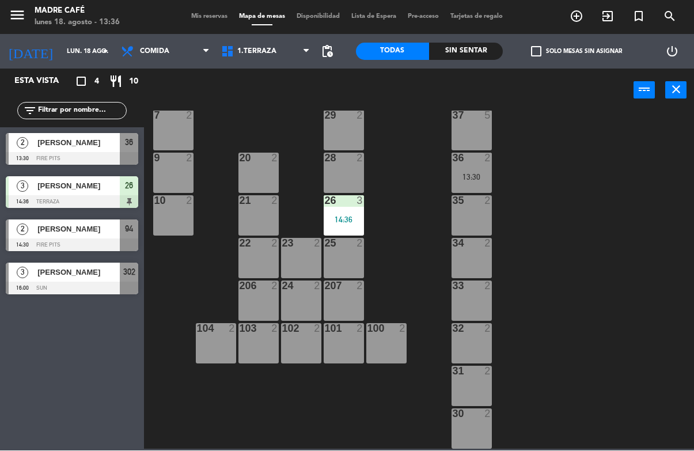
click at [352, 216] on div "14:36" at bounding box center [344, 220] width 40 height 8
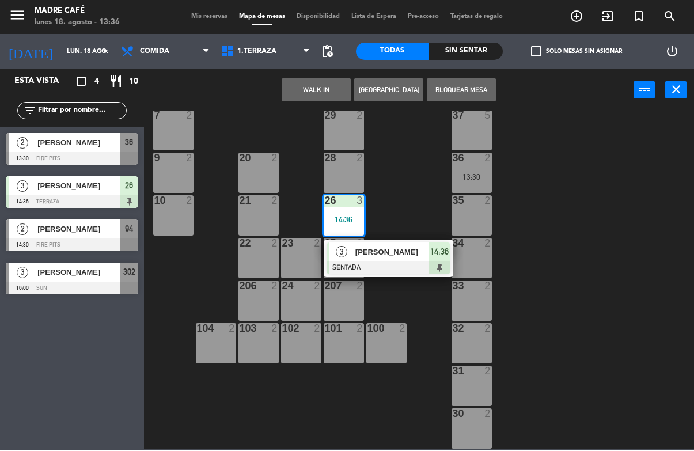
click at [388, 256] on span "[PERSON_NAME]" at bounding box center [392, 252] width 74 height 12
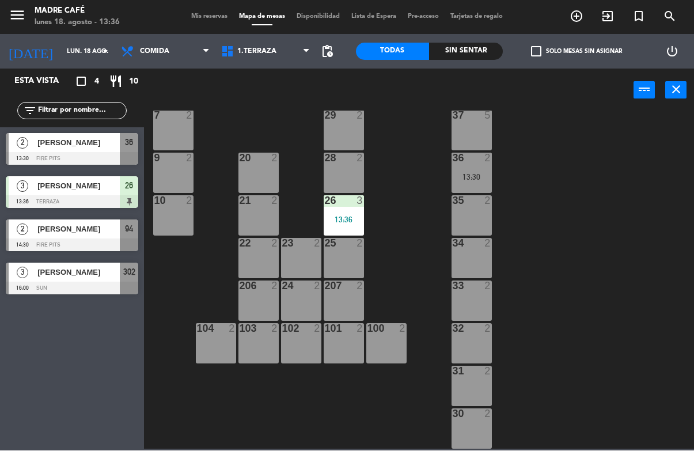
click at [80, 153] on div at bounding box center [72, 159] width 132 height 13
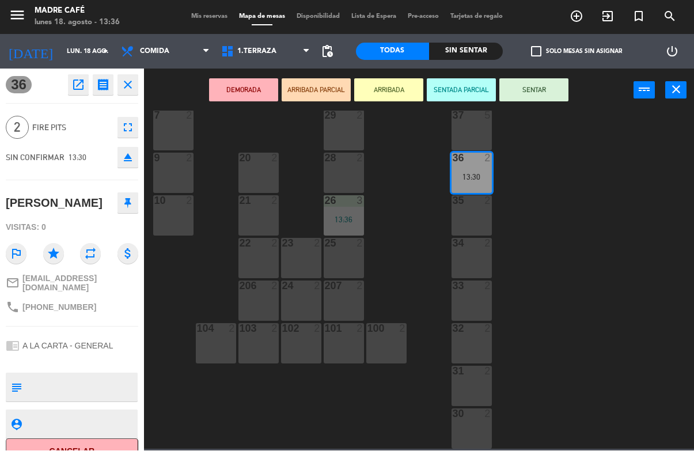
click at [409, 95] on button "ARRIBADA" at bounding box center [388, 90] width 69 height 23
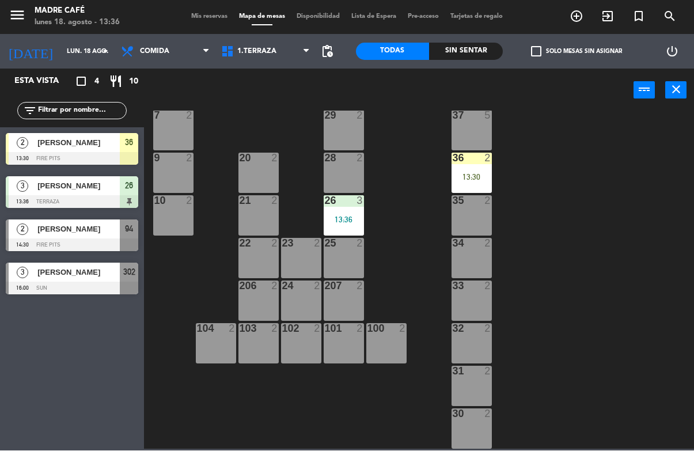
click at [266, 63] on span "1.Terraza" at bounding box center [265, 51] width 100 height 25
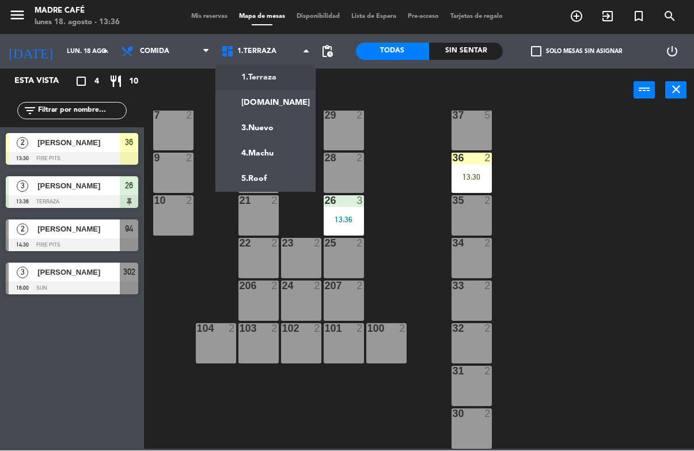
click at [288, 104] on ng-component "menu Madre Café lunes 18. agosto - 13:36 Mis reservas Mapa de mesas Disponibili…" at bounding box center [347, 224] width 694 height 449
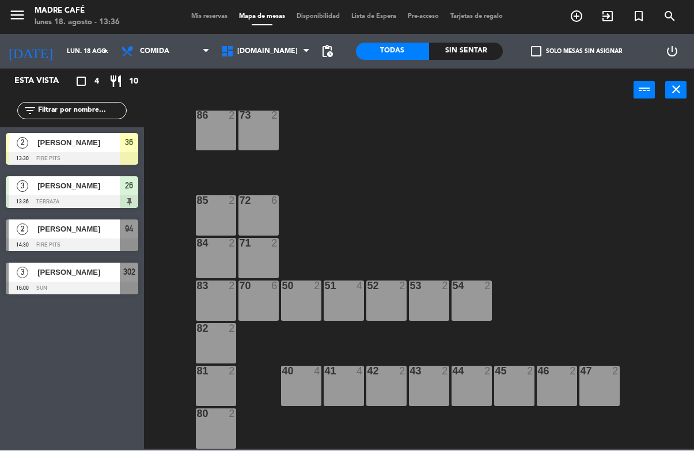
scroll to position [64, 0]
click at [251, 63] on span "[DOMAIN_NAME]" at bounding box center [265, 51] width 100 height 25
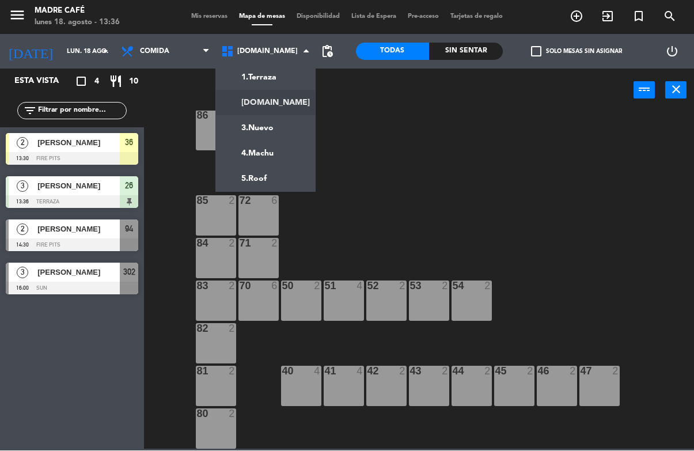
click at [291, 81] on ng-component "menu Madre Café lunes 18. agosto - 13:36 Mis reservas Mapa de mesas Disponibili…" at bounding box center [347, 224] width 694 height 449
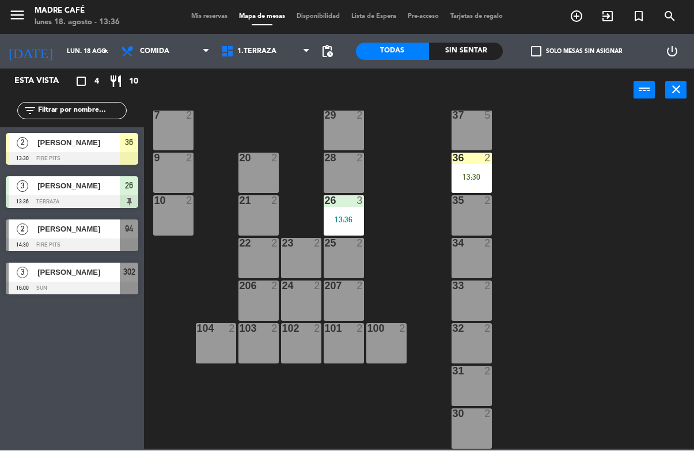
scroll to position [277, 0]
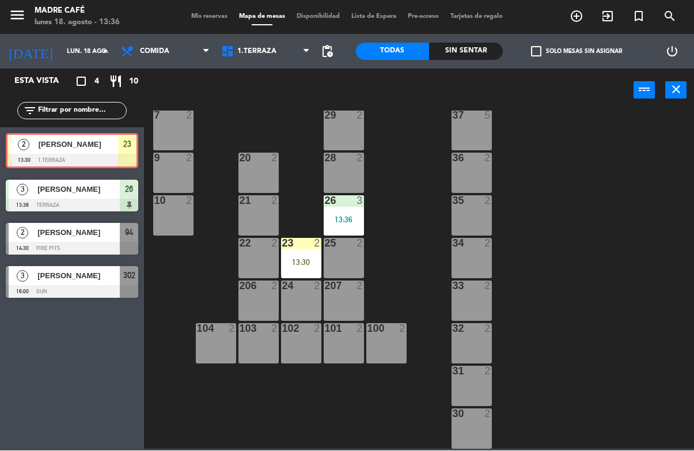
click at [294, 265] on div "13:30" at bounding box center [301, 263] width 40 height 8
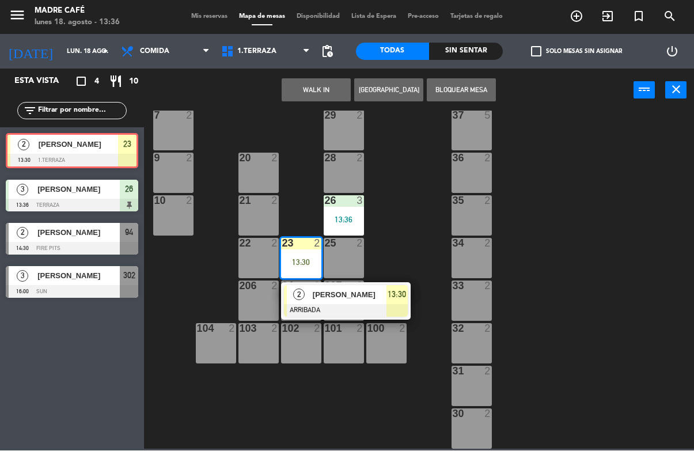
click at [309, 308] on div at bounding box center [346, 311] width 124 height 13
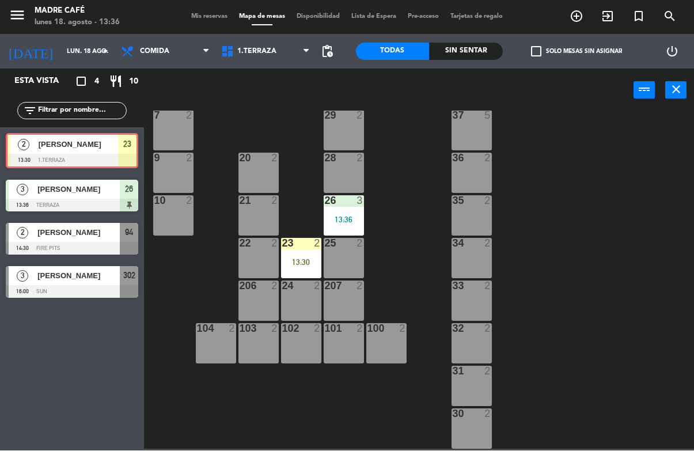
click at [422, 233] on div "11 2 63 5 62 2 12 2 1 6 61 5 64 5 17 2 13 2 2 lock 6 60 5 65 5 308 5 18 2 311 2…" at bounding box center [422, 280] width 543 height 338
click at [304, 265] on div "13:30" at bounding box center [301, 263] width 40 height 8
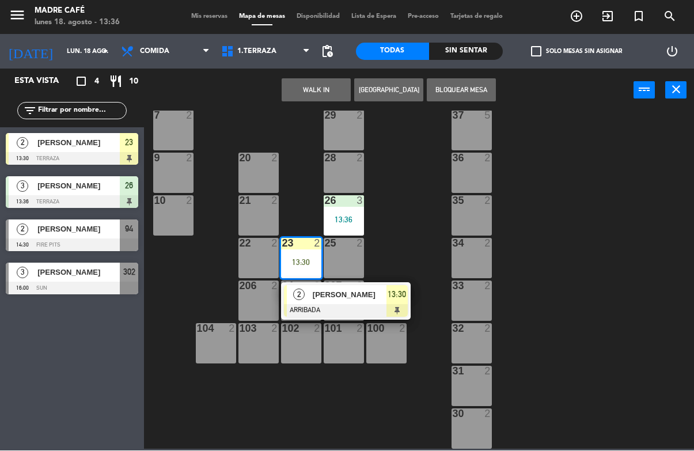
click at [334, 305] on div at bounding box center [346, 311] width 124 height 13
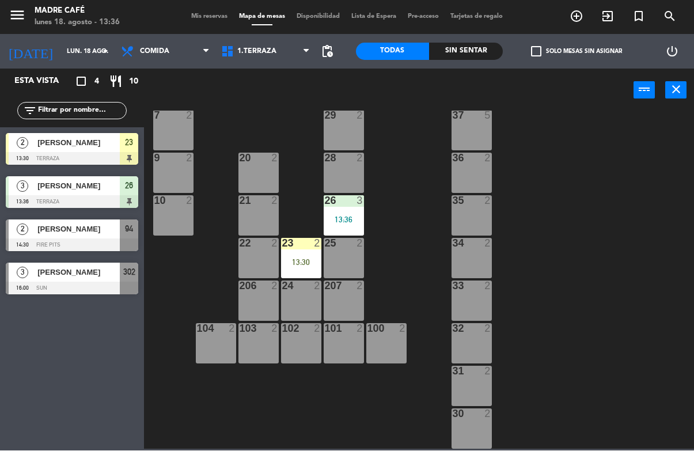
click at [305, 267] on div "13:30" at bounding box center [301, 263] width 40 height 8
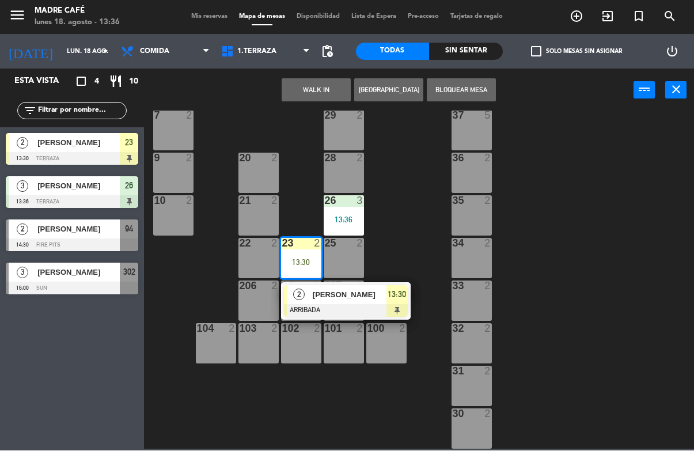
click at [330, 305] on div at bounding box center [346, 311] width 124 height 13
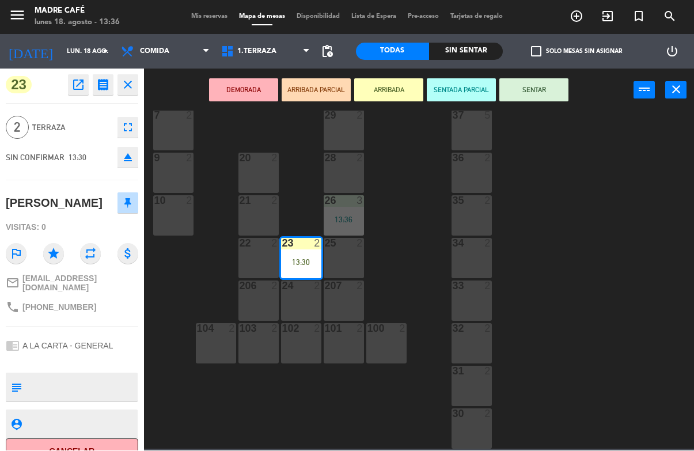
click at [545, 100] on button "SENTAR" at bounding box center [533, 90] width 69 height 23
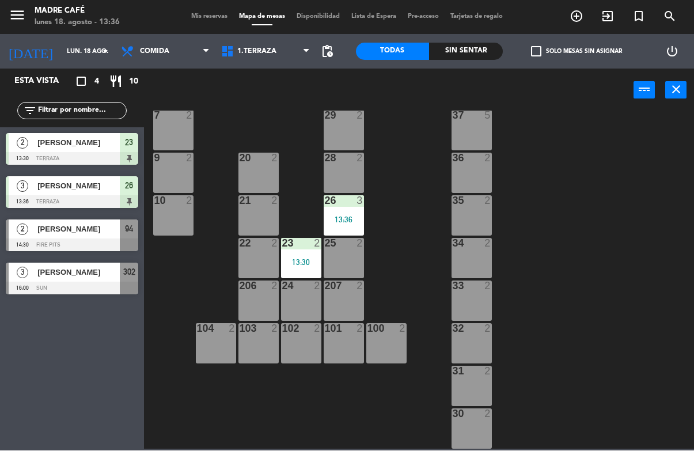
click at [583, 22] on icon "exit_to_app" at bounding box center [577, 17] width 14 height 14
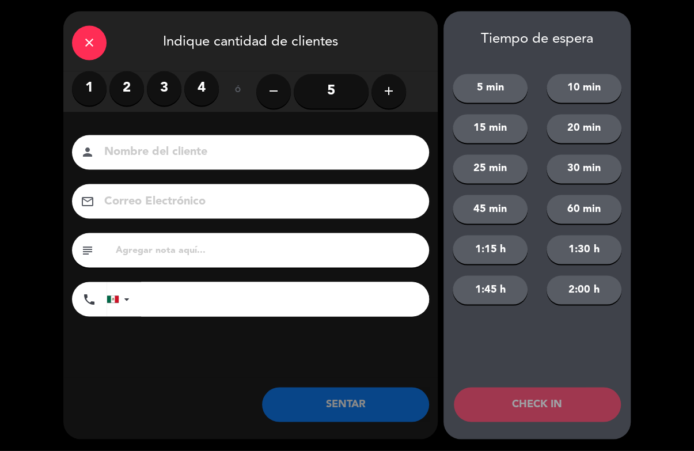
click at [131, 95] on label "2" at bounding box center [126, 88] width 35 height 35
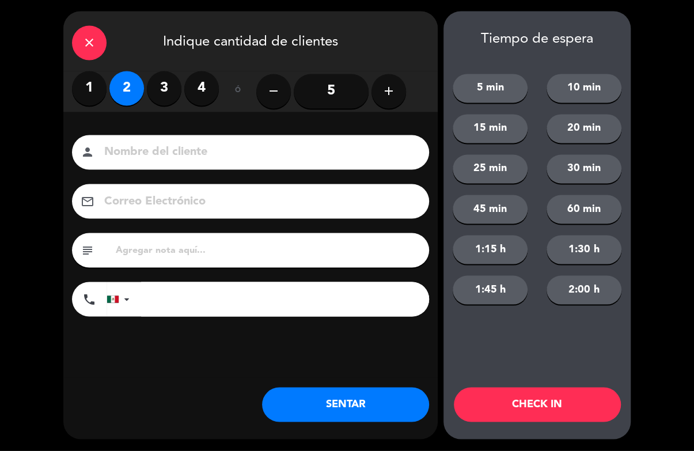
click at [155, 158] on input at bounding box center [258, 153] width 311 height 20
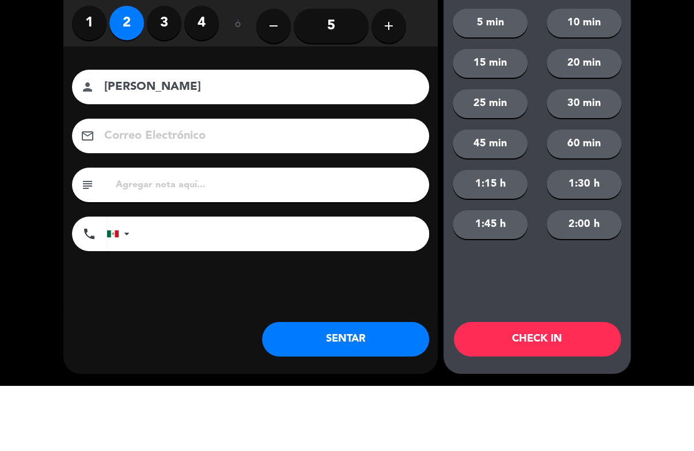
type input "[PERSON_NAME]"
click at [663, 158] on div "close Indique cantidad de clientes 1 2 3 4 ó remove 5 add Nombre del cliente pe…" at bounding box center [347, 225] width 694 height 451
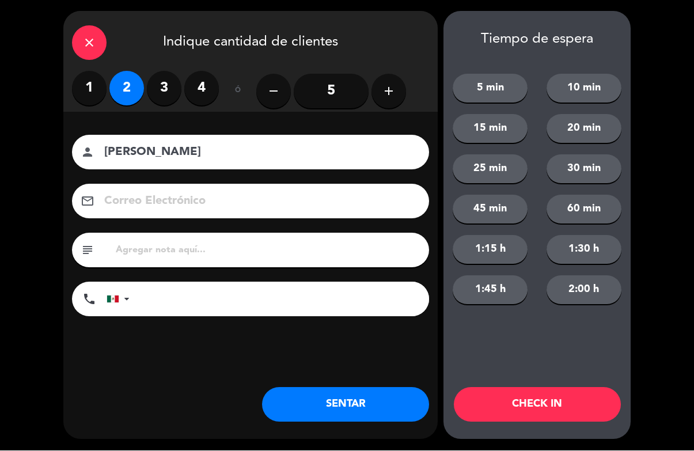
click at [538, 419] on button "CHECK IN" at bounding box center [537, 405] width 167 height 35
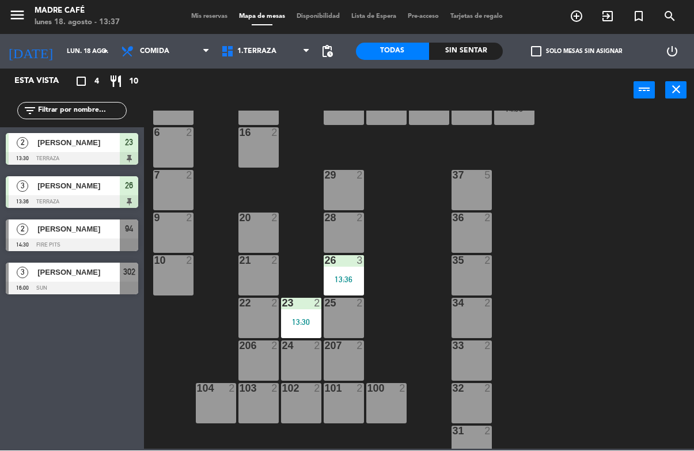
scroll to position [216, 0]
